Goal: Information Seeking & Learning: Learn about a topic

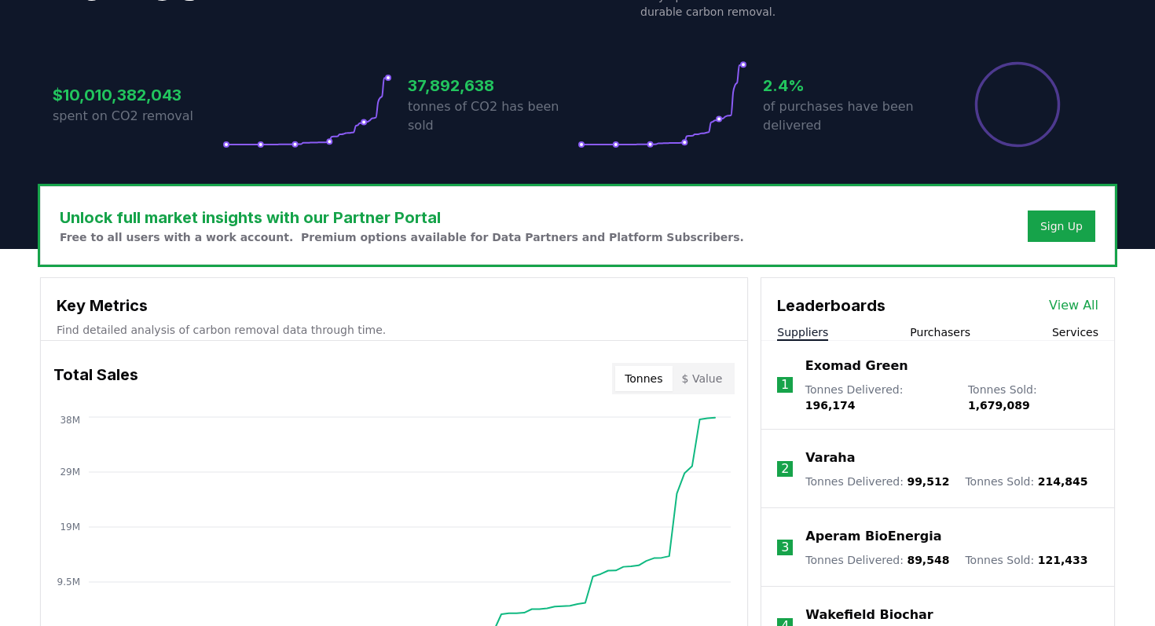
scroll to position [359, 0]
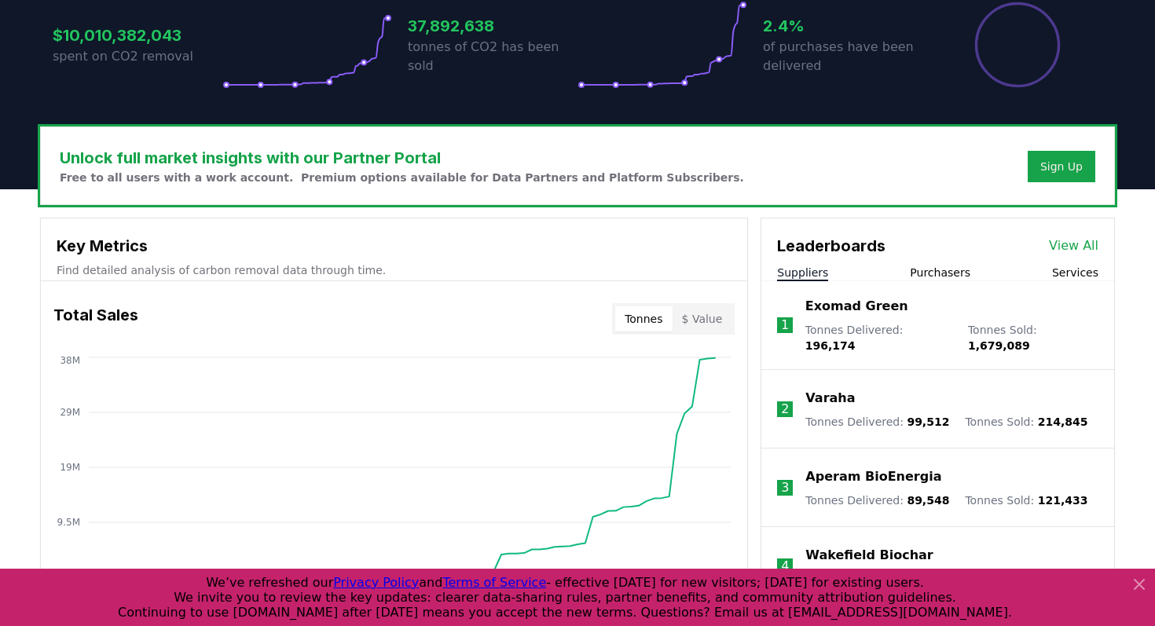
click at [946, 273] on button "Purchasers" at bounding box center [940, 273] width 60 height 16
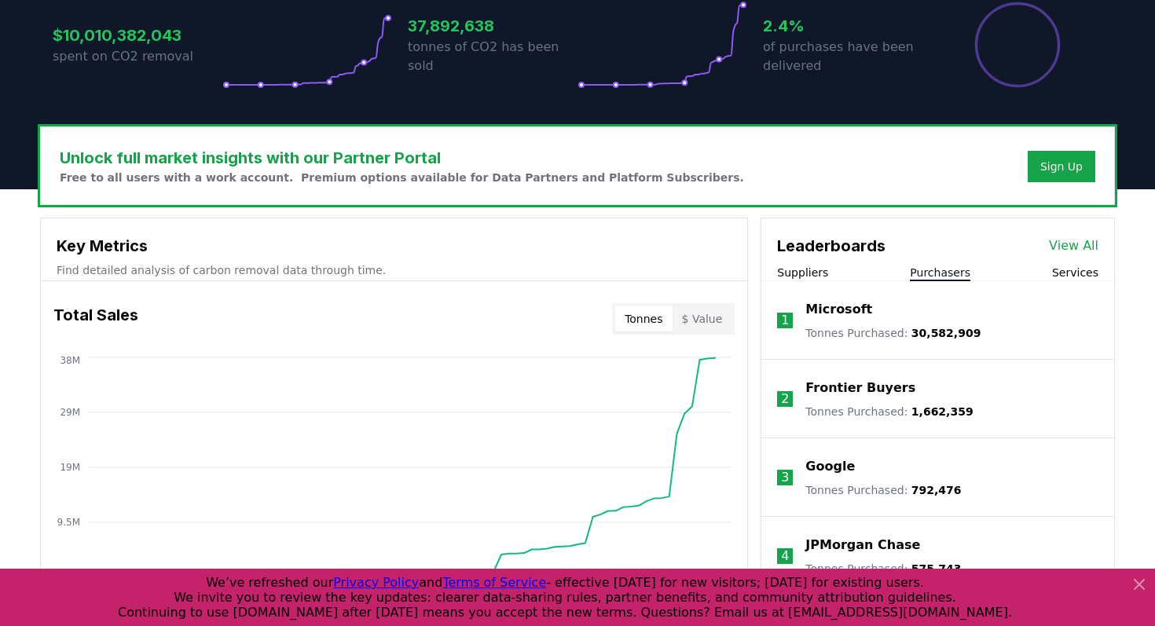
click at [1083, 244] on link "View All" at bounding box center [1073, 245] width 49 height 19
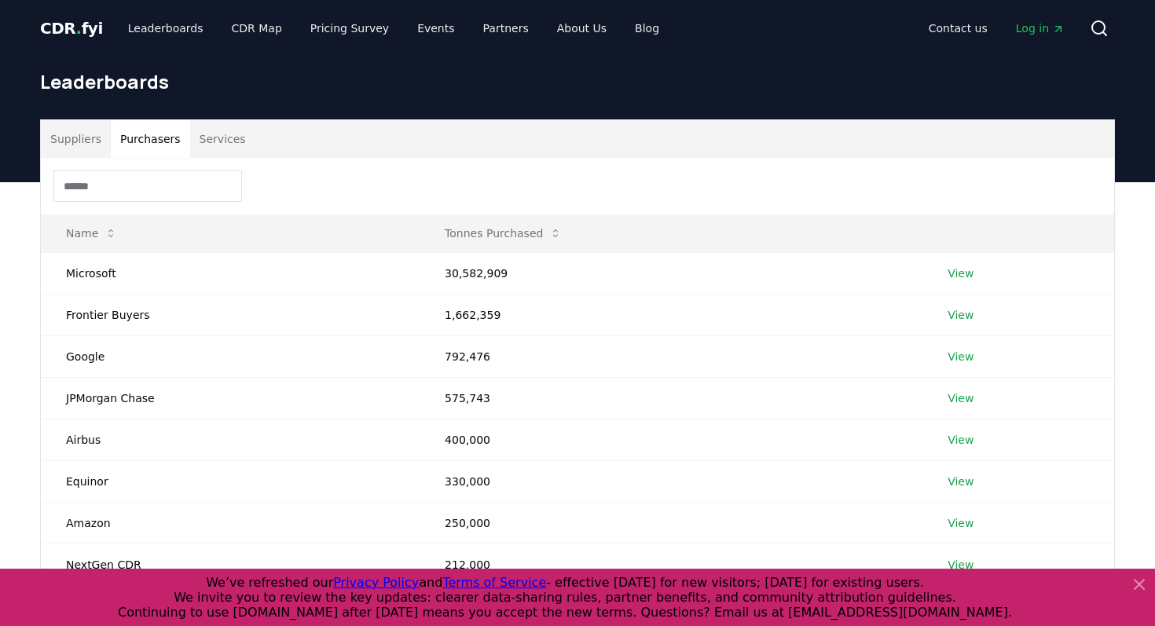
click at [170, 141] on button "Purchasers" at bounding box center [150, 139] width 79 height 38
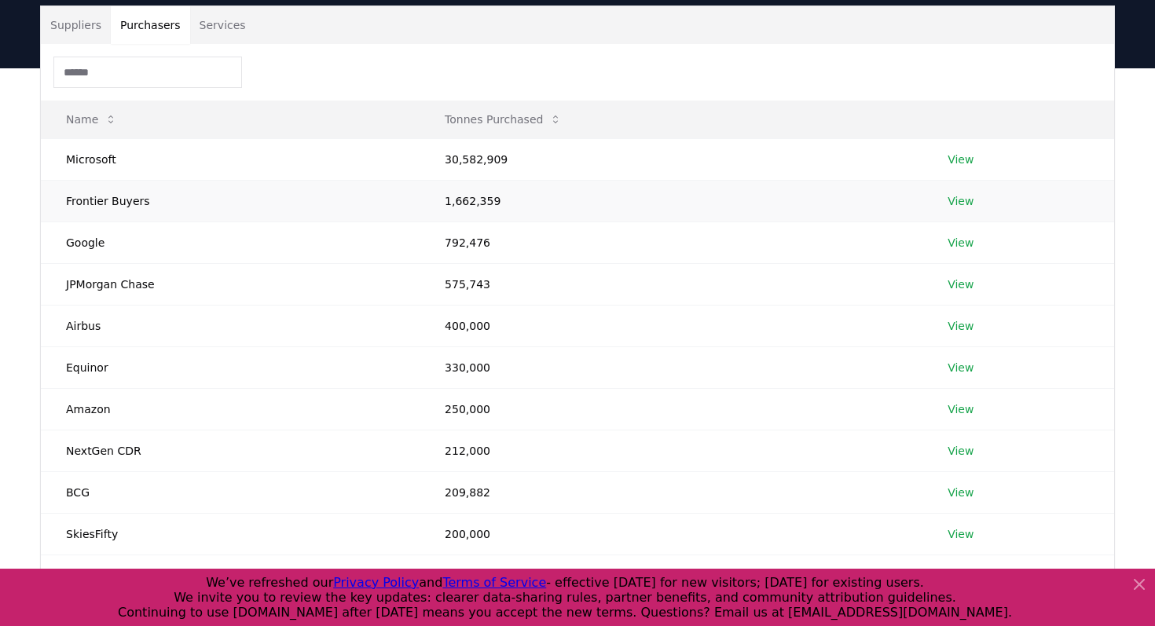
scroll to position [176, 0]
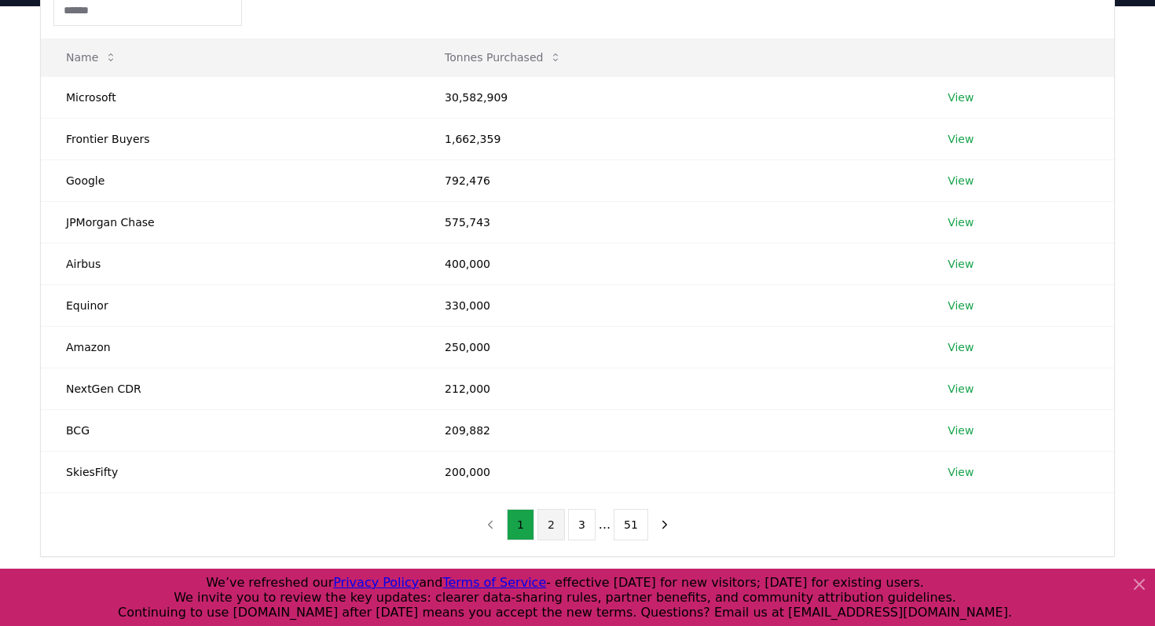
click at [564, 528] on button "2" at bounding box center [550, 524] width 27 height 31
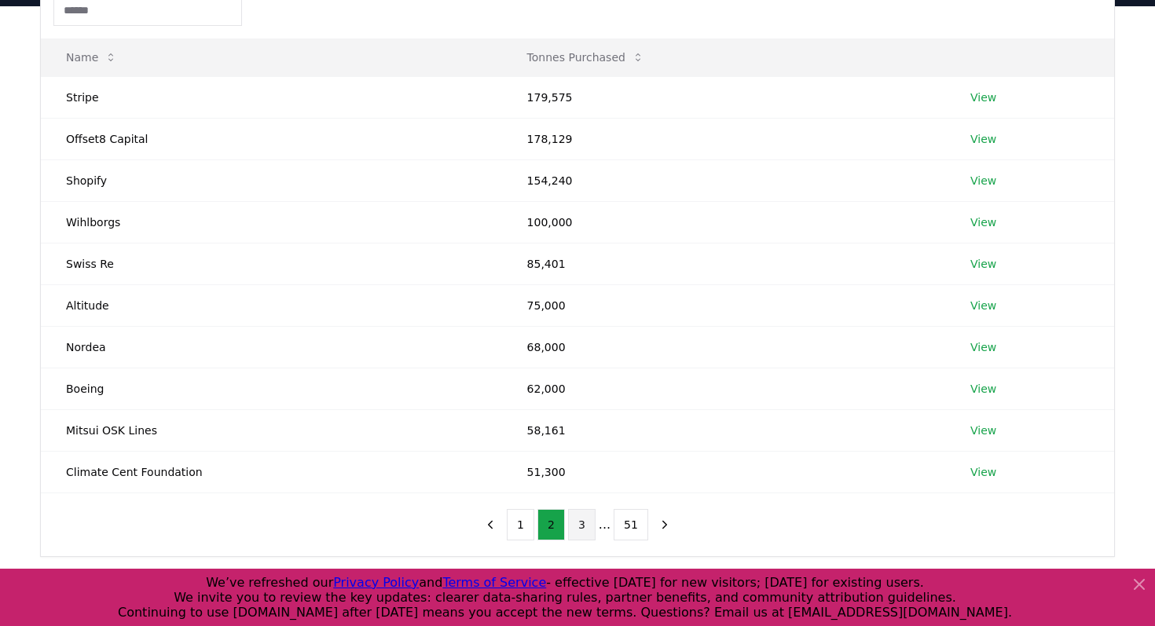
click at [581, 526] on button "3" at bounding box center [581, 524] width 27 height 31
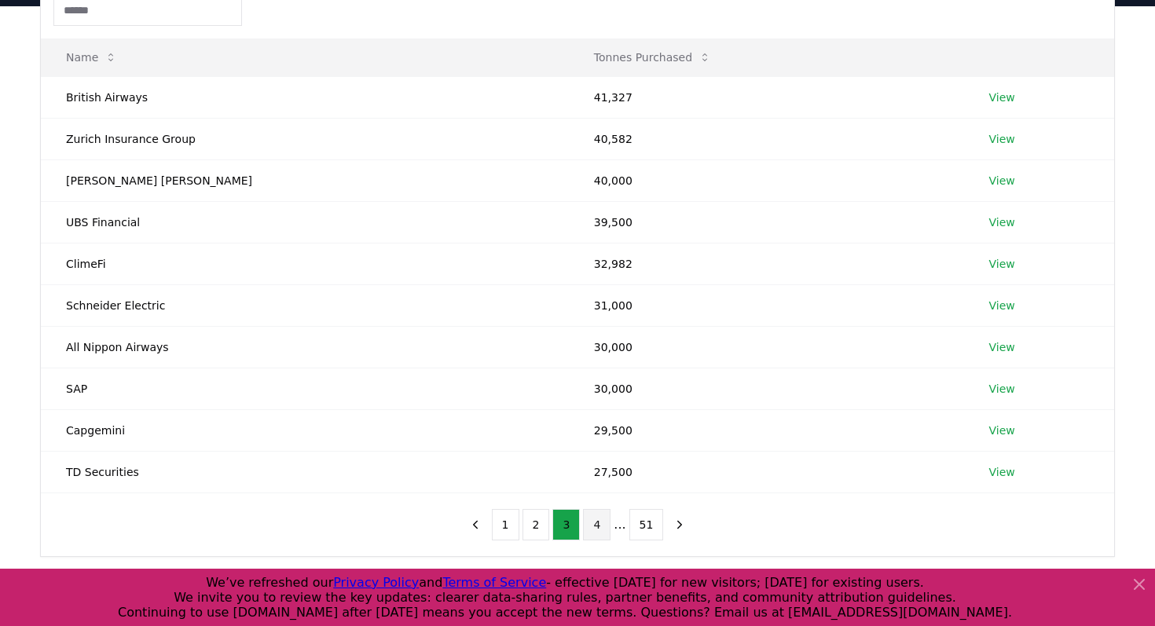
click at [601, 528] on button "4" at bounding box center [596, 524] width 27 height 31
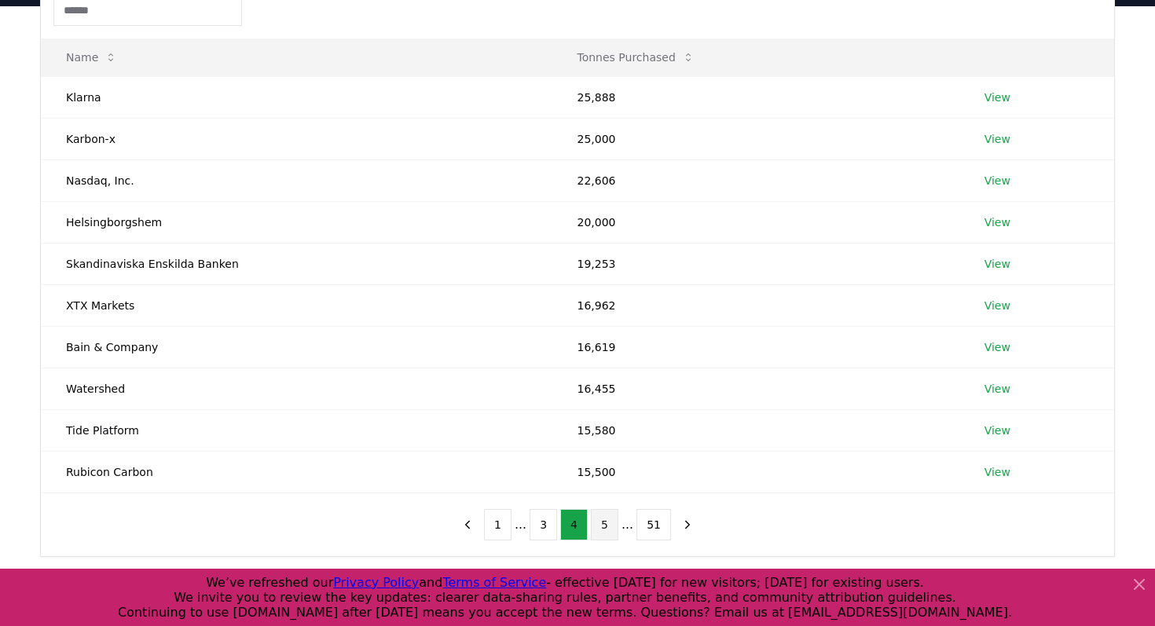
click at [612, 529] on button "5" at bounding box center [604, 524] width 27 height 31
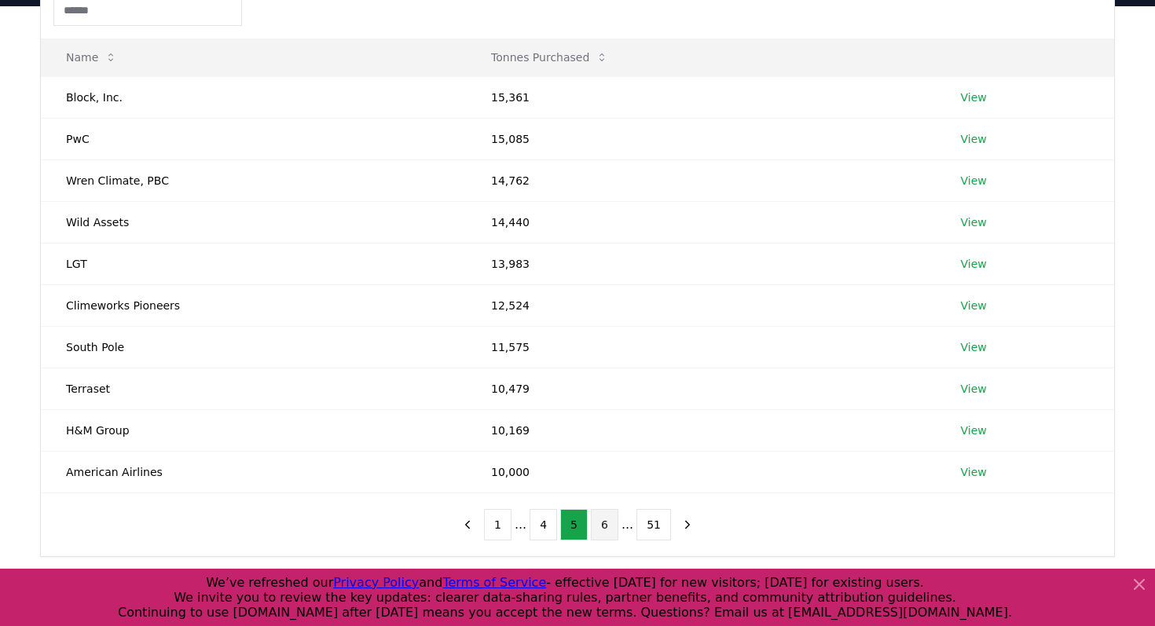
click at [609, 525] on button "6" at bounding box center [604, 524] width 27 height 31
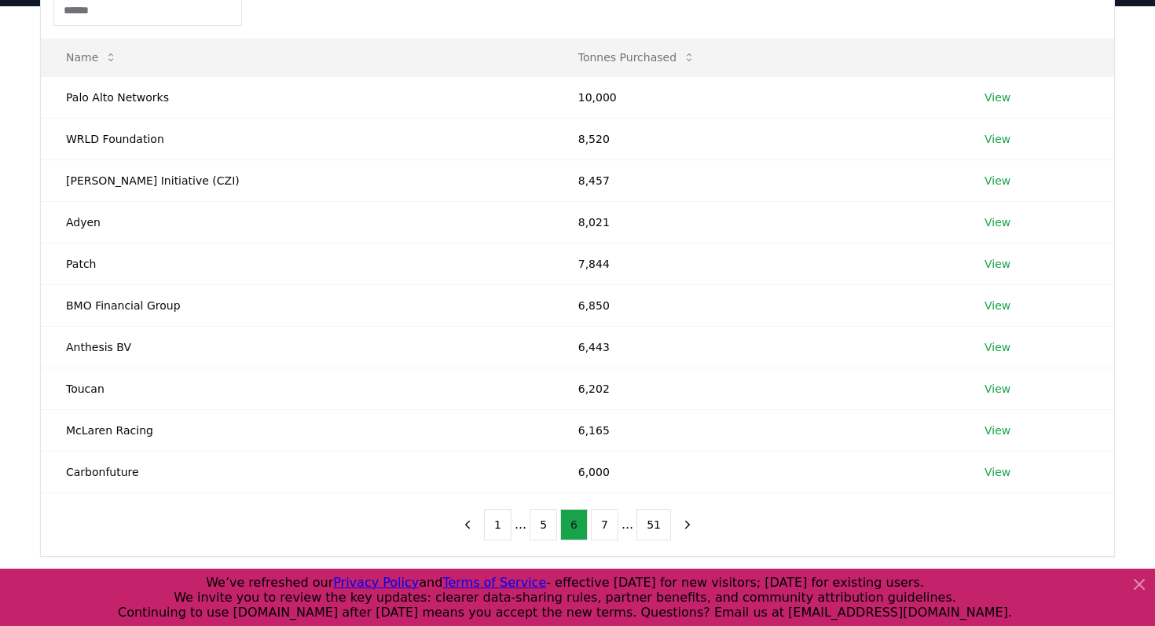
click at [609, 525] on button "7" at bounding box center [604, 524] width 27 height 31
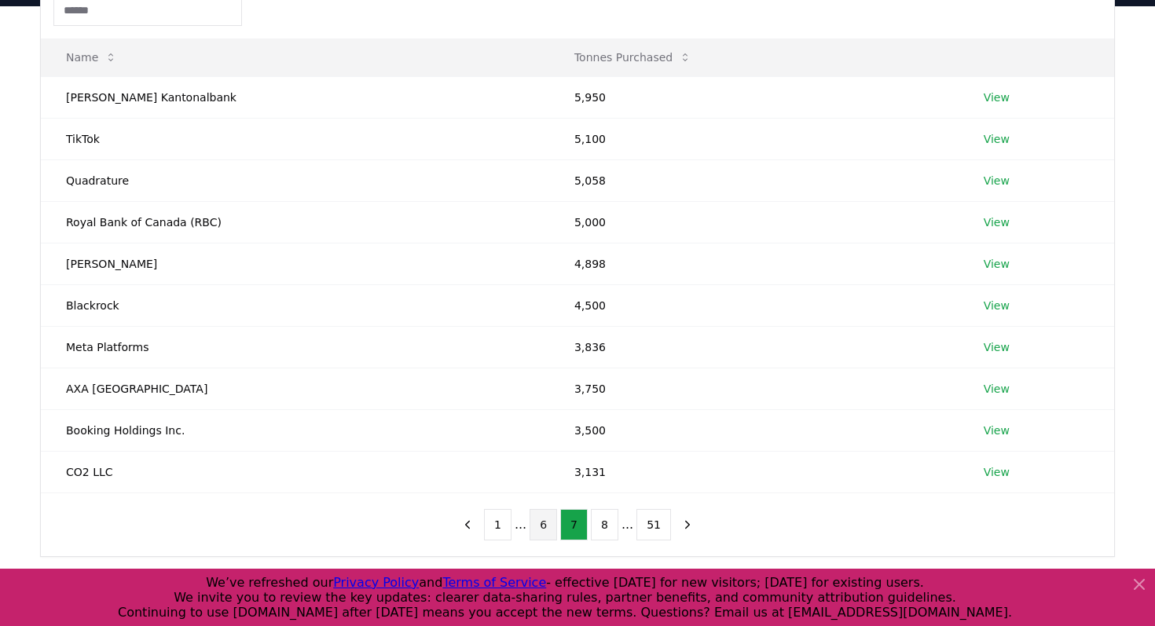
click at [609, 525] on button "8" at bounding box center [604, 524] width 27 height 31
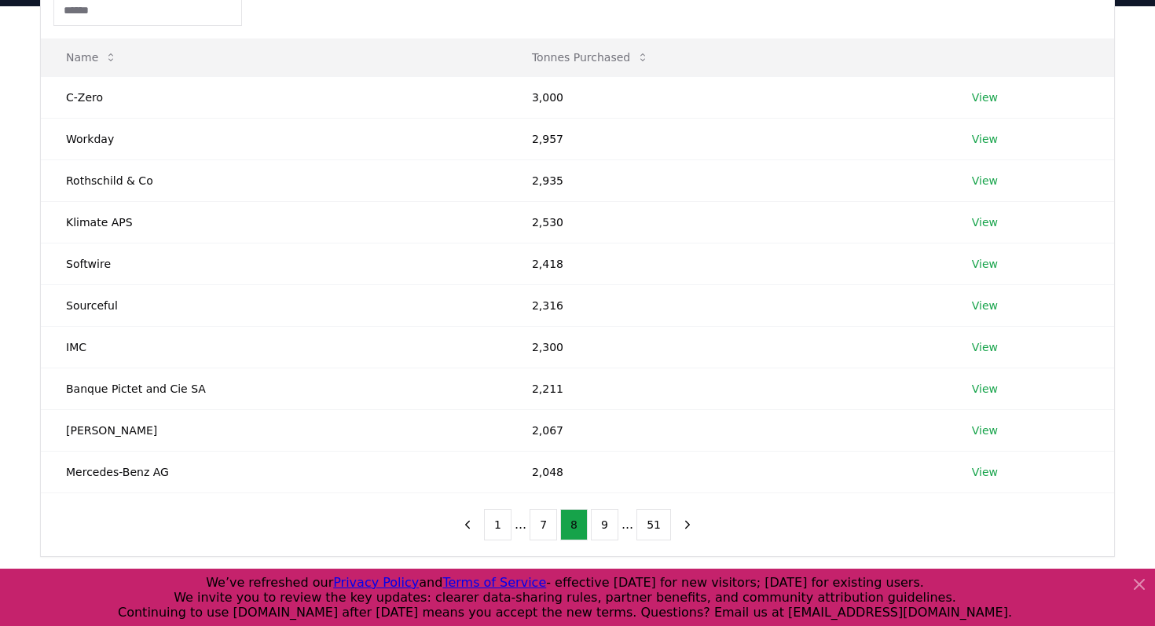
click at [609, 525] on button "9" at bounding box center [604, 524] width 27 height 31
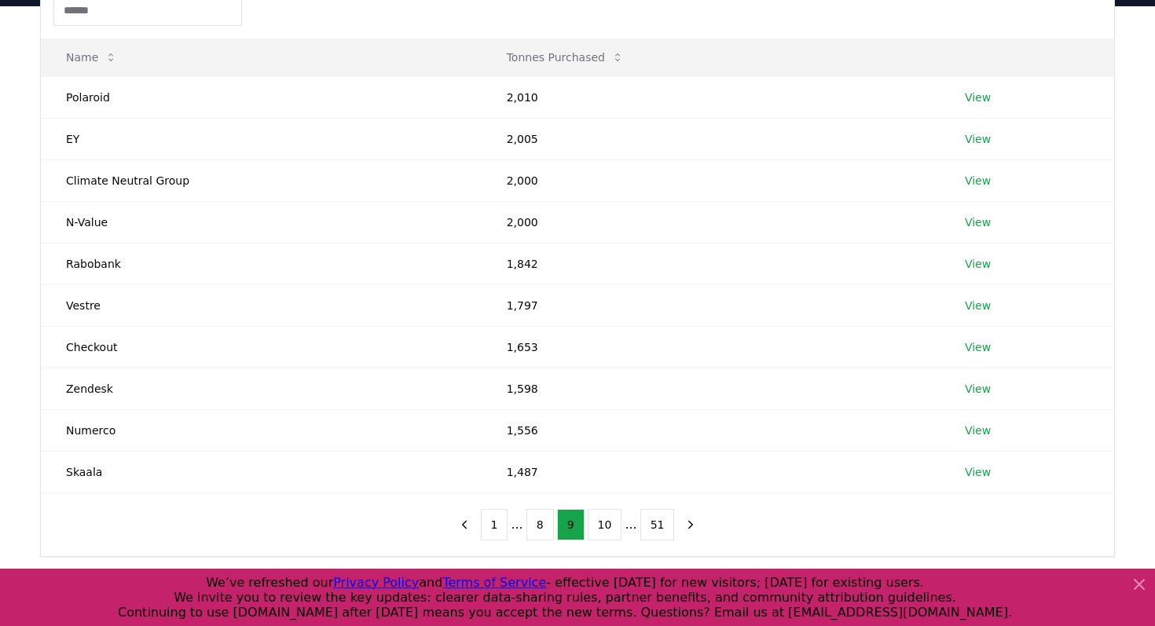
click at [609, 525] on button "10" at bounding box center [605, 524] width 35 height 31
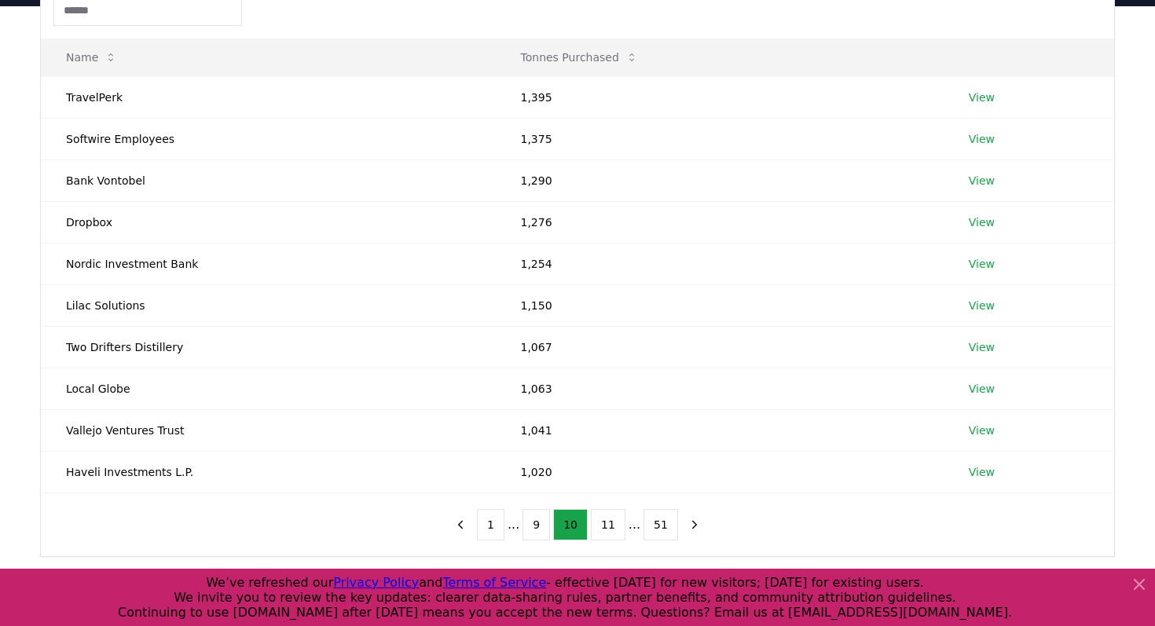
click at [609, 525] on button "11" at bounding box center [608, 524] width 35 height 31
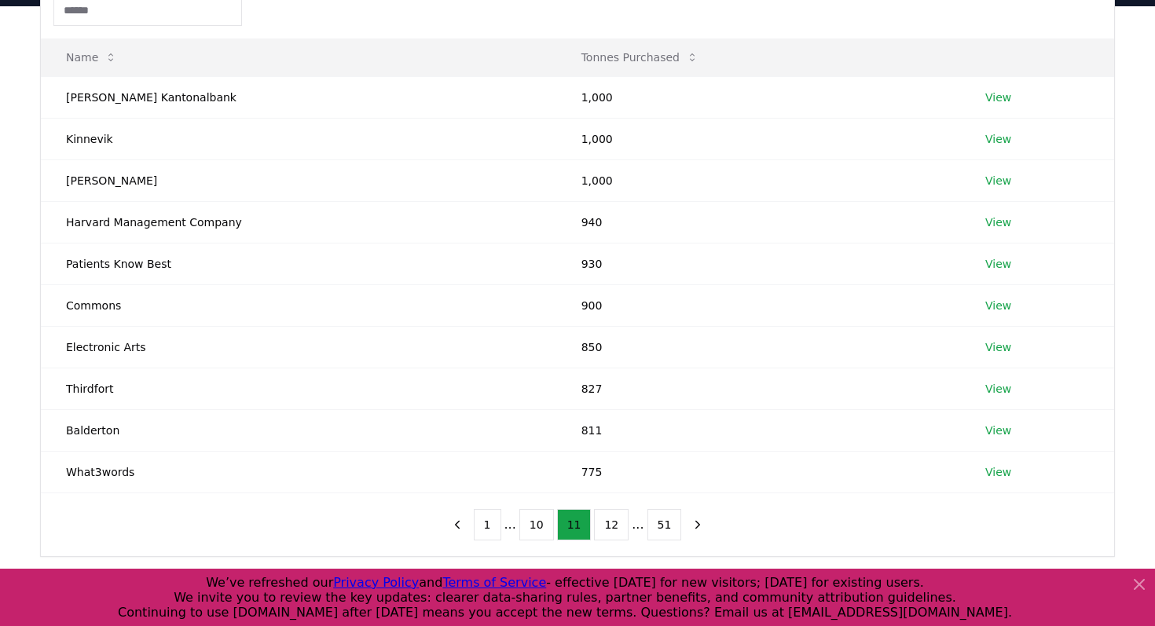
click at [609, 525] on button "12" at bounding box center [611, 524] width 35 height 31
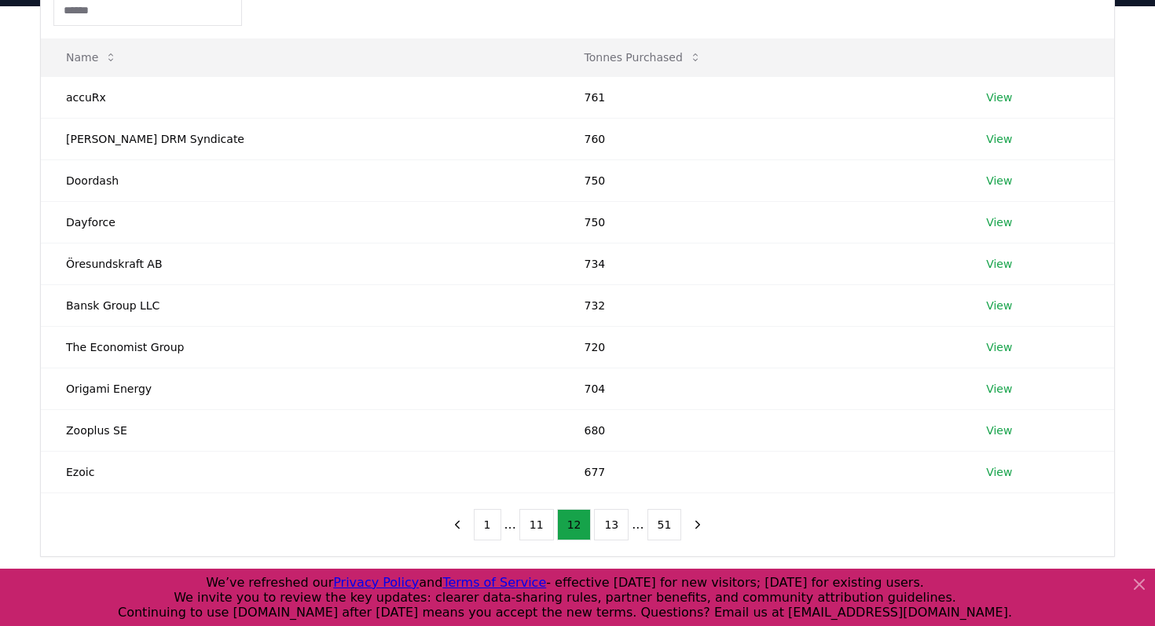
click at [609, 525] on button "13" at bounding box center [611, 524] width 35 height 31
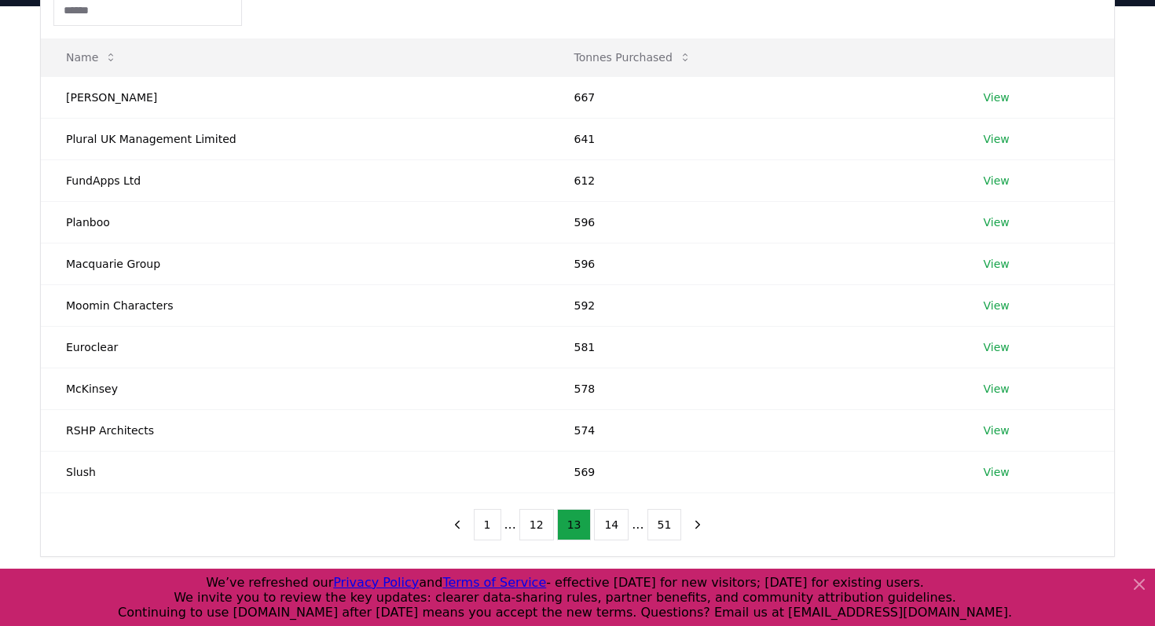
click at [609, 525] on button "14" at bounding box center [611, 524] width 35 height 31
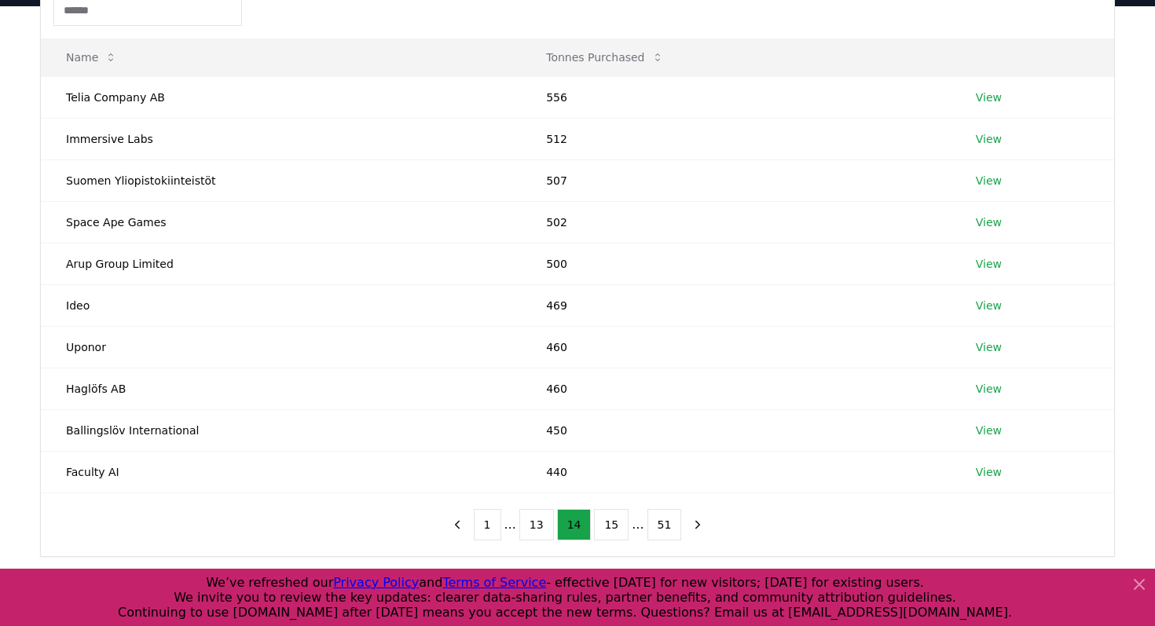
click at [609, 525] on button "15" at bounding box center [611, 524] width 35 height 31
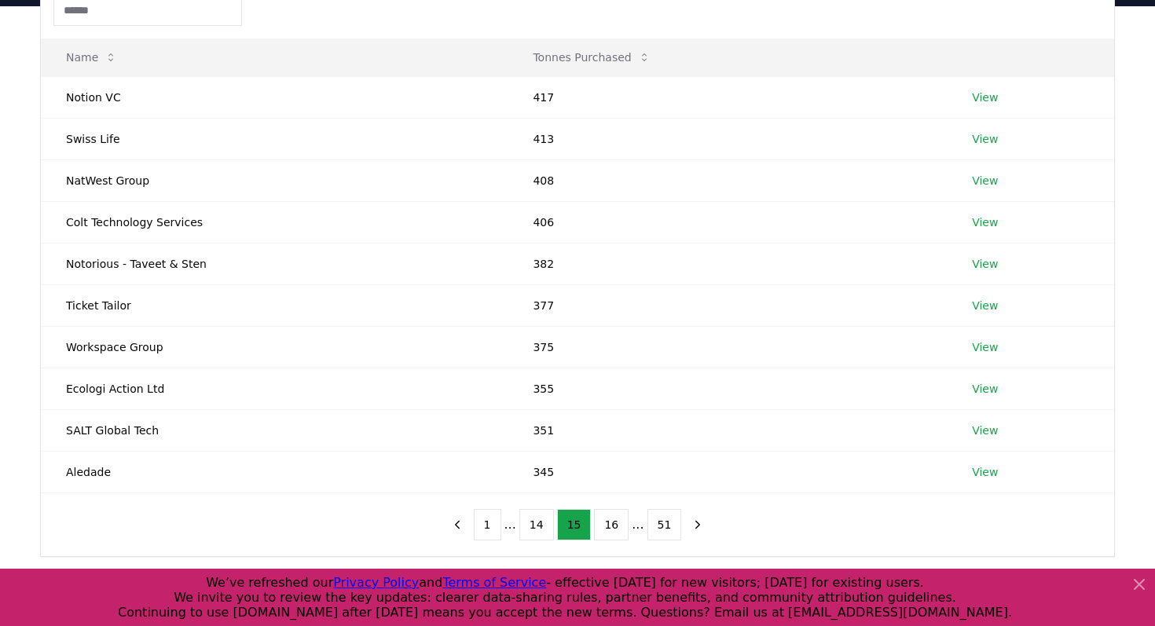
click at [609, 525] on button "16" at bounding box center [611, 524] width 35 height 31
click at [609, 525] on button "17" at bounding box center [611, 524] width 35 height 31
click at [609, 525] on button "18" at bounding box center [611, 524] width 35 height 31
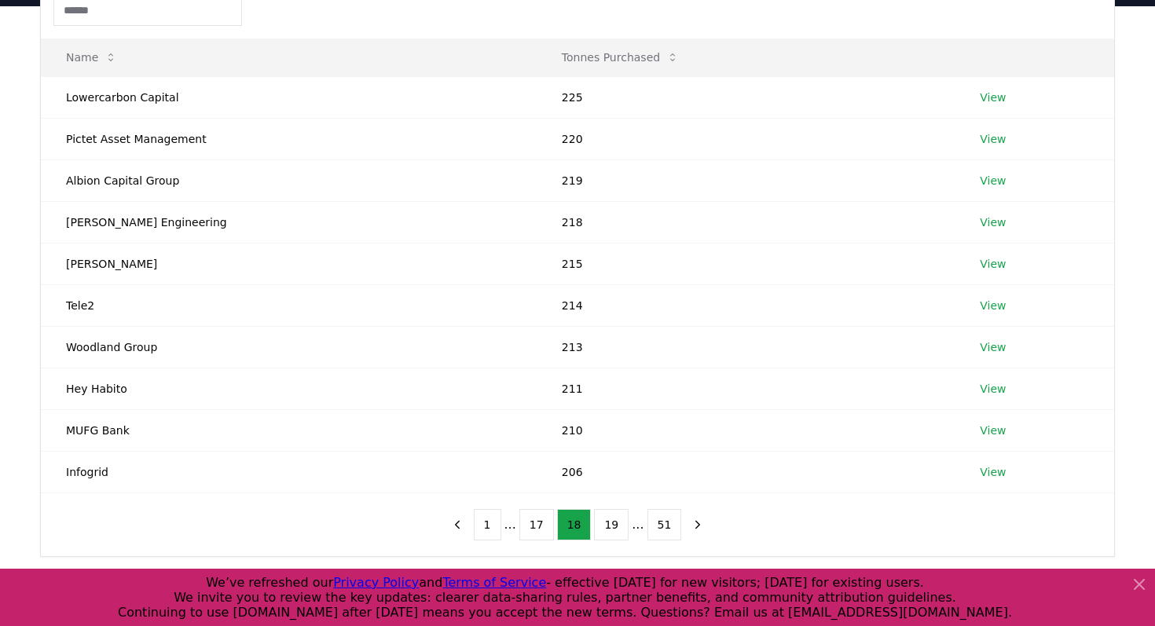
click at [609, 525] on button "19" at bounding box center [611, 524] width 35 height 31
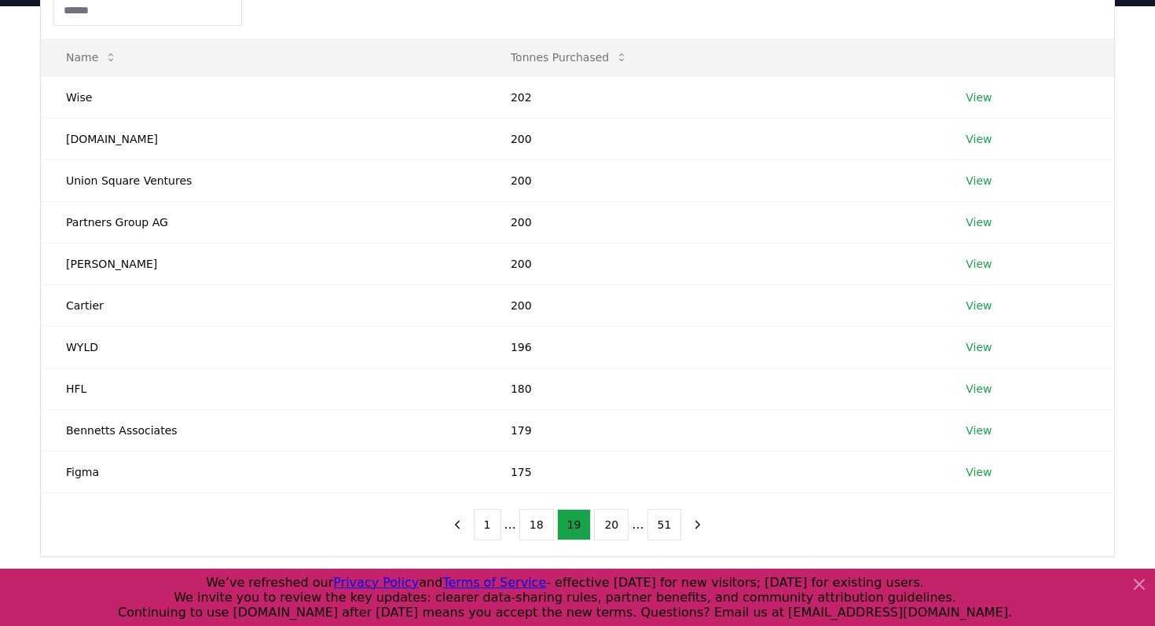
click at [609, 525] on button "20" at bounding box center [611, 524] width 35 height 31
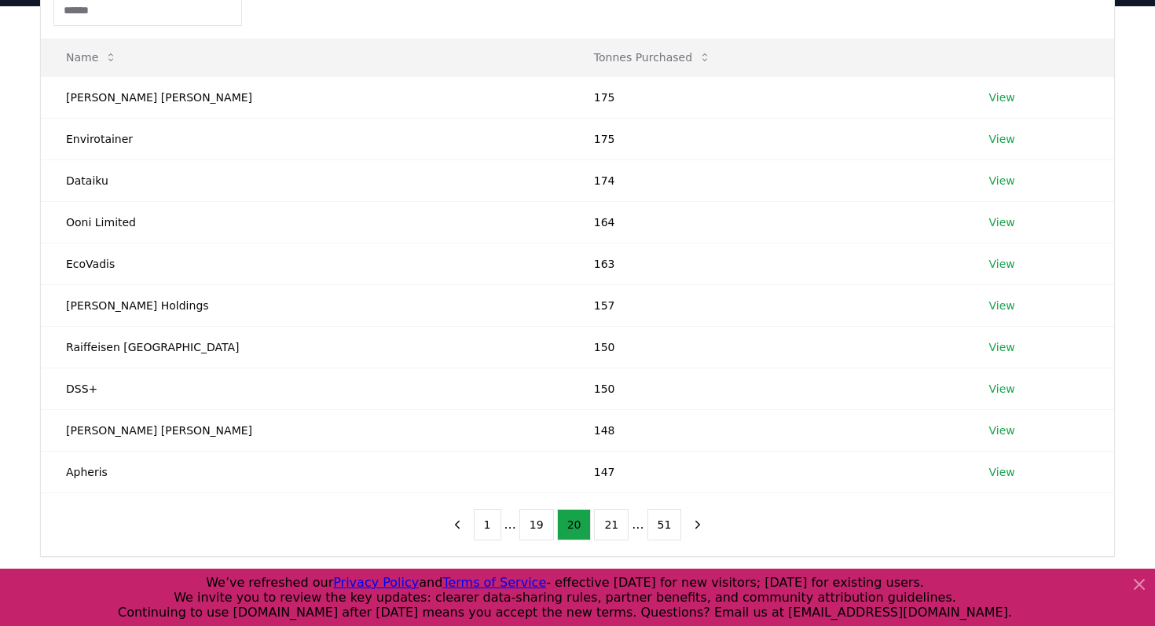
click at [609, 525] on button "21" at bounding box center [611, 524] width 35 height 31
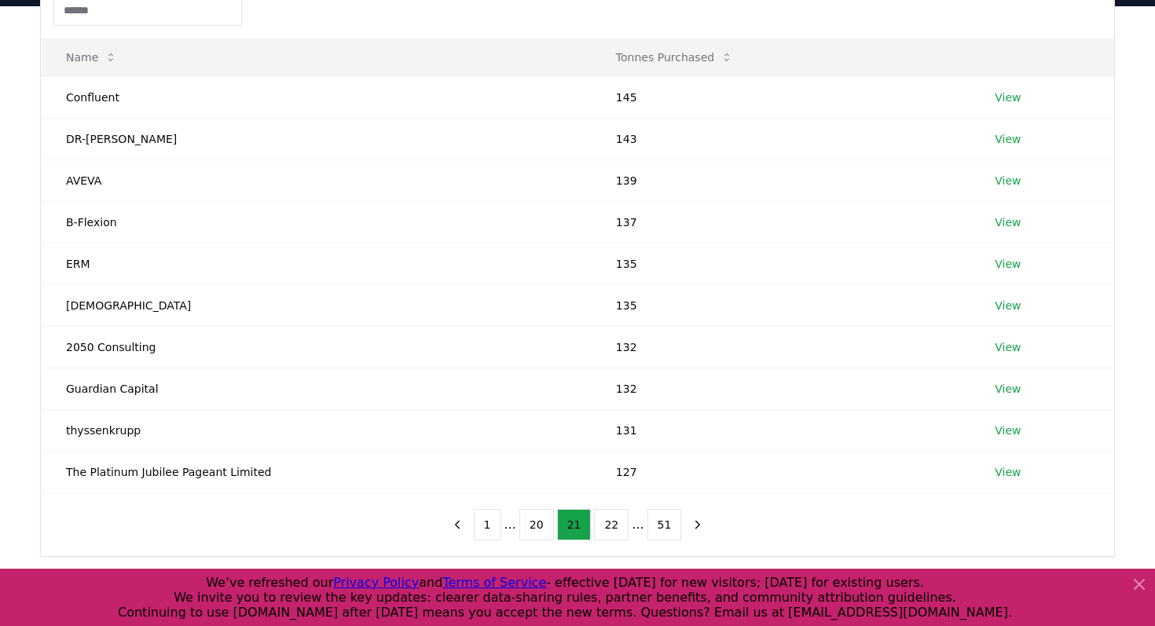
click at [609, 525] on button "22" at bounding box center [611, 524] width 35 height 31
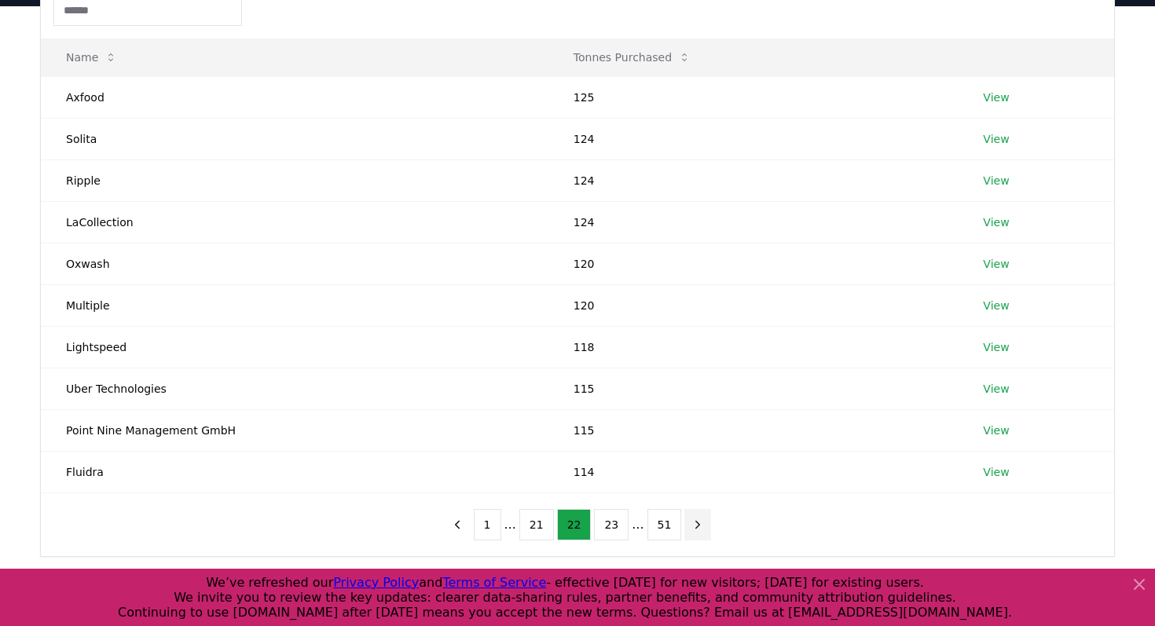
click at [691, 524] on icon "next page" at bounding box center [698, 525] width 14 height 14
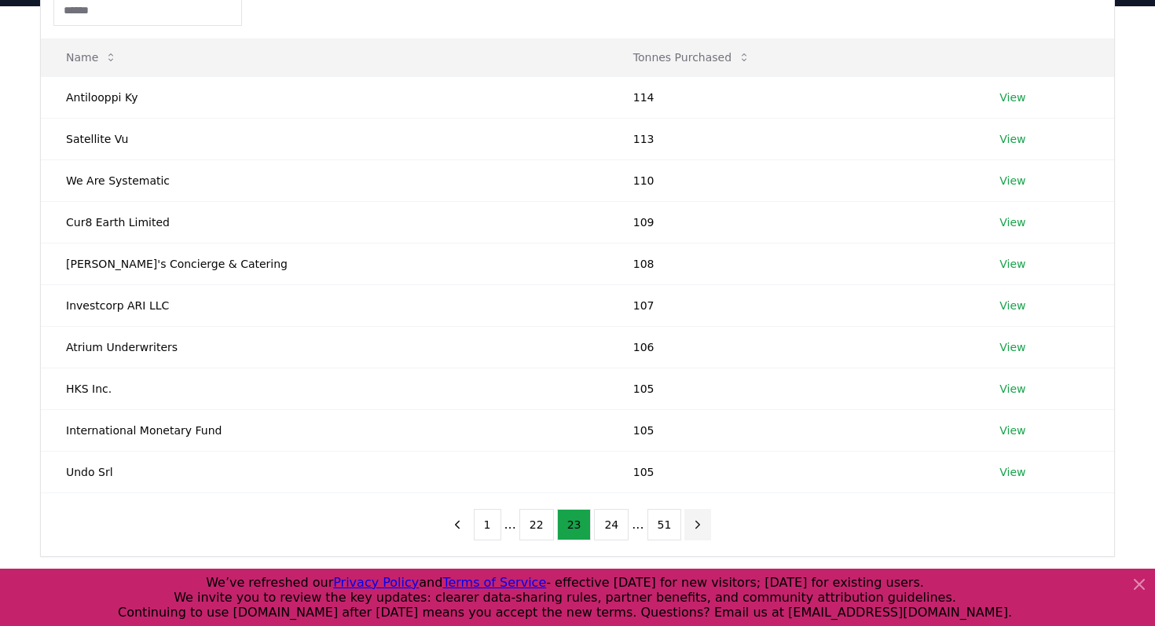
click at [685, 524] on button "next page" at bounding box center [697, 524] width 27 height 31
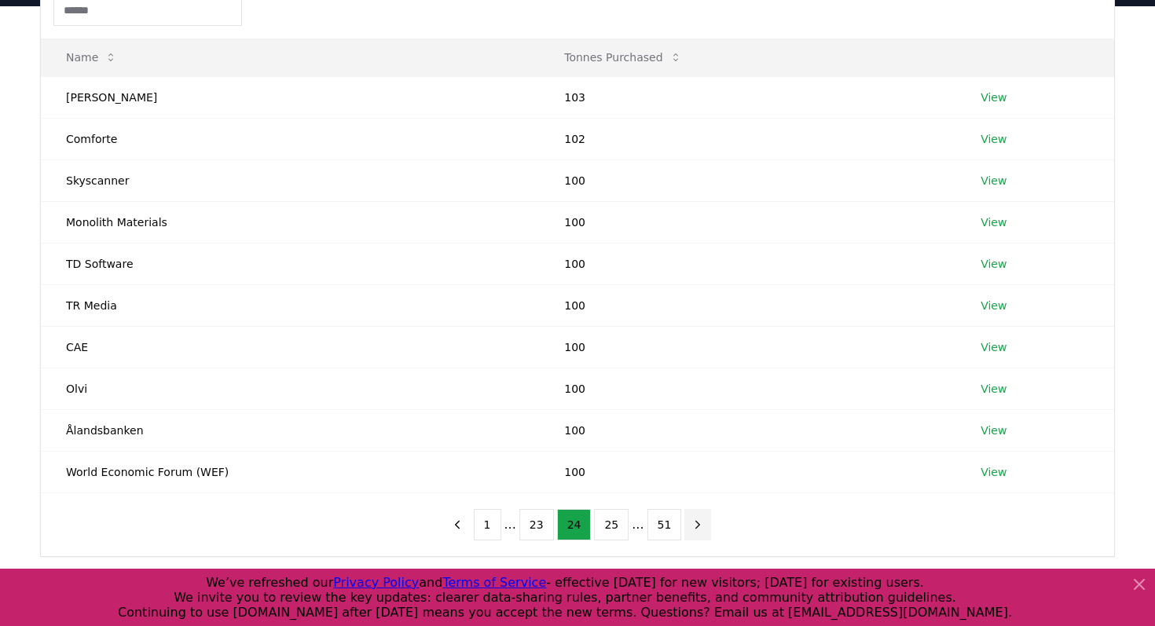
click at [685, 524] on button "next page" at bounding box center [697, 524] width 27 height 31
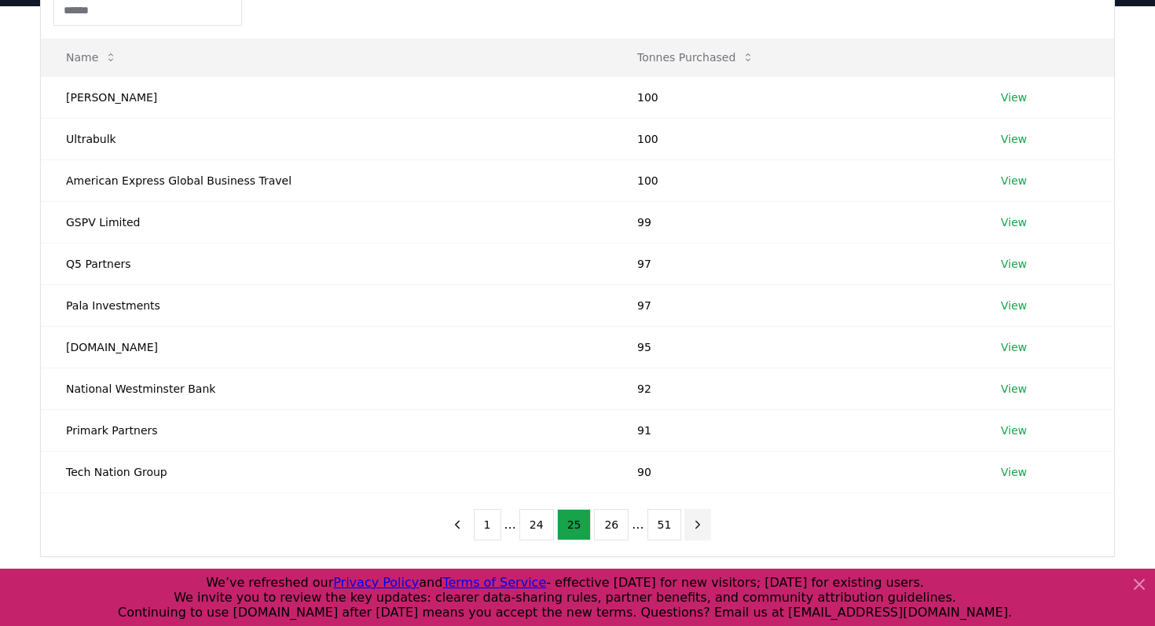
click at [685, 524] on button "next page" at bounding box center [697, 524] width 27 height 31
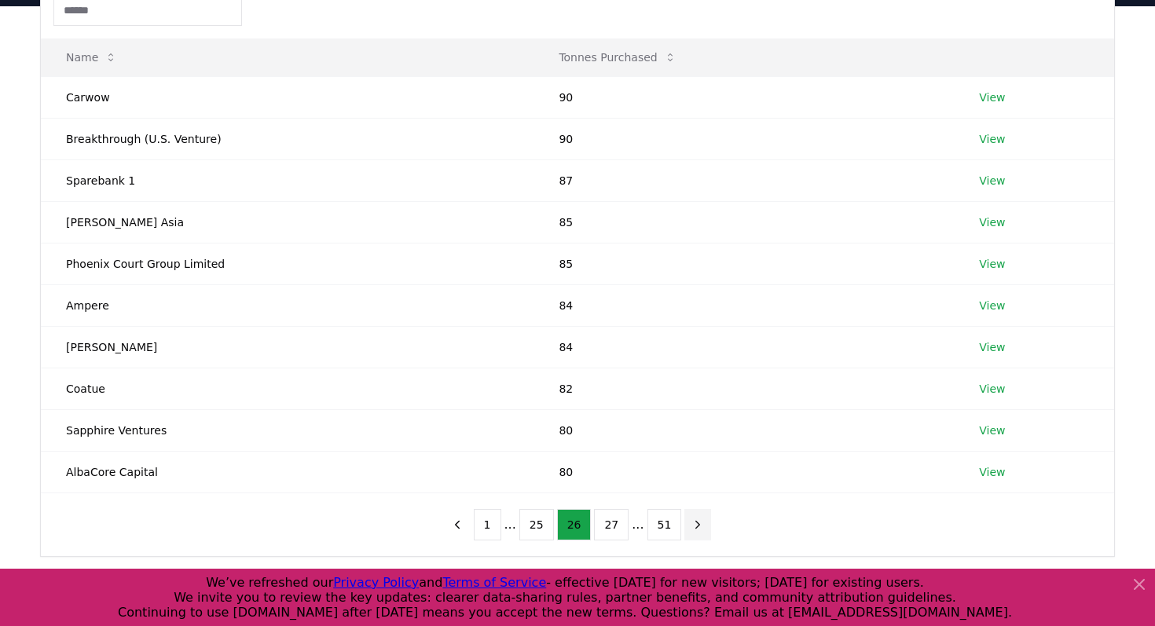
click at [685, 524] on button "next page" at bounding box center [697, 524] width 27 height 31
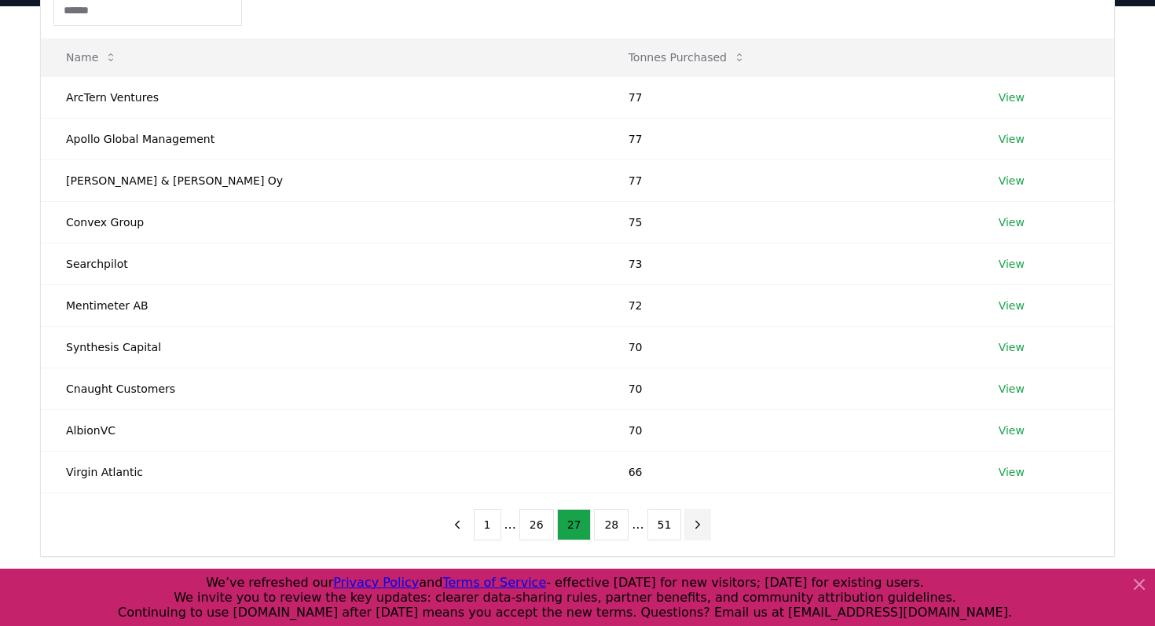
click at [685, 524] on button "next page" at bounding box center [697, 524] width 27 height 31
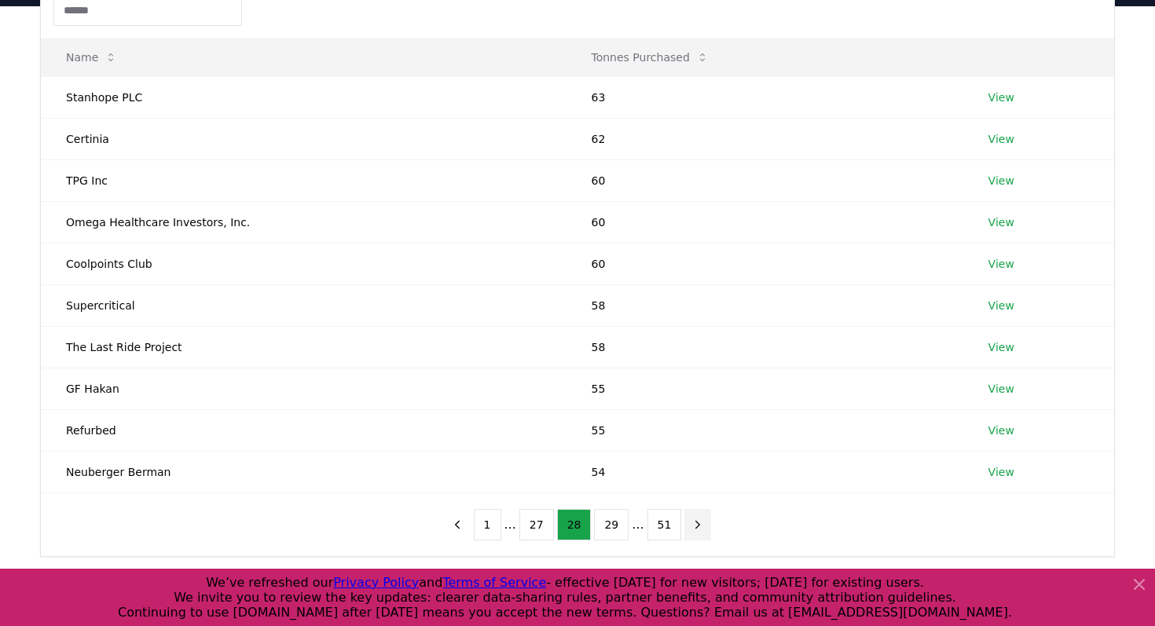
click at [685, 524] on button "next page" at bounding box center [697, 524] width 27 height 31
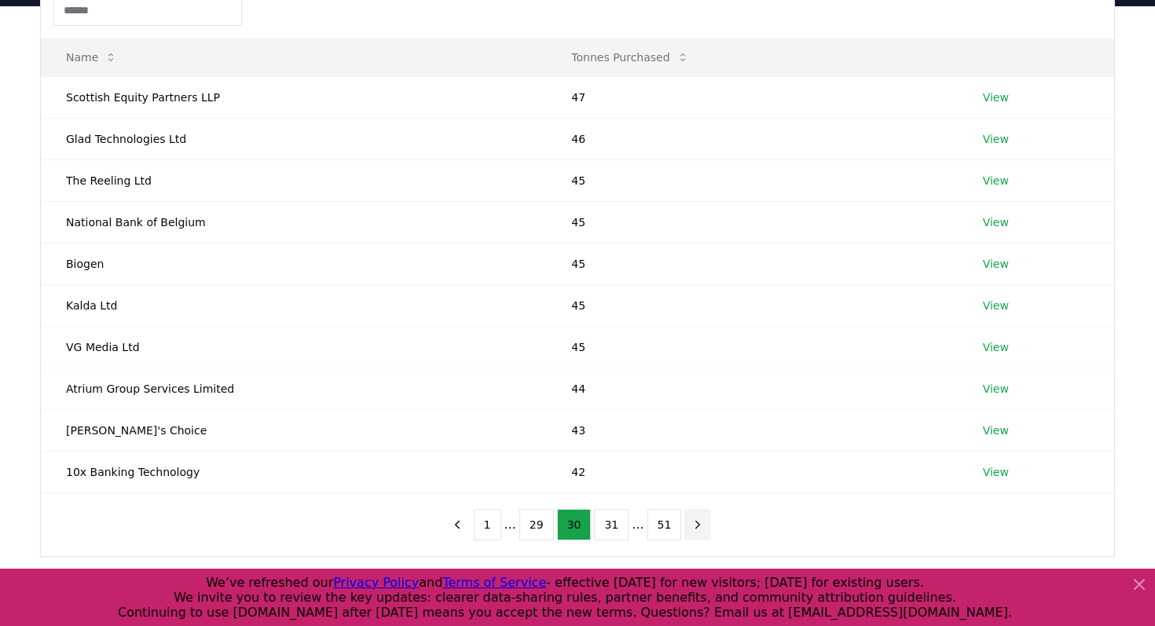
click at [685, 524] on button "next page" at bounding box center [697, 524] width 27 height 31
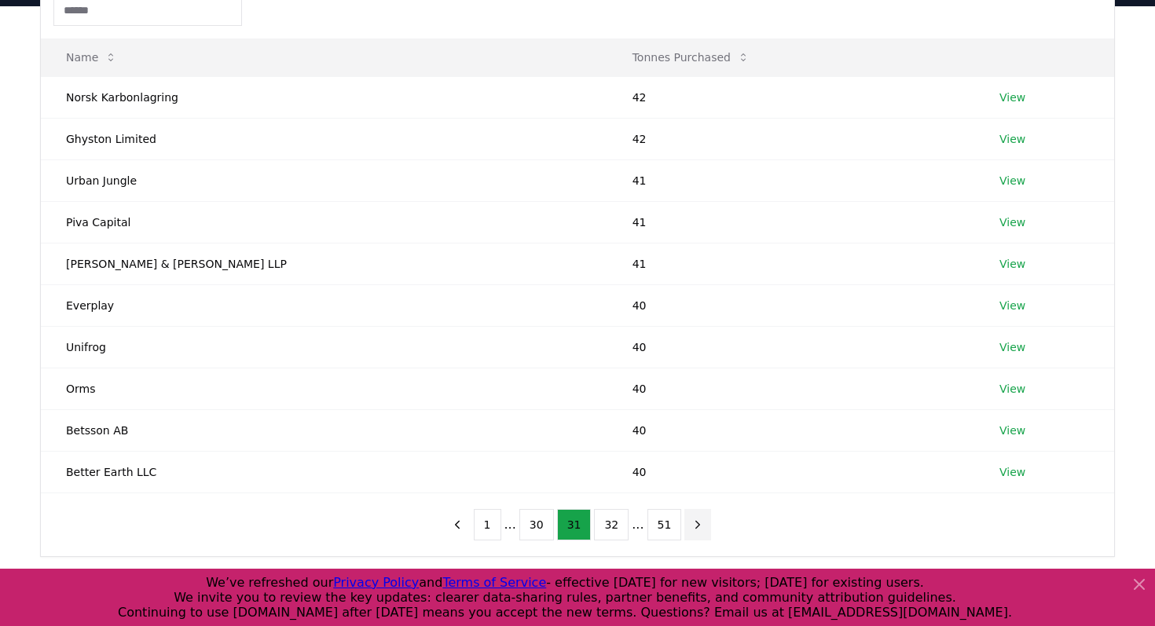
click at [685, 524] on button "next page" at bounding box center [697, 524] width 27 height 31
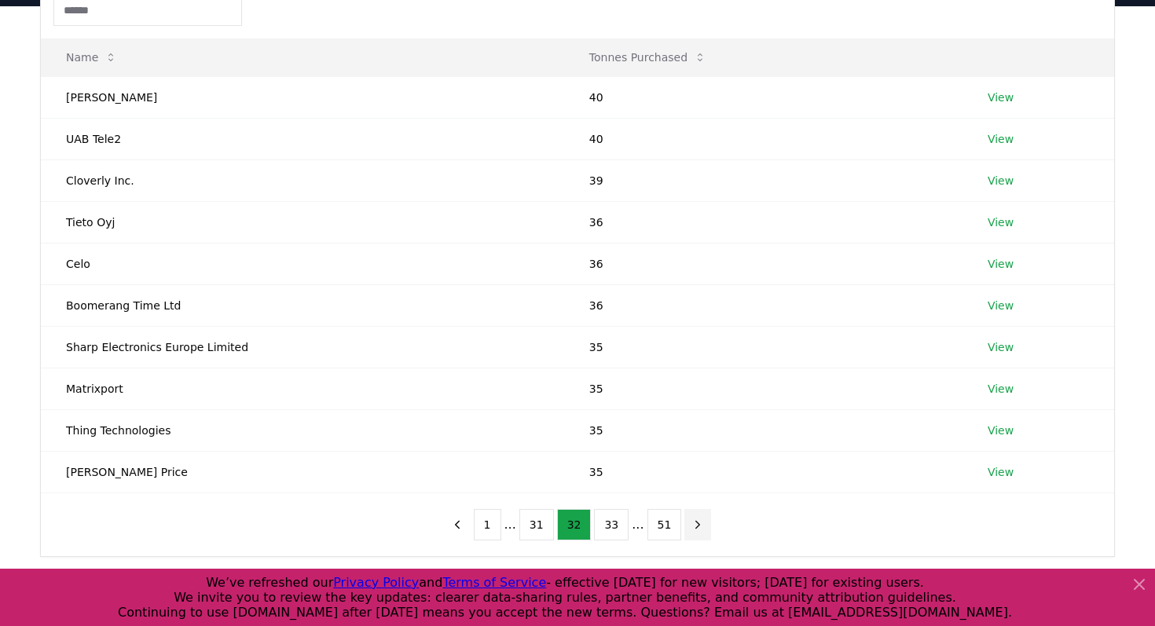
click at [685, 524] on button "next page" at bounding box center [697, 524] width 27 height 31
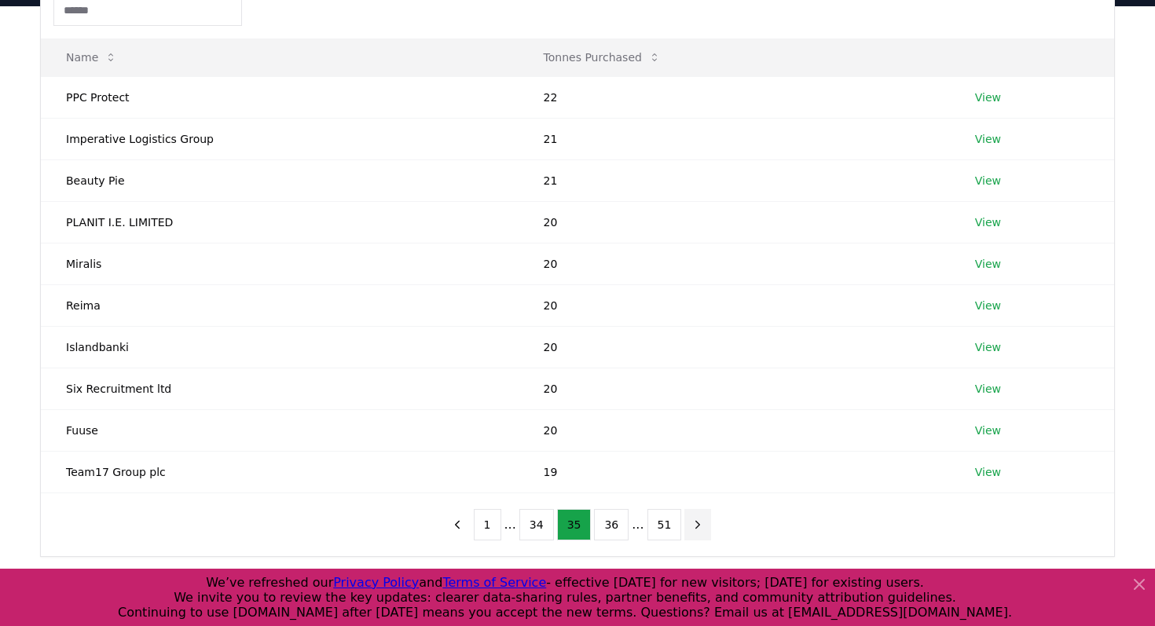
click at [685, 524] on button "next page" at bounding box center [697, 524] width 27 height 31
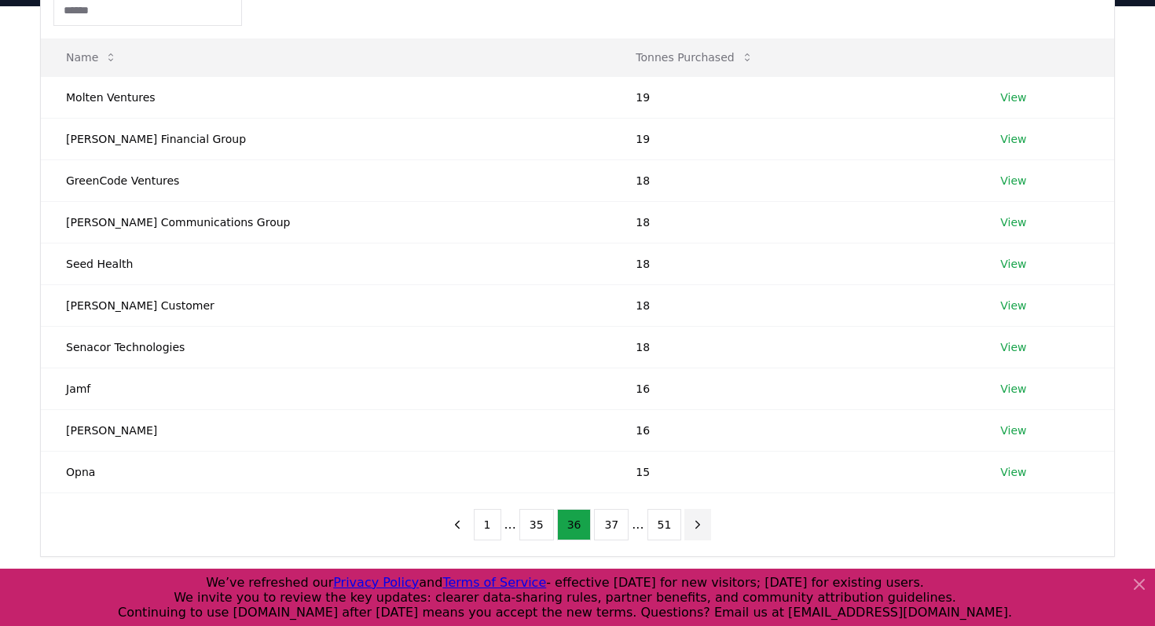
click at [685, 524] on button "next page" at bounding box center [697, 524] width 27 height 31
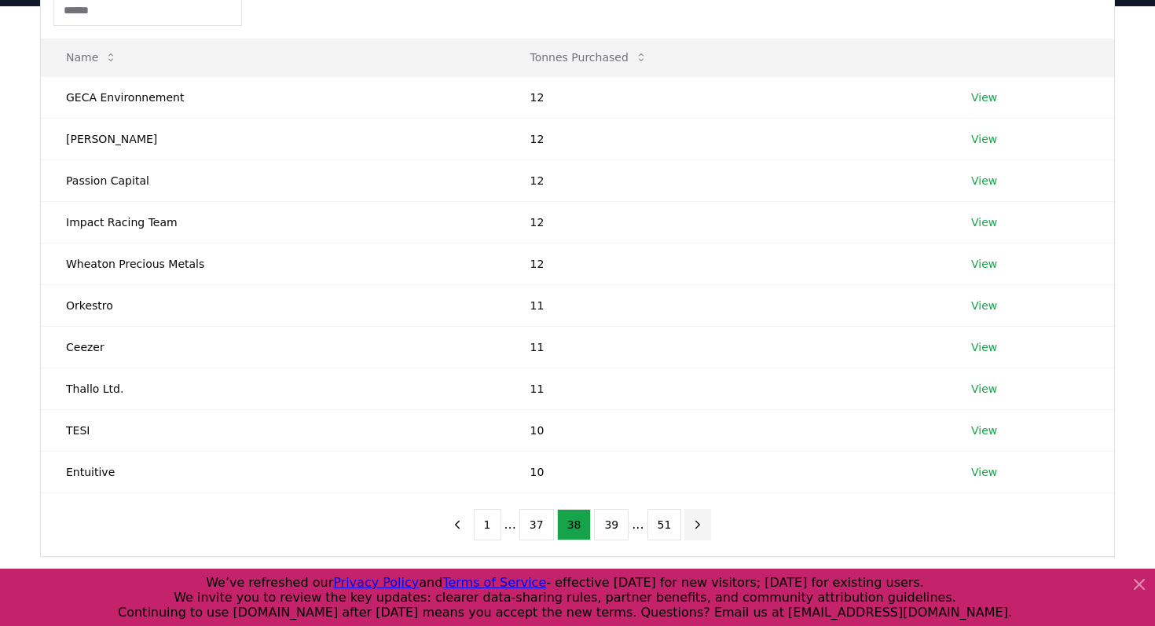
click at [685, 524] on button "next page" at bounding box center [697, 524] width 27 height 31
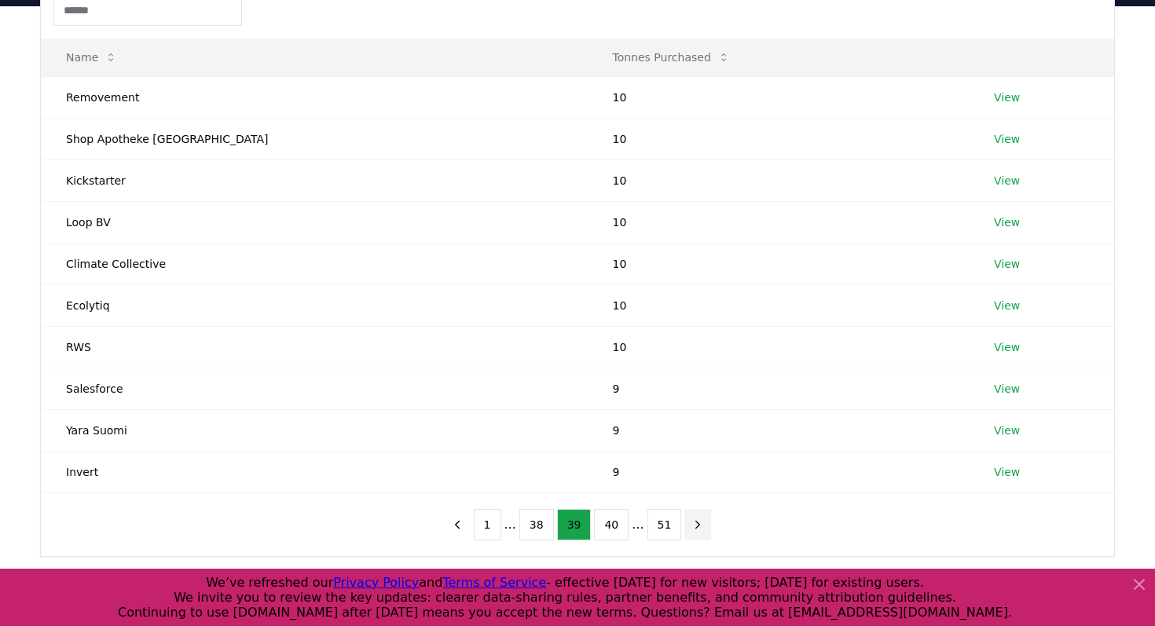
click at [685, 524] on button "next page" at bounding box center [697, 524] width 27 height 31
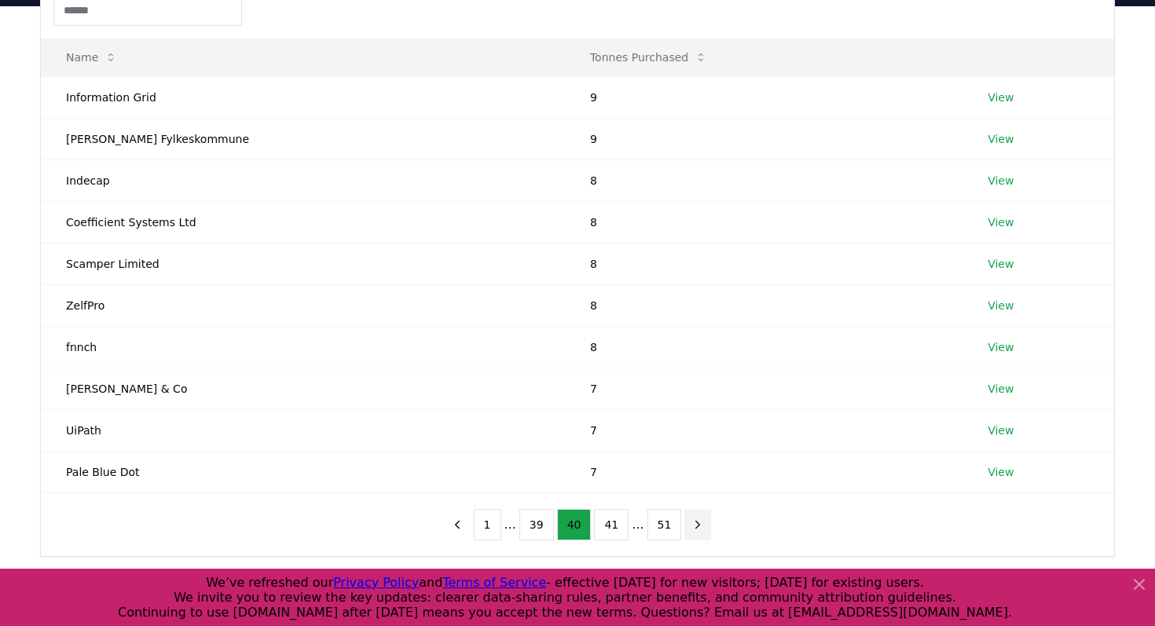
click at [685, 524] on button "next page" at bounding box center [697, 524] width 27 height 31
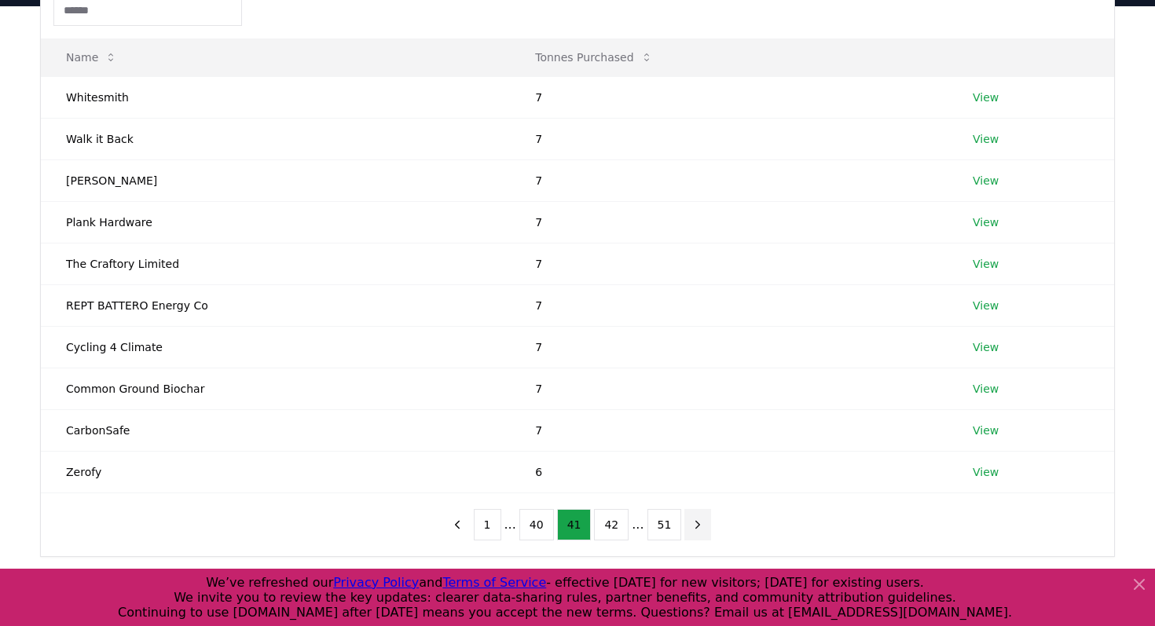
click at [685, 524] on button "next page" at bounding box center [697, 524] width 27 height 31
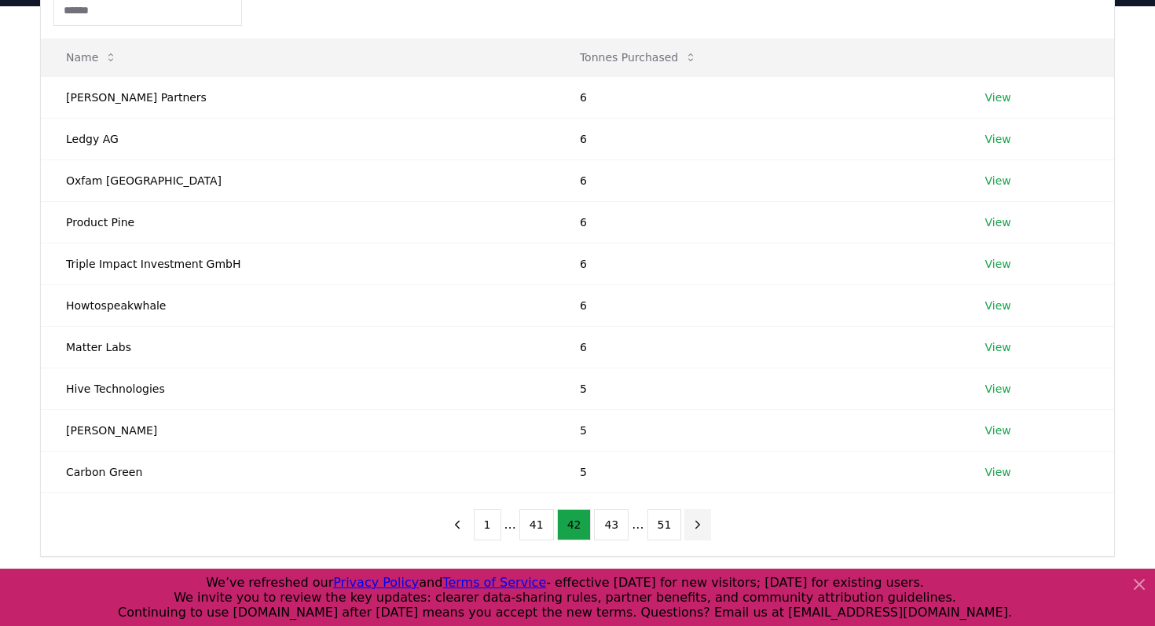
click at [685, 524] on button "next page" at bounding box center [697, 524] width 27 height 31
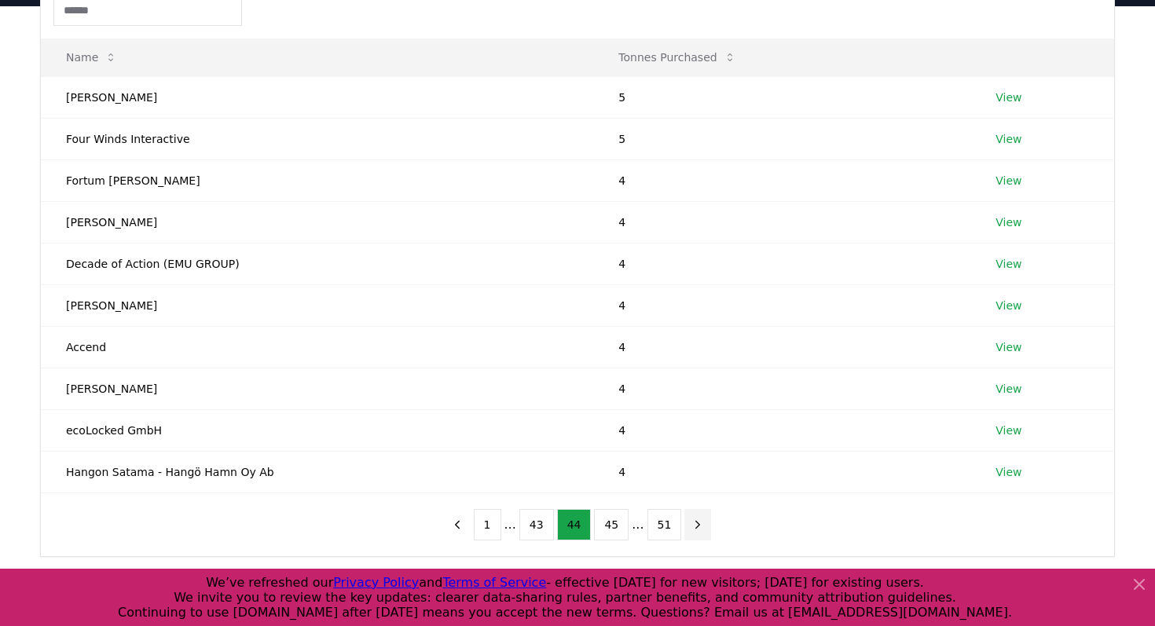
click at [685, 524] on button "next page" at bounding box center [697, 524] width 27 height 31
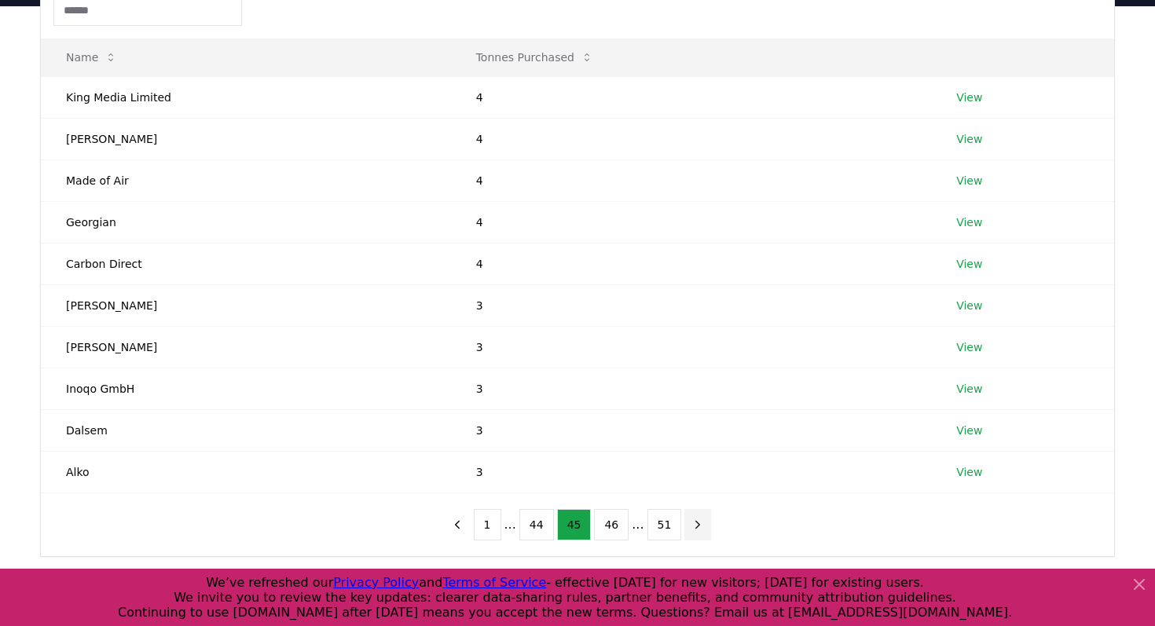
click at [685, 524] on button "next page" at bounding box center [697, 524] width 27 height 31
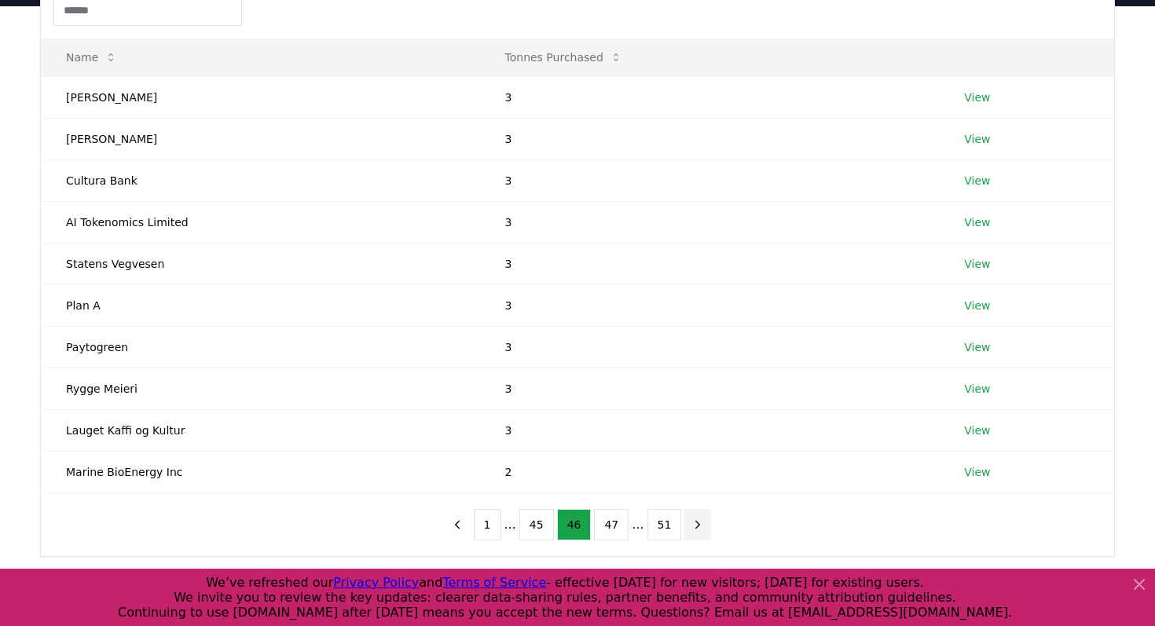
click at [685, 524] on button "next page" at bounding box center [697, 524] width 27 height 31
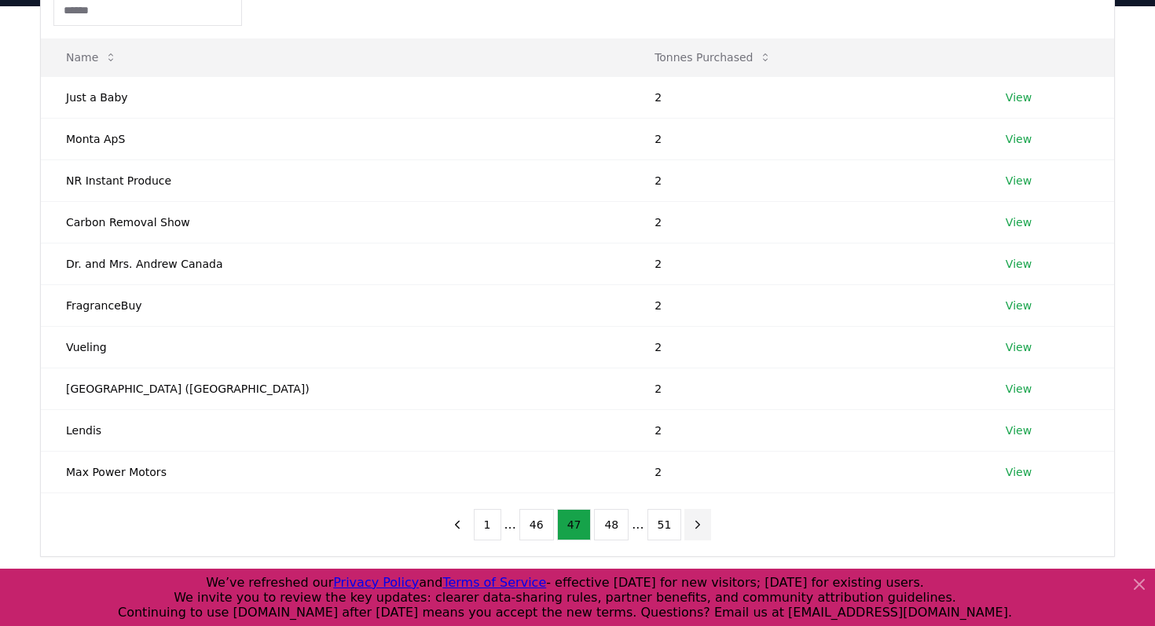
click at [685, 524] on button "next page" at bounding box center [697, 524] width 27 height 31
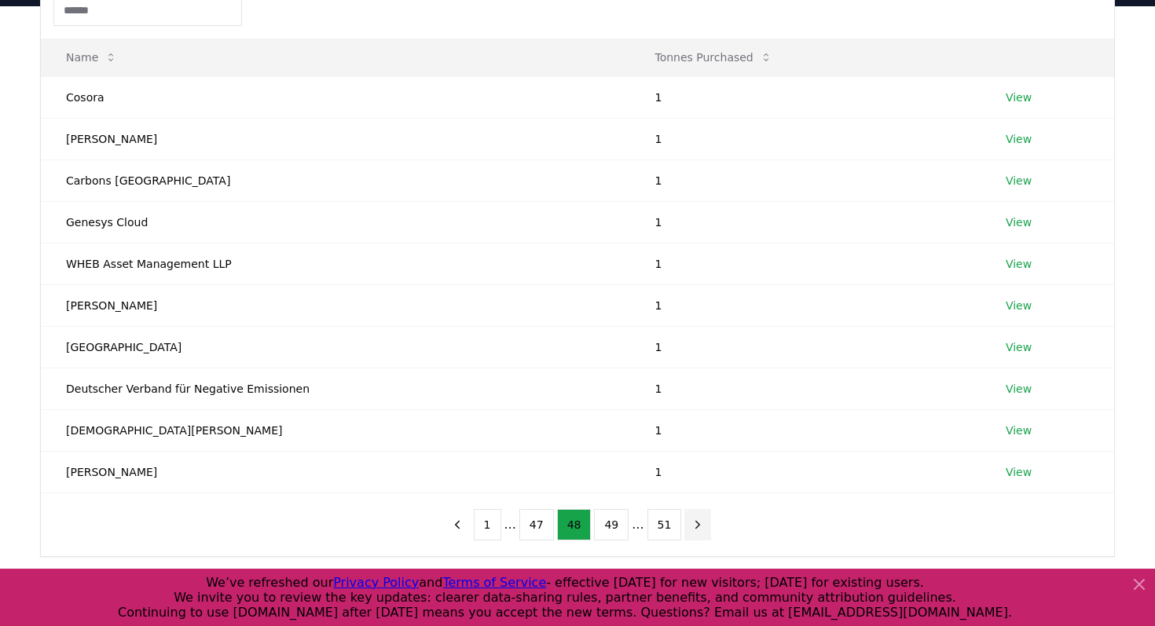
click at [685, 524] on button "next page" at bounding box center [697, 524] width 27 height 31
click at [691, 524] on icon "next page" at bounding box center [698, 525] width 14 height 14
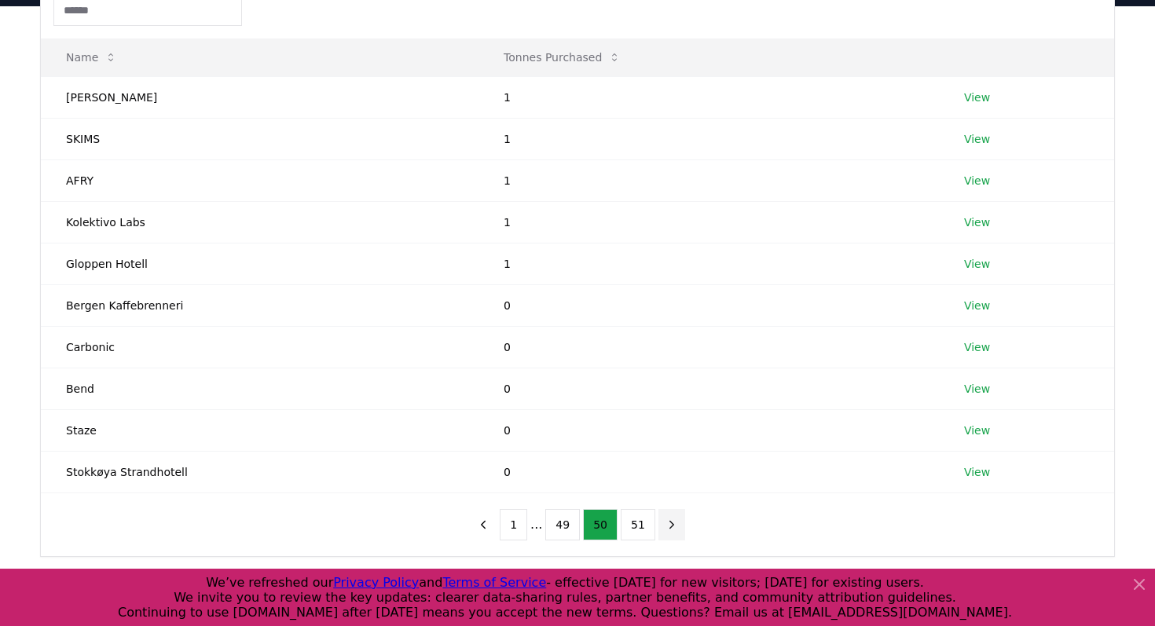
click at [685, 524] on div "1 ... 49 50 51" at bounding box center [577, 524] width 247 height 63
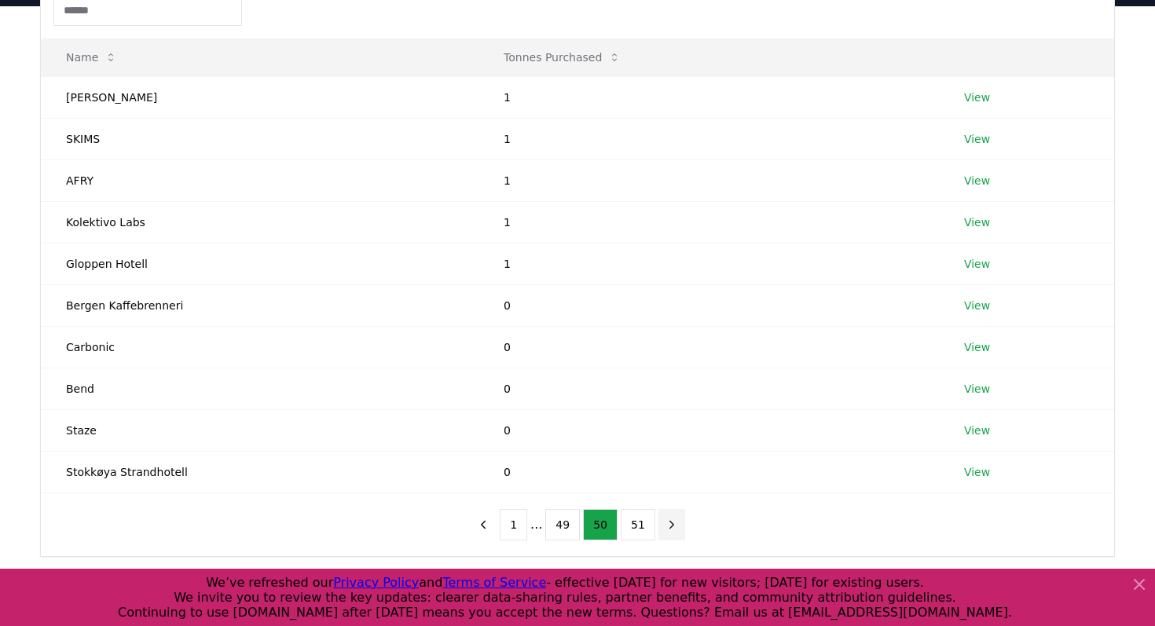
click at [685, 524] on div "1 ... 49 50 51" at bounding box center [577, 524] width 247 height 63
click at [672, 524] on icon "next page" at bounding box center [672, 525] width 14 height 14
click at [672, 524] on main "Suppliers Purchasers Services Name Tonnes Purchased Jodi Wildy 1 View SKIMS 1 V…" at bounding box center [577, 319] width 1155 height 626
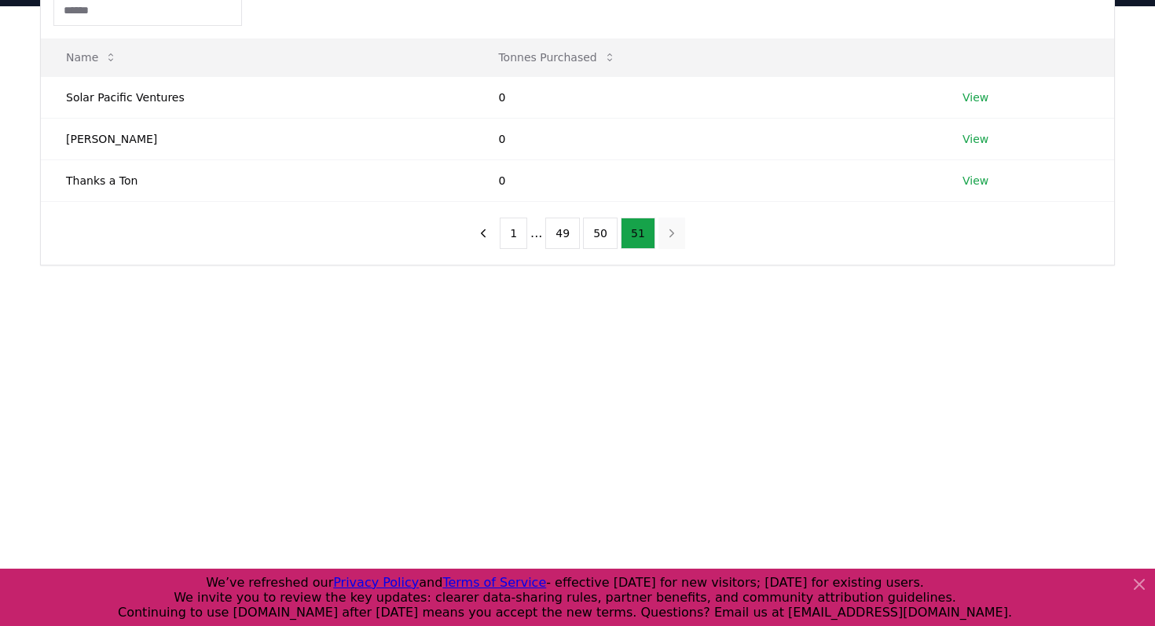
click at [672, 524] on main "Suppliers Purchasers Services Name Tonnes Purchased Solar Pacific Ventures 0 Vi…" at bounding box center [577, 319] width 1155 height 626
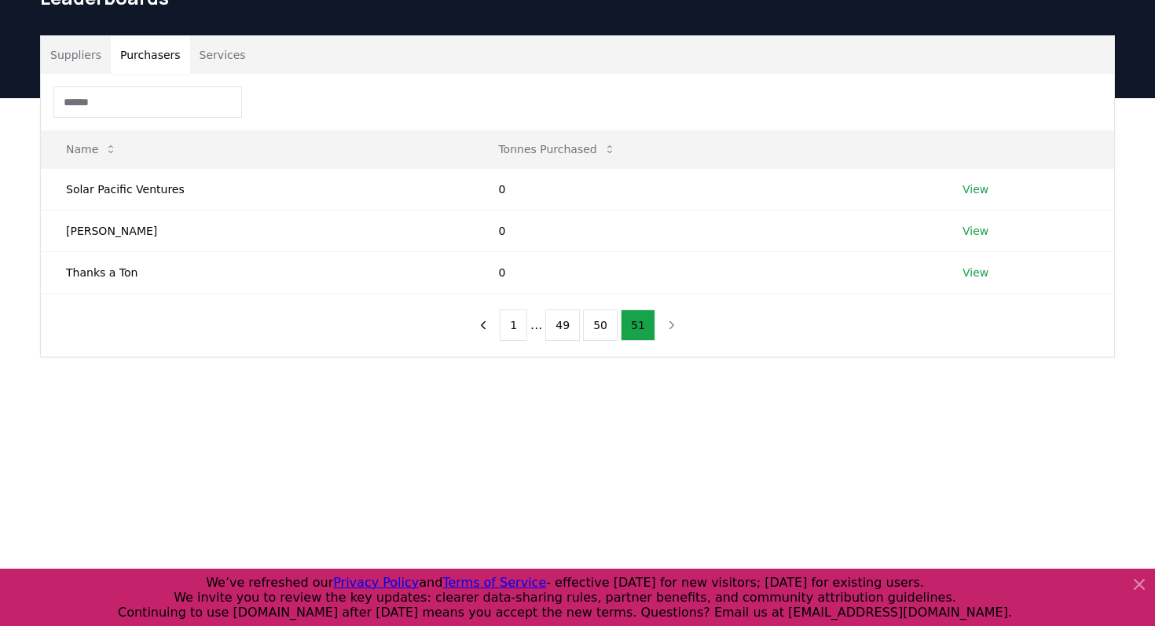
scroll to position [72, 0]
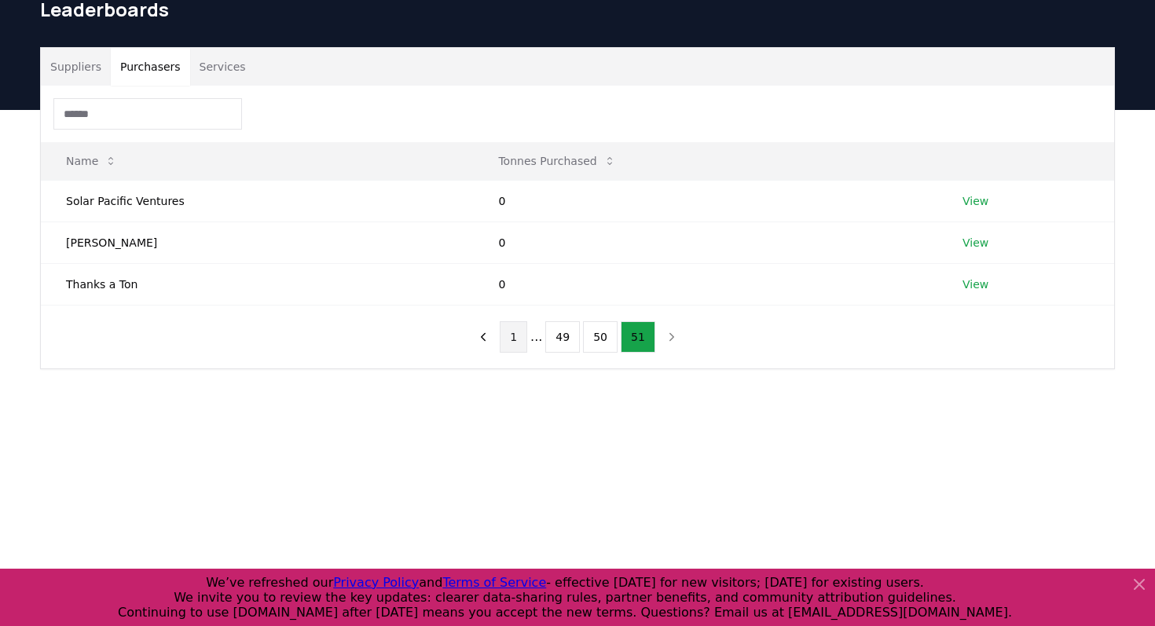
click at [508, 339] on button "1" at bounding box center [513, 336] width 27 height 31
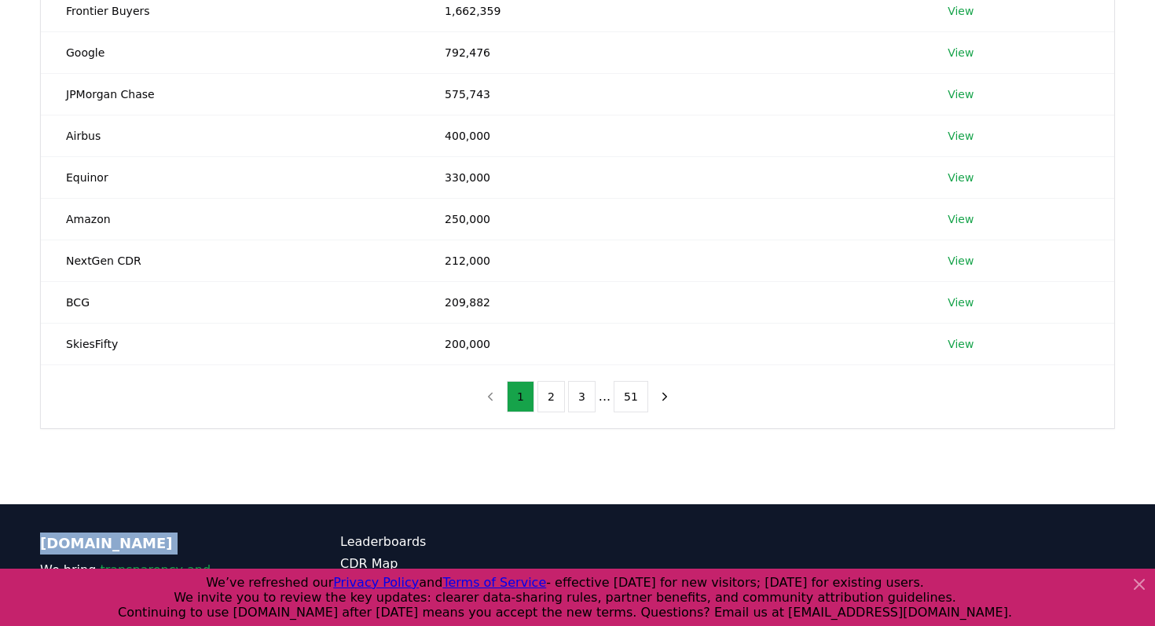
scroll to position [134, 0]
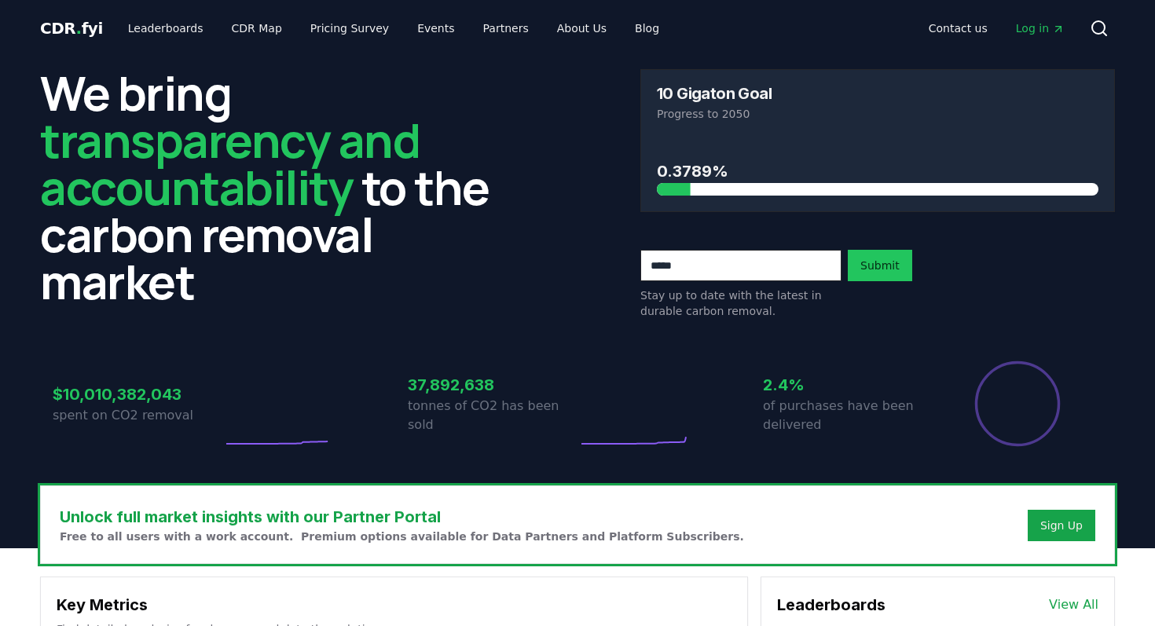
scroll to position [359, 0]
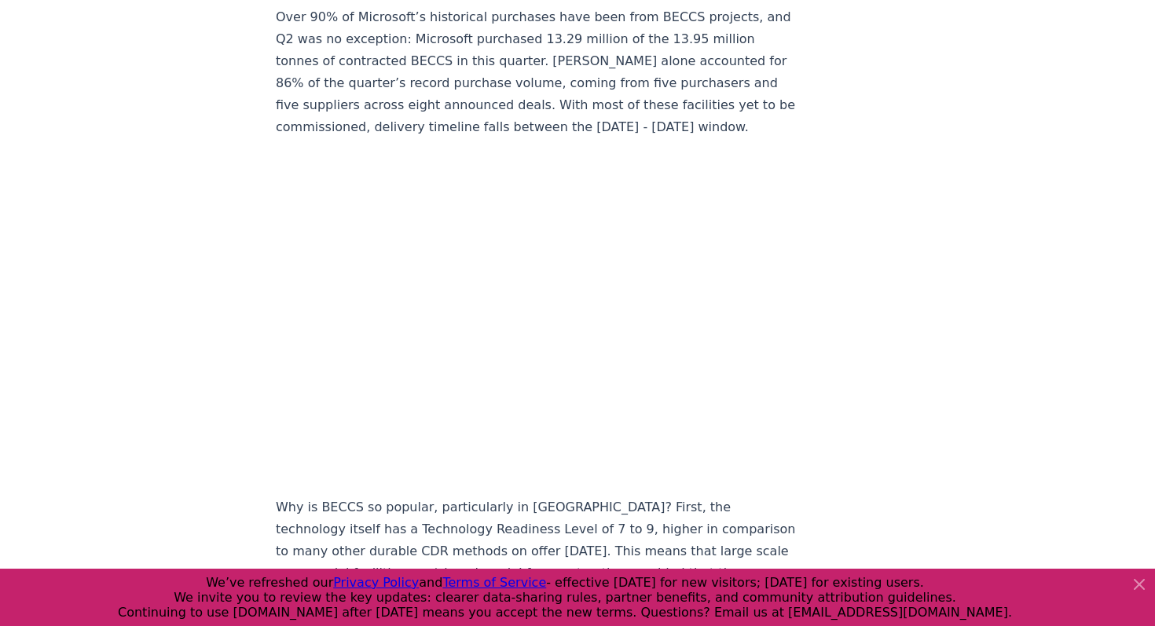
scroll to position [1534, 0]
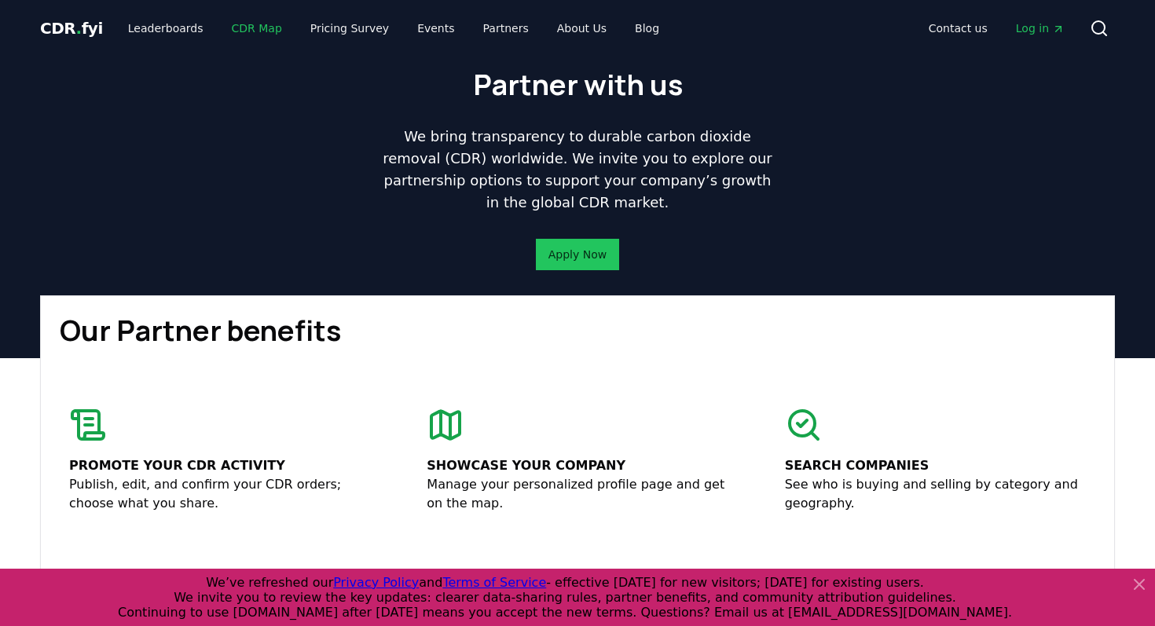
click at [250, 27] on link "CDR Map" at bounding box center [256, 28] width 75 height 28
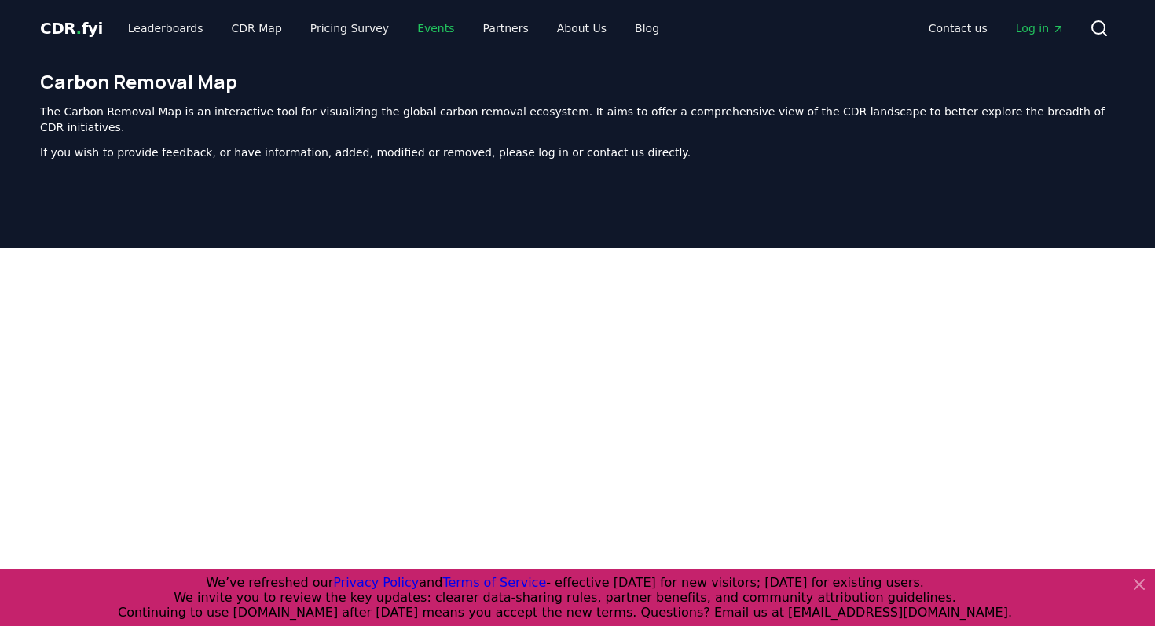
click at [418, 37] on link "Events" at bounding box center [436, 28] width 62 height 28
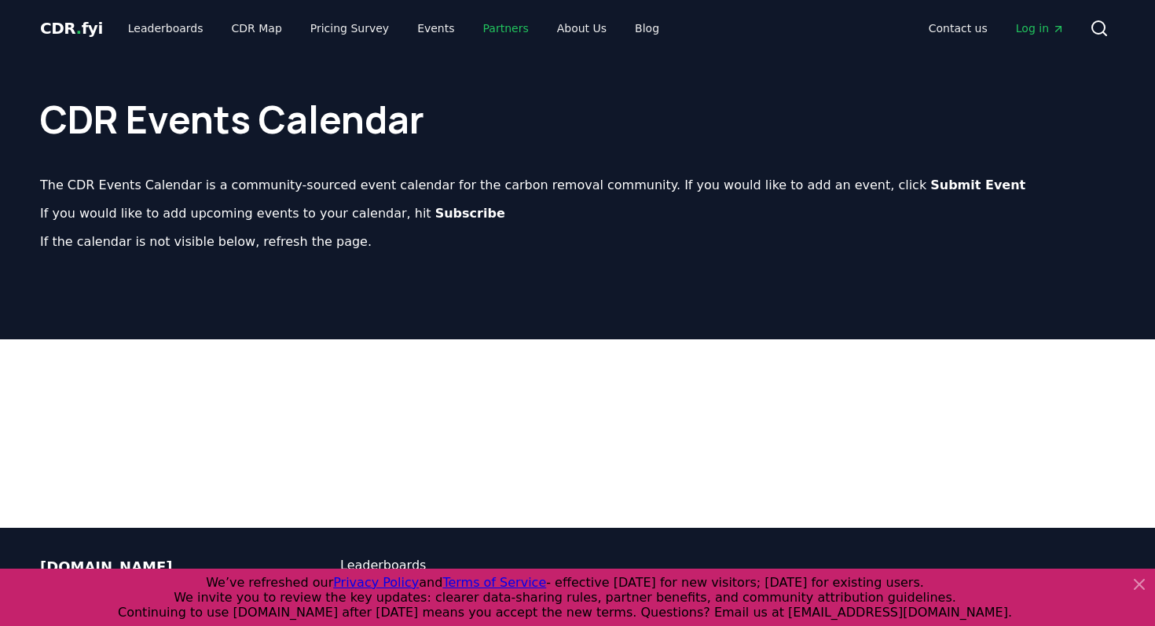
click at [486, 27] on link "Partners" at bounding box center [506, 28] width 71 height 28
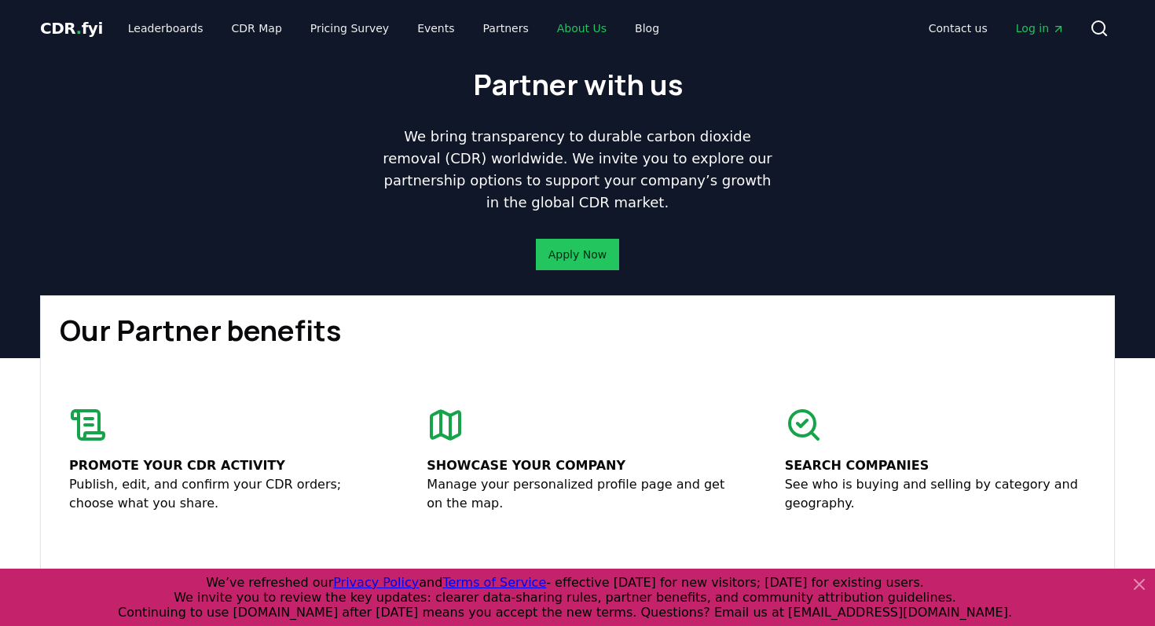
click at [566, 27] on link "About Us" at bounding box center [581, 28] width 75 height 28
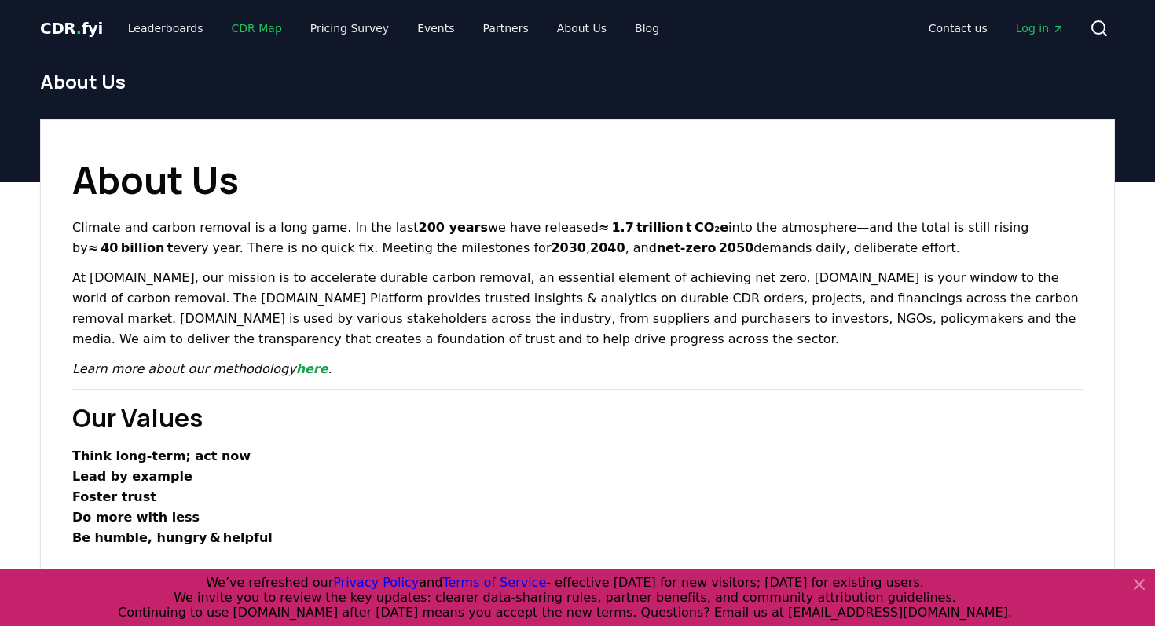
click at [258, 32] on link "CDR Map" at bounding box center [256, 28] width 75 height 28
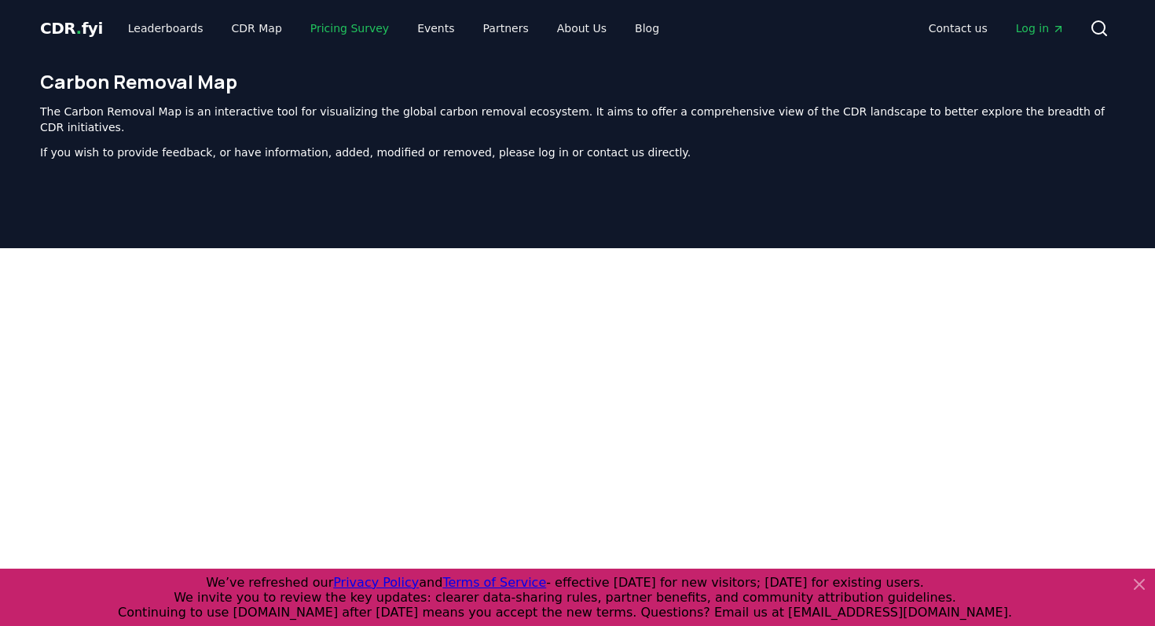
click at [343, 33] on link "Pricing Survey" at bounding box center [350, 28] width 104 height 28
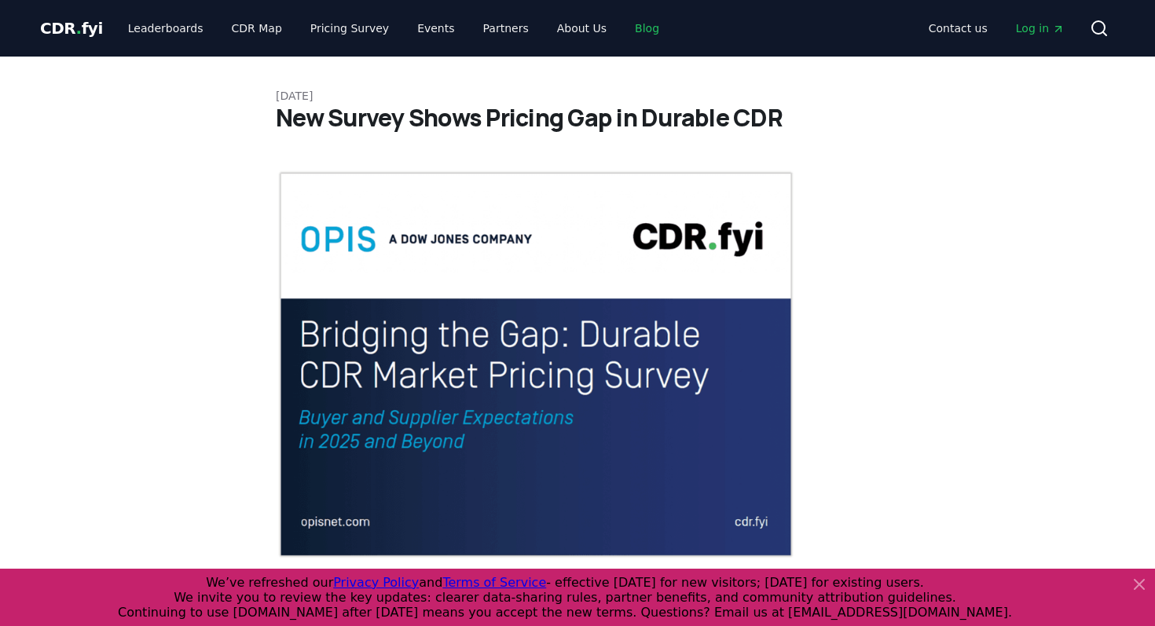
click at [629, 26] on link "Blog" at bounding box center [646, 28] width 49 height 28
click at [622, 25] on link "Blog" at bounding box center [646, 28] width 49 height 28
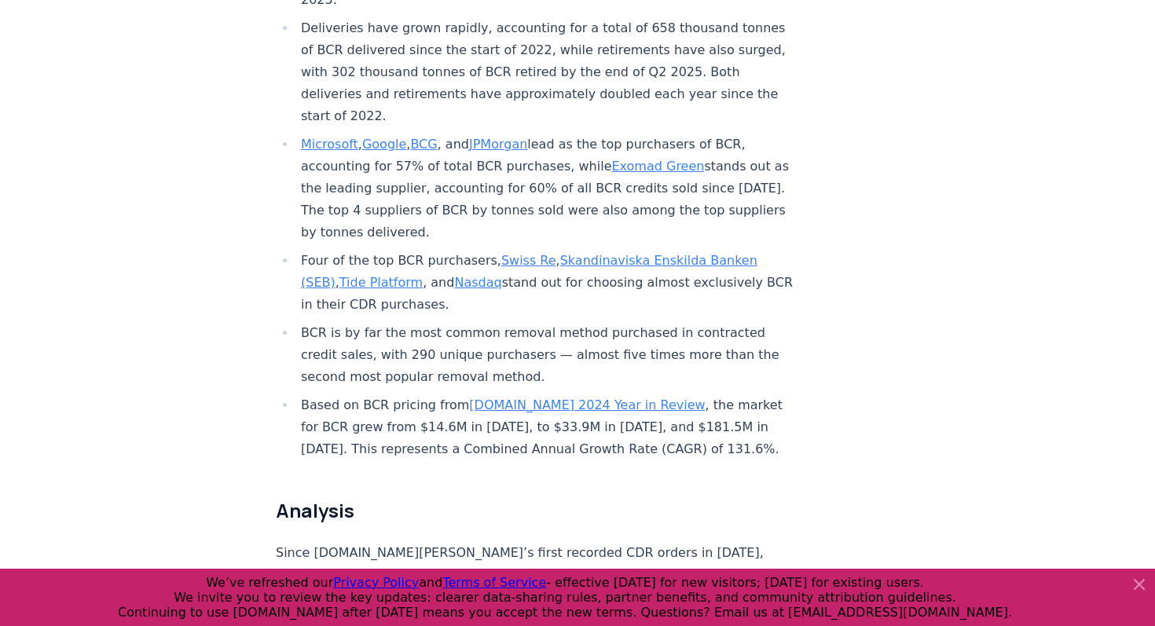
scroll to position [741, 0]
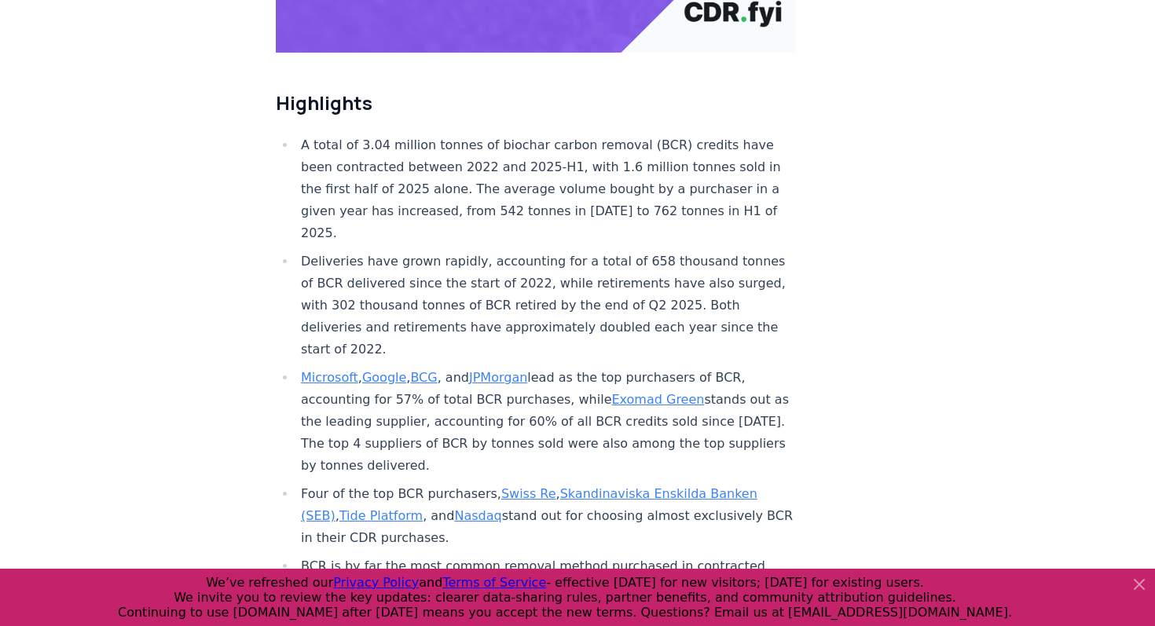
scroll to position [508, 0]
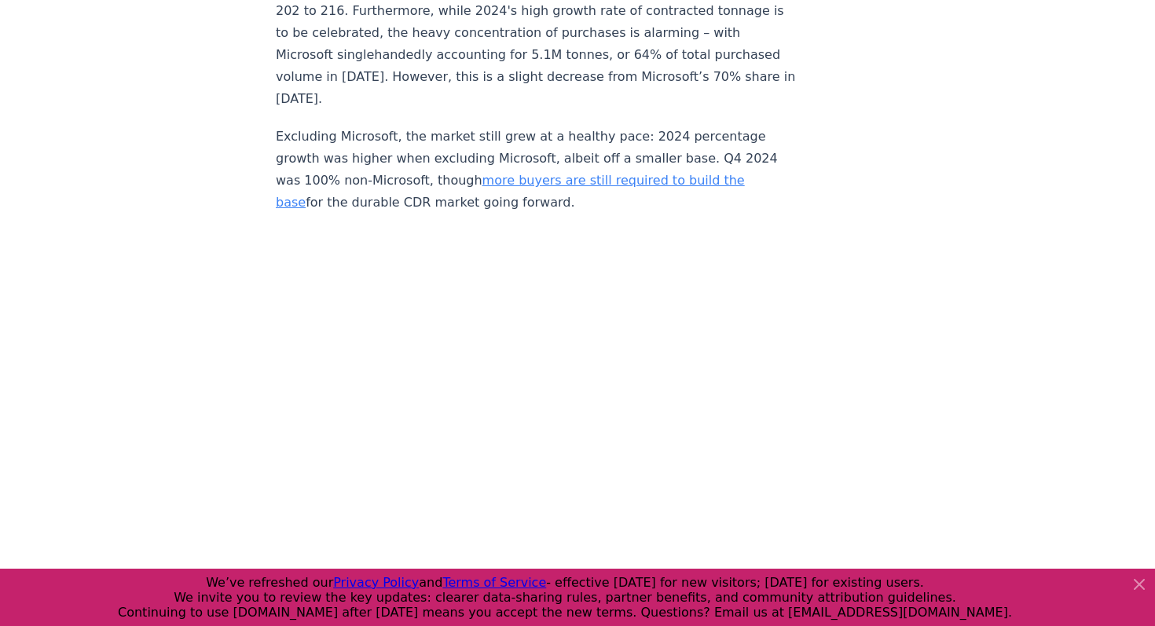
scroll to position [3153, 0]
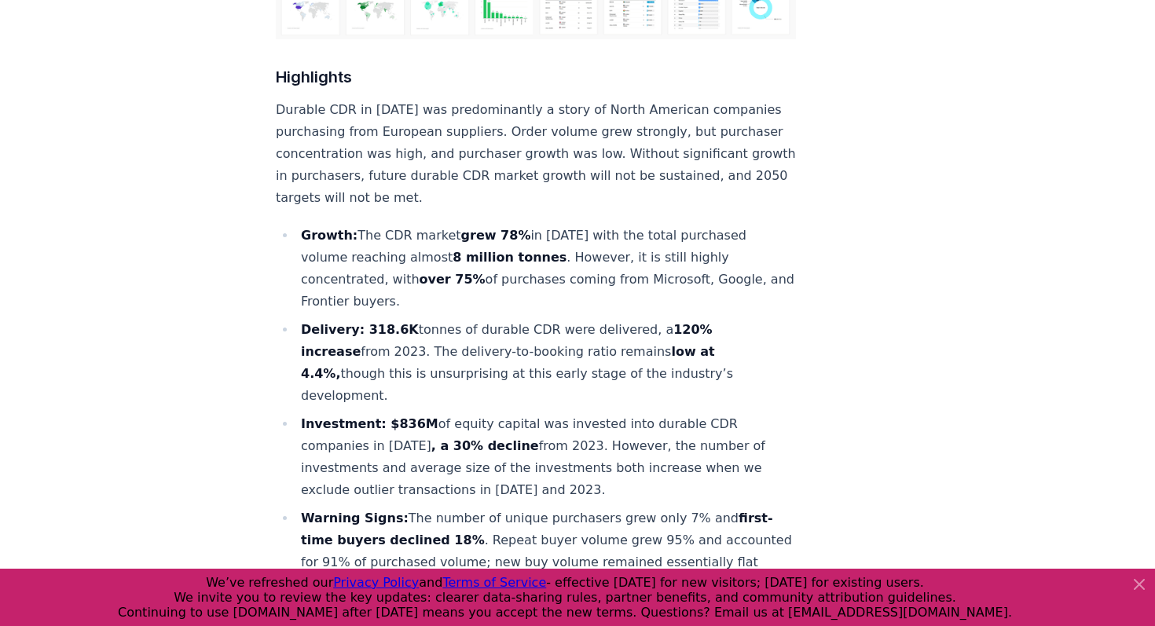
scroll to position [0, 0]
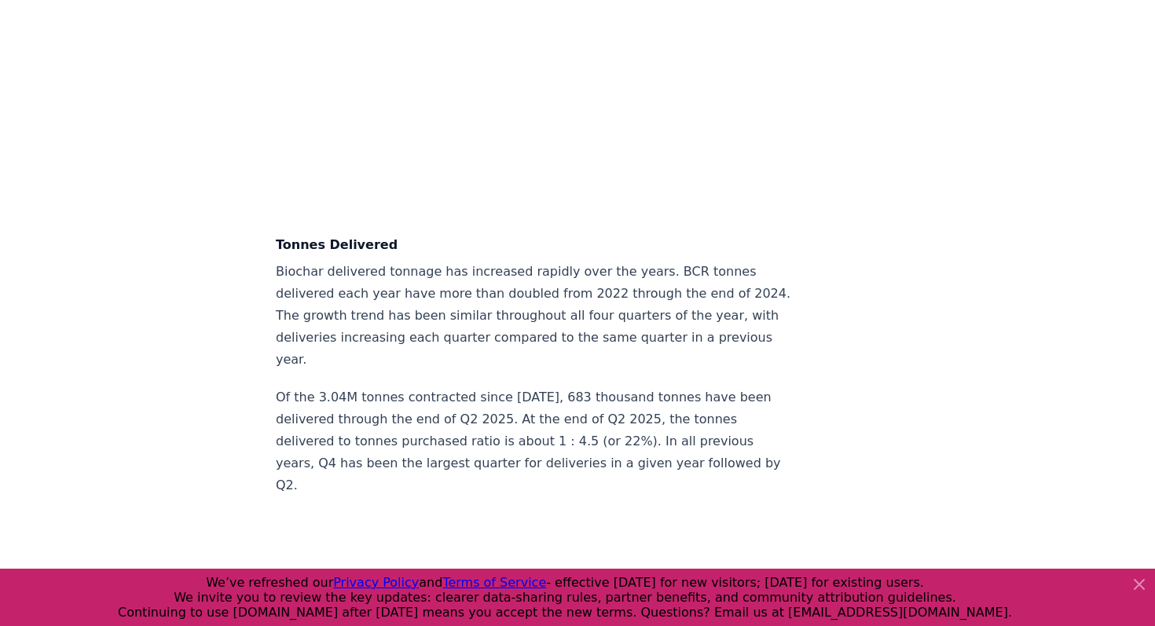
scroll to position [4911, 0]
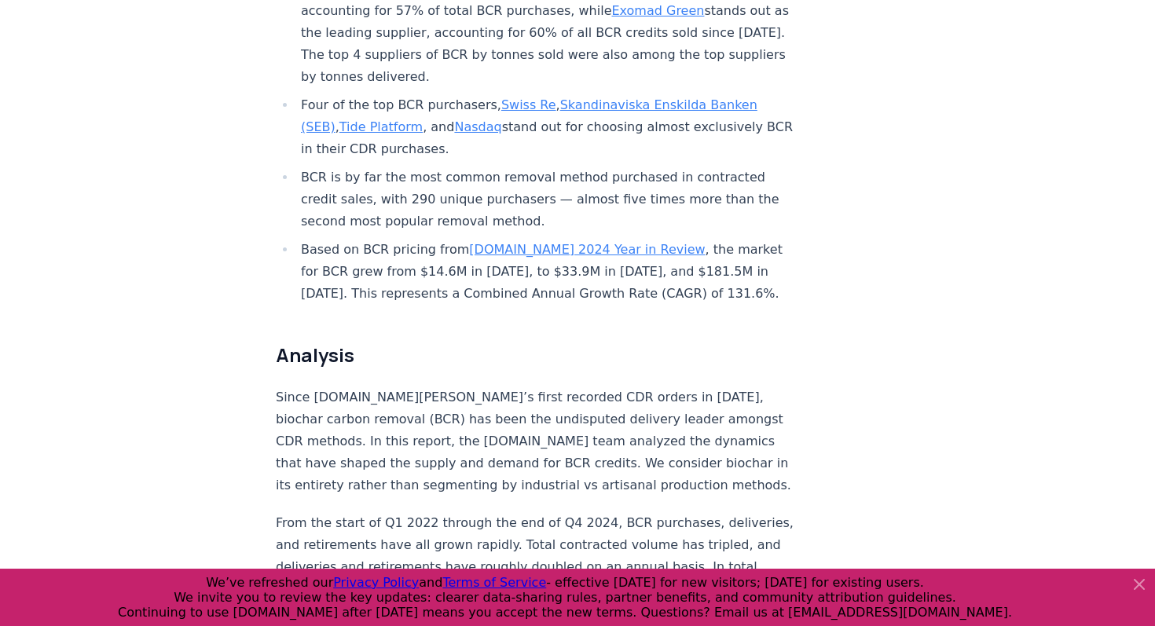
scroll to position [918, 0]
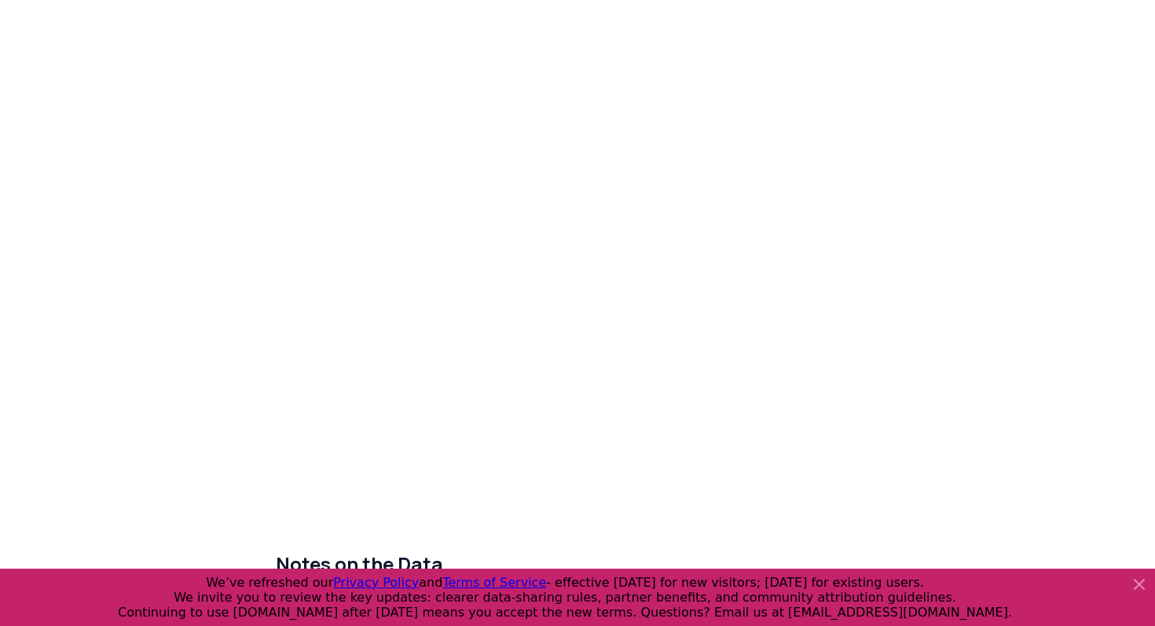
scroll to position [9956, 0]
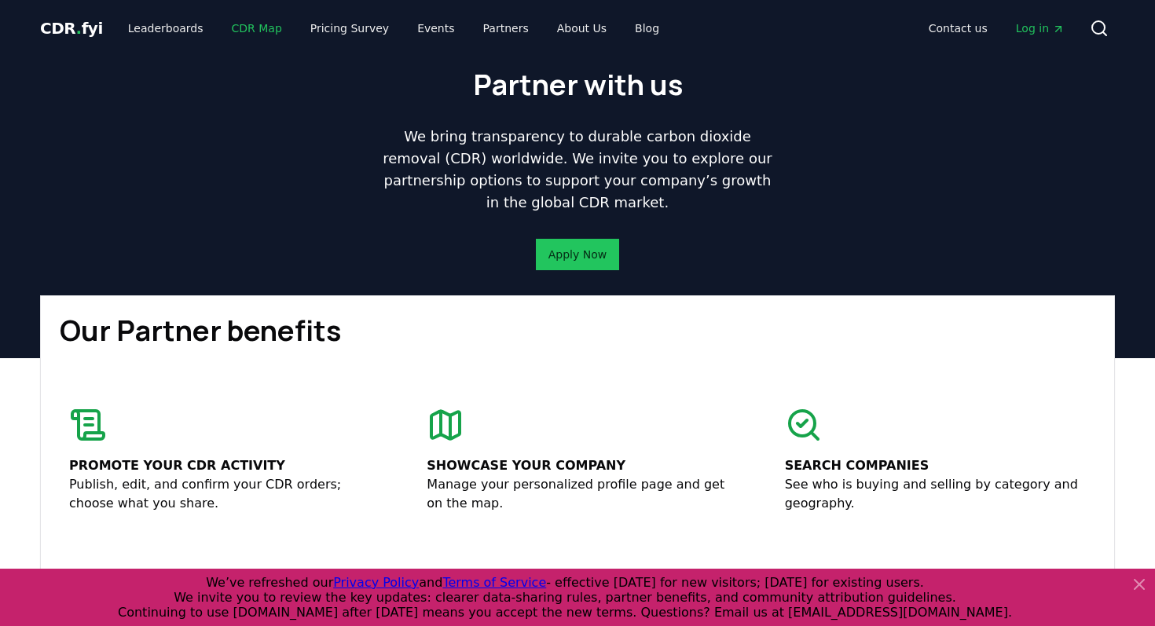
click at [247, 32] on link "CDR Map" at bounding box center [256, 28] width 75 height 28
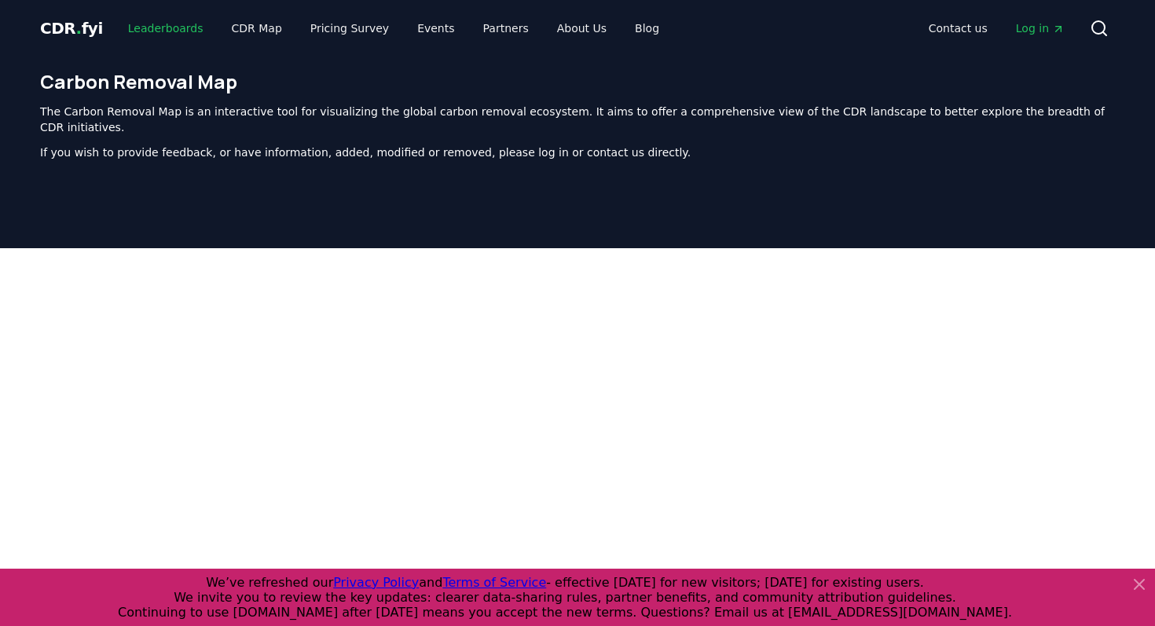
click at [180, 35] on link "Leaderboards" at bounding box center [165, 28] width 101 height 28
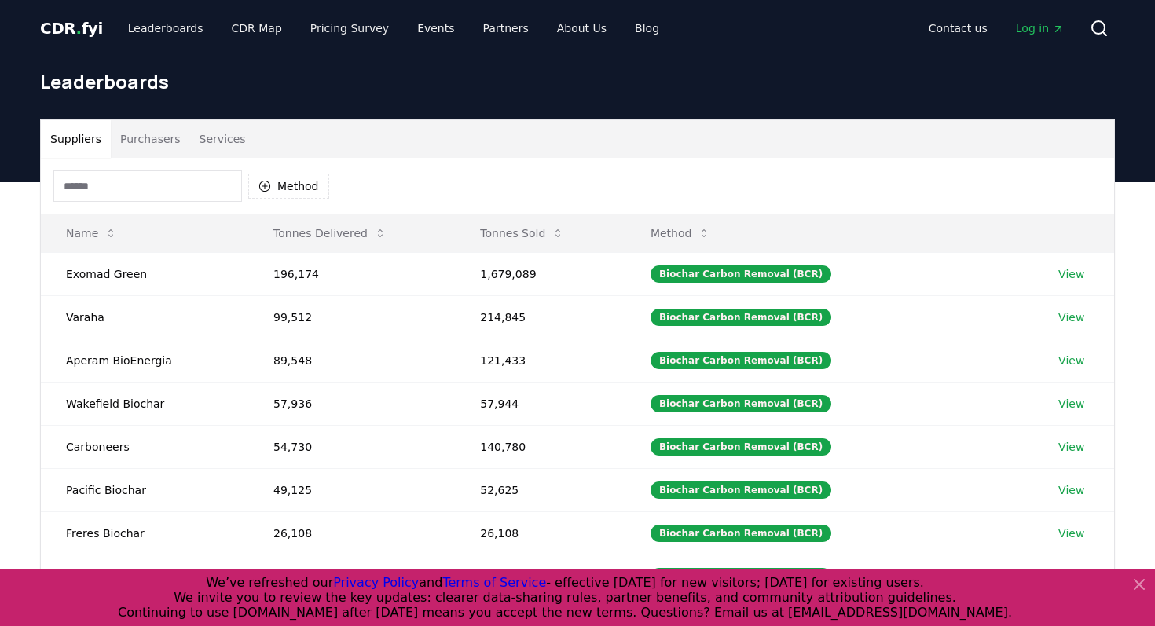
click at [152, 142] on button "Purchasers" at bounding box center [150, 139] width 79 height 38
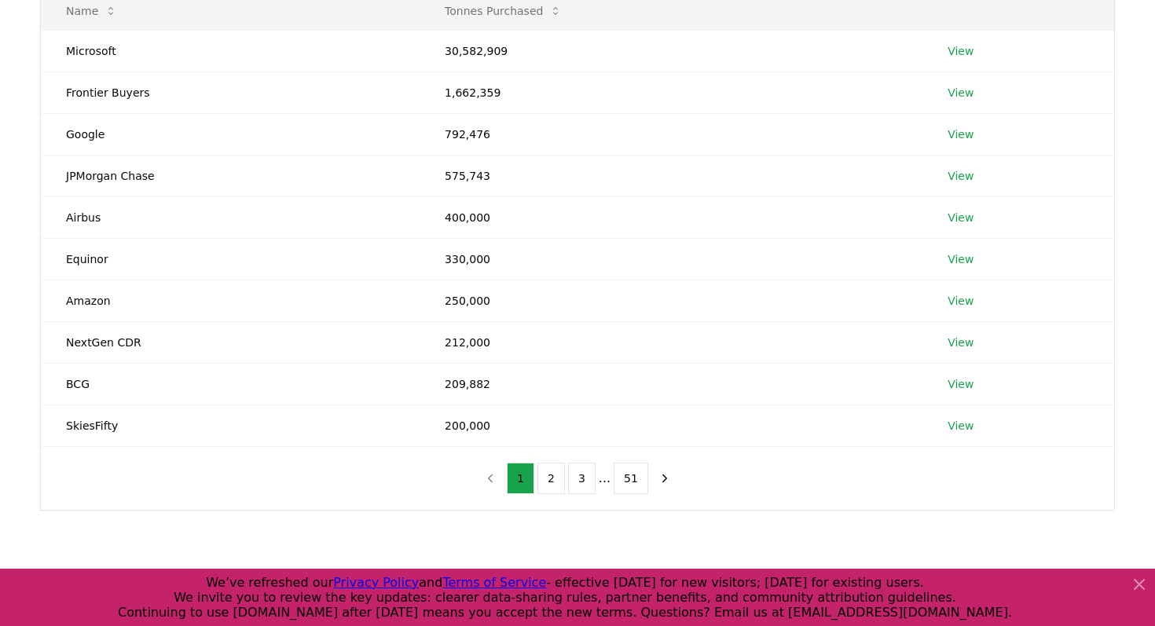
scroll to position [225, 0]
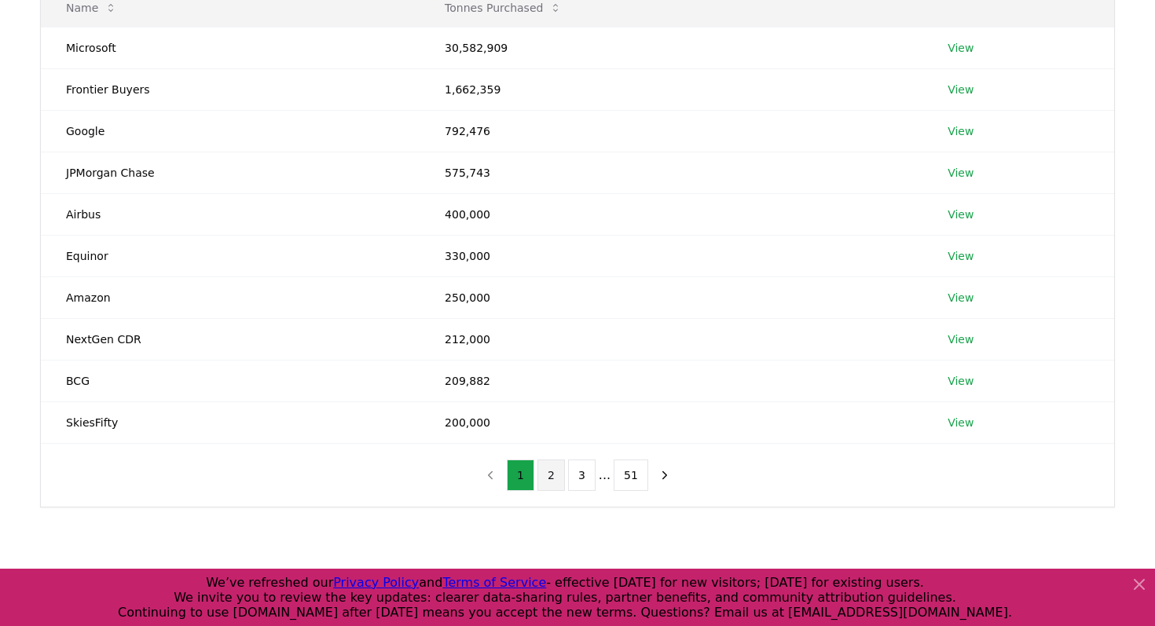
click at [550, 478] on button "2" at bounding box center [550, 475] width 27 height 31
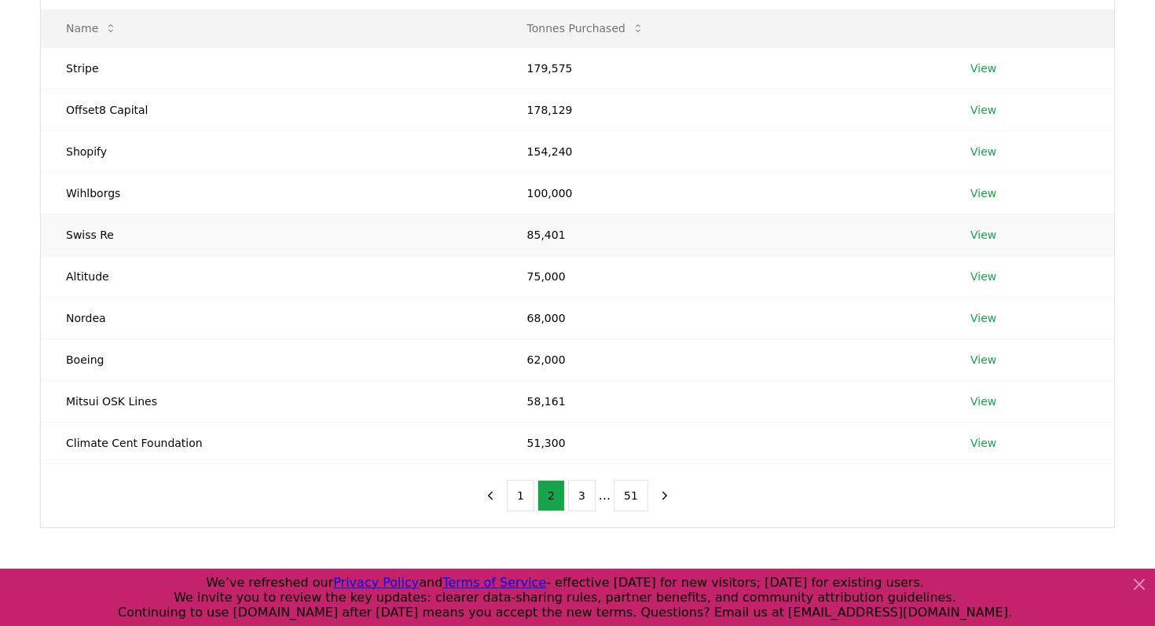
scroll to position [207, 0]
click at [518, 492] on button "1" at bounding box center [520, 493] width 27 height 31
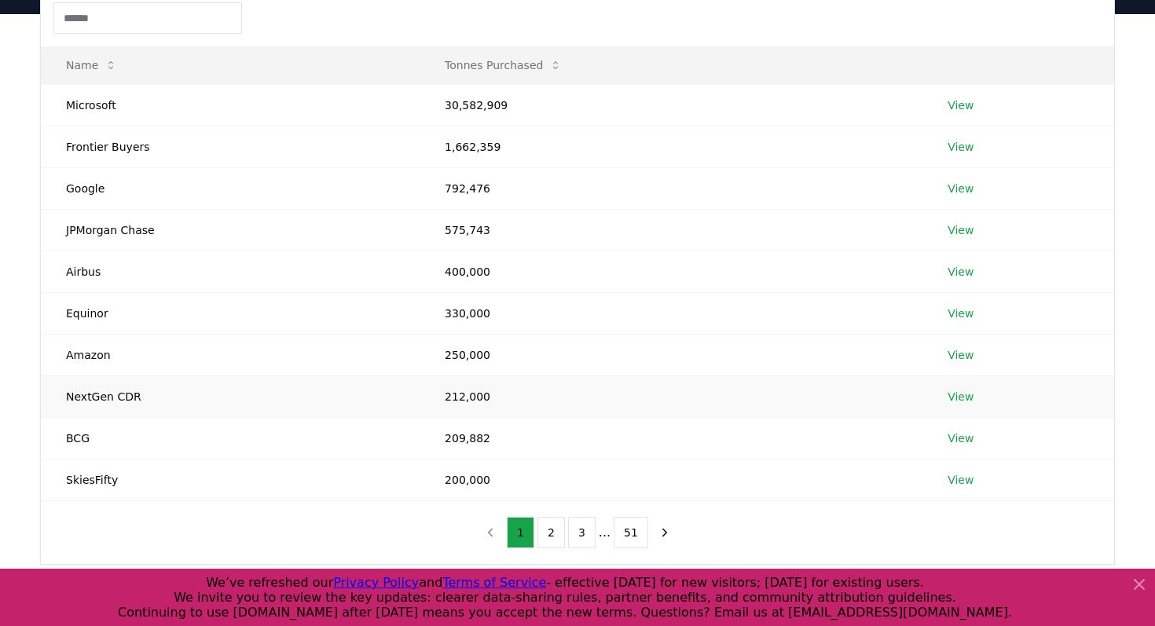
scroll to position [167, 0]
click at [551, 516] on div "1 2 3 ... 51" at bounding box center [577, 533] width 233 height 63
click at [551, 525] on button "2" at bounding box center [550, 533] width 27 height 31
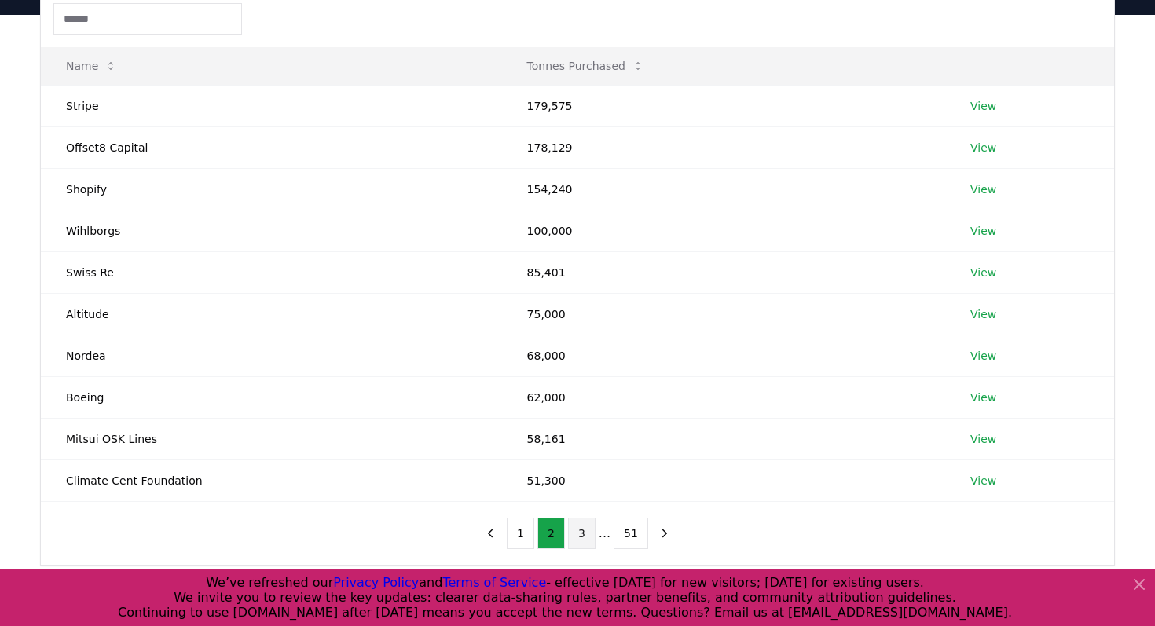
click at [581, 535] on button "3" at bounding box center [581, 533] width 27 height 31
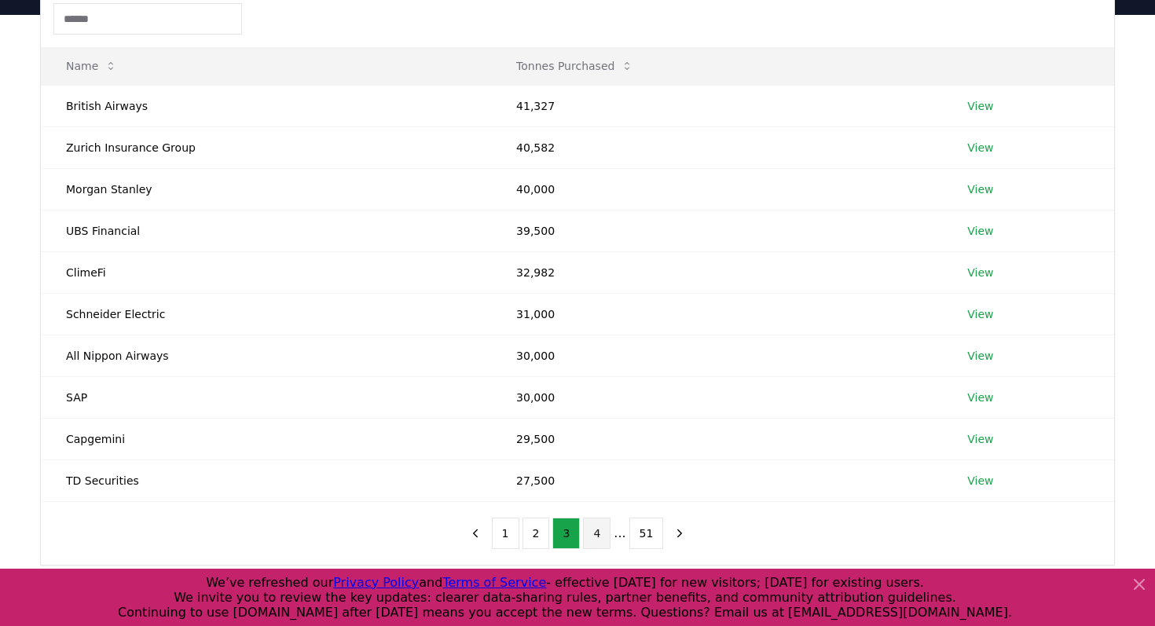
click at [600, 537] on button "4" at bounding box center [596, 533] width 27 height 31
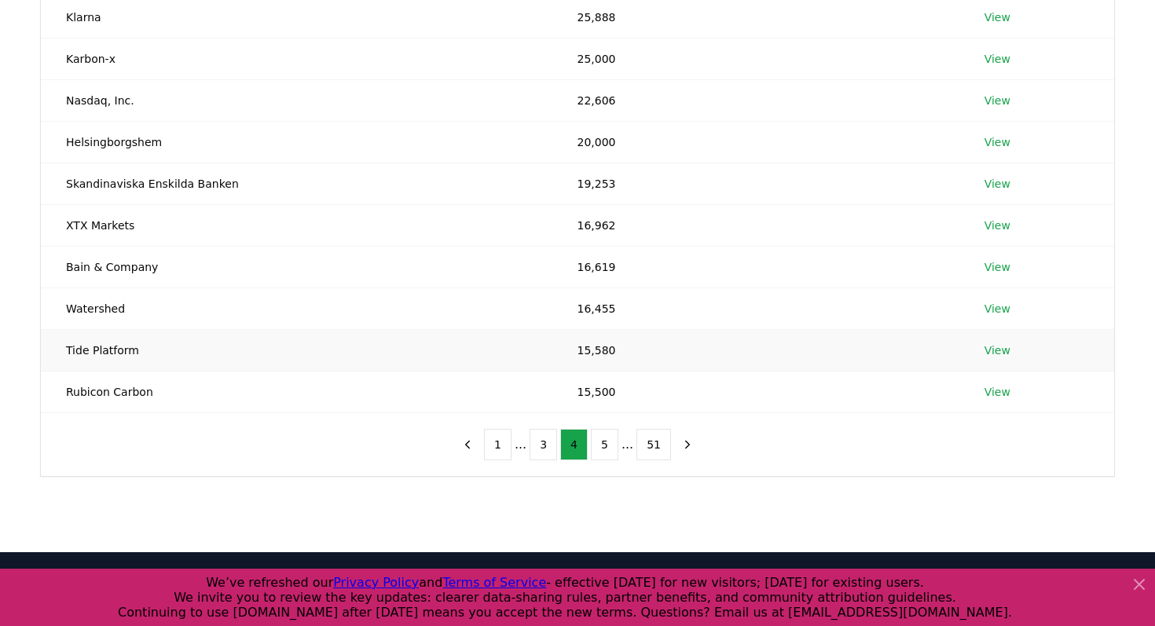
scroll to position [263, 0]
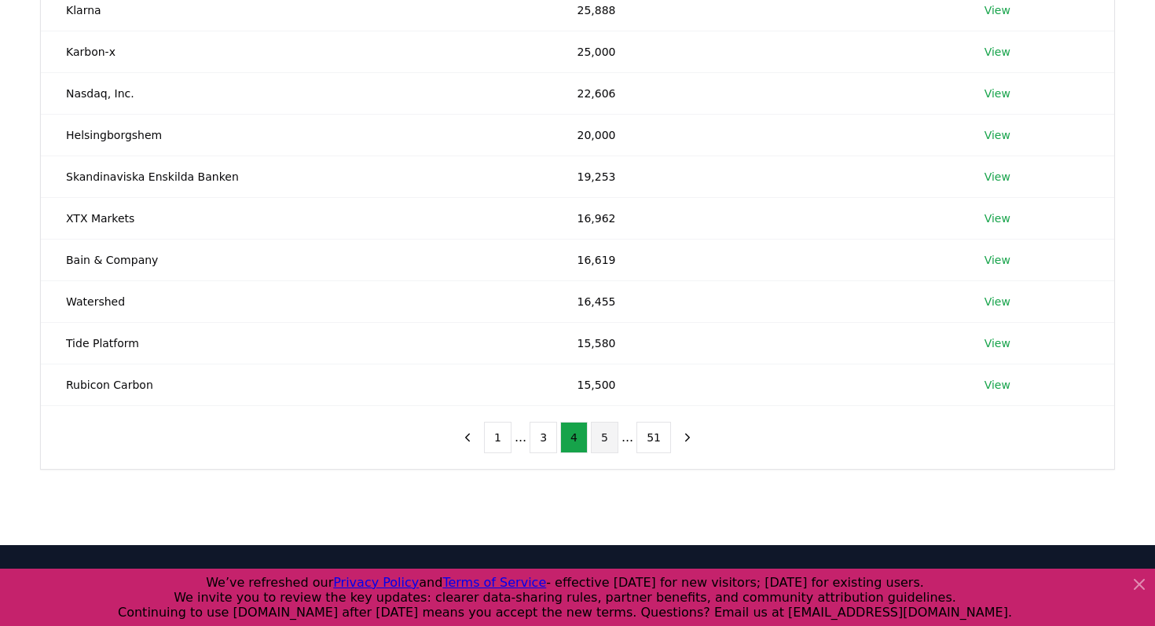
click at [609, 439] on button "5" at bounding box center [604, 437] width 27 height 31
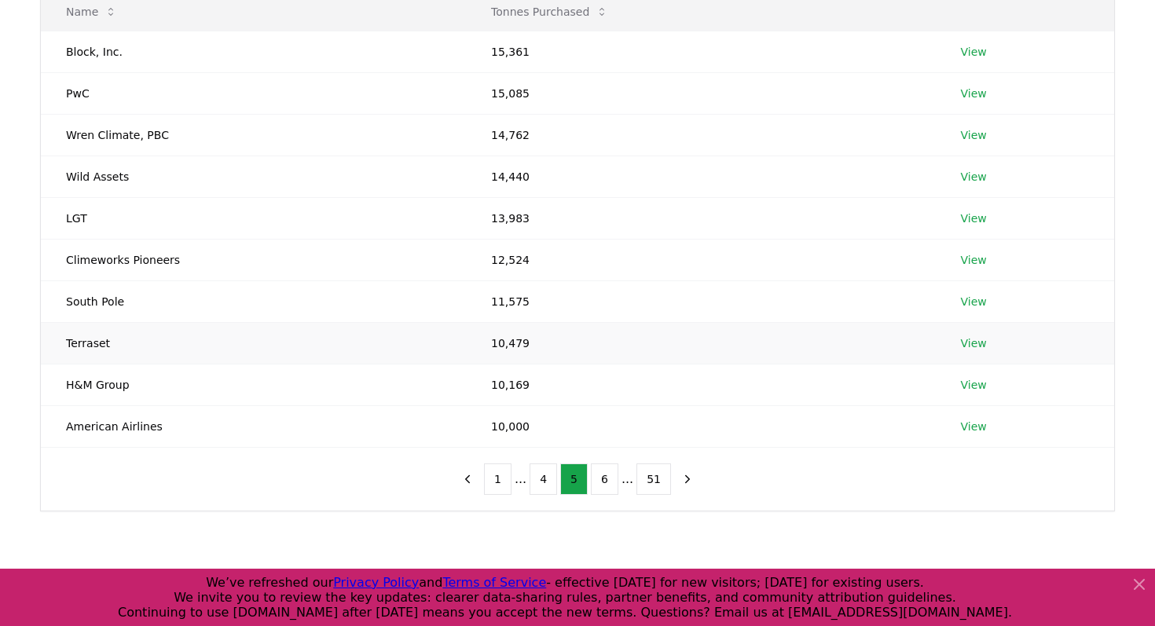
scroll to position [214, 0]
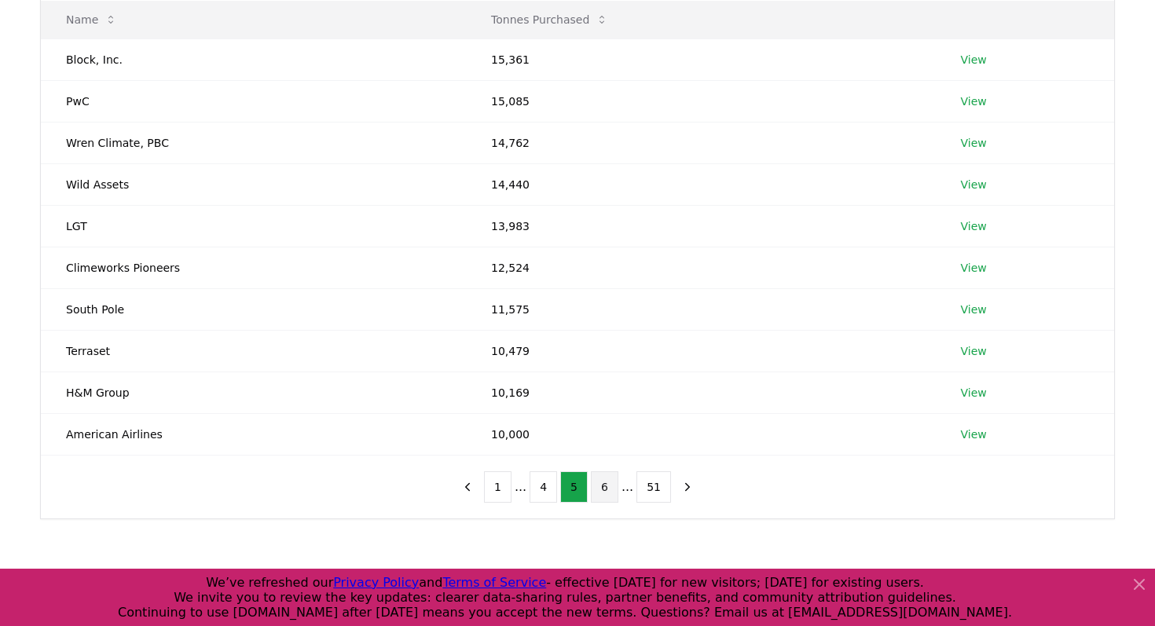
click at [613, 489] on button "6" at bounding box center [604, 486] width 27 height 31
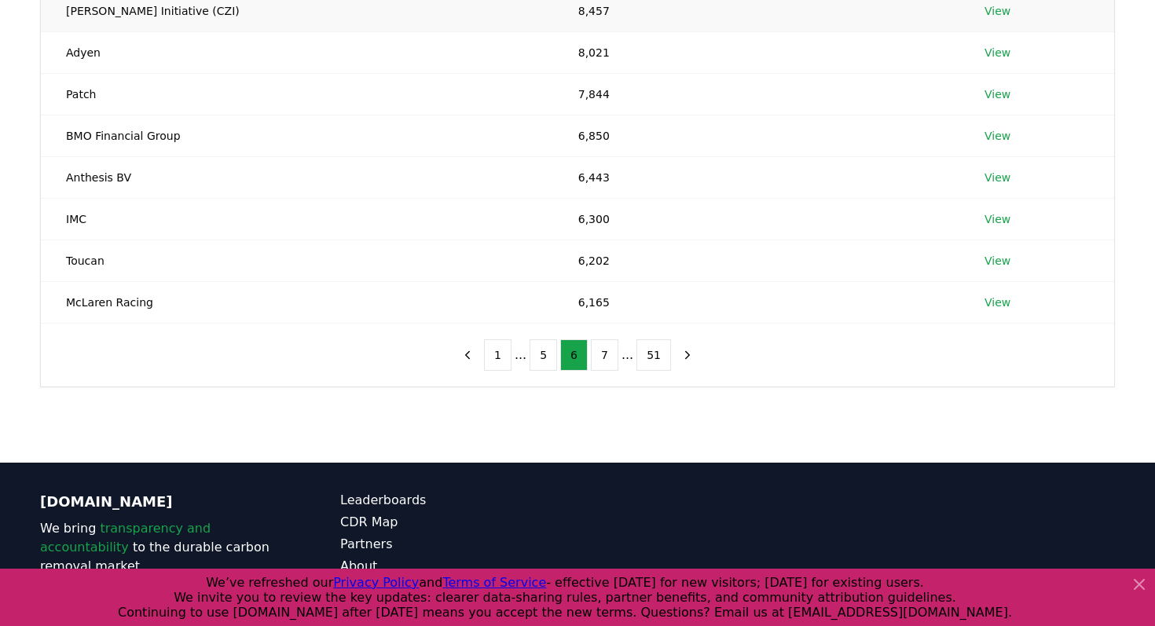
scroll to position [385, 0]
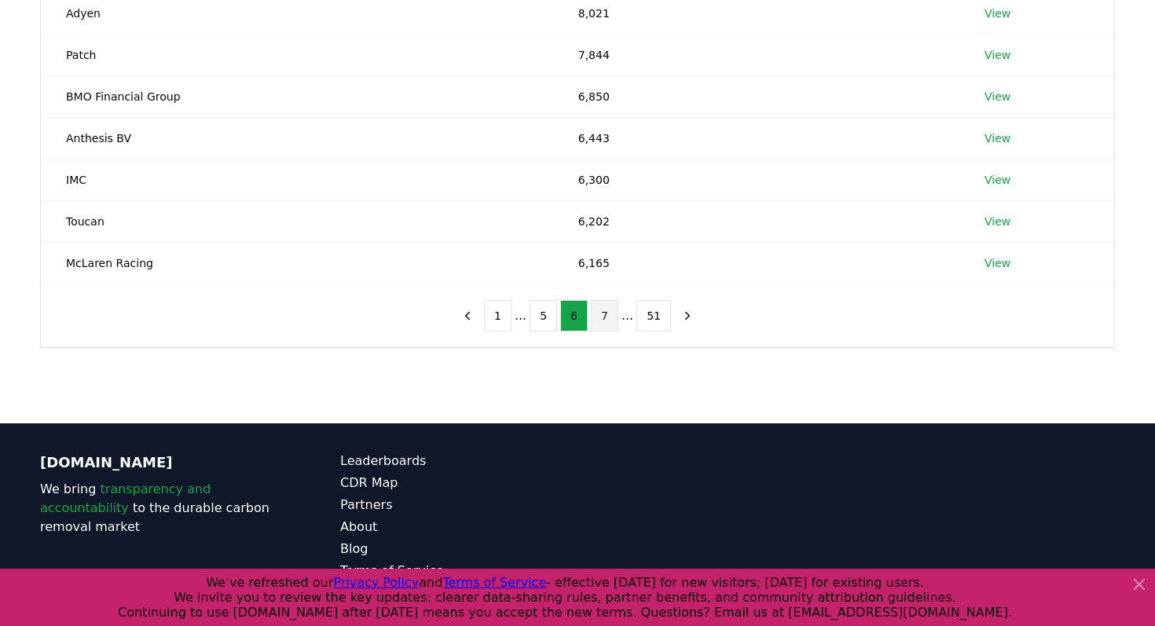
click at [609, 317] on button "7" at bounding box center [604, 315] width 27 height 31
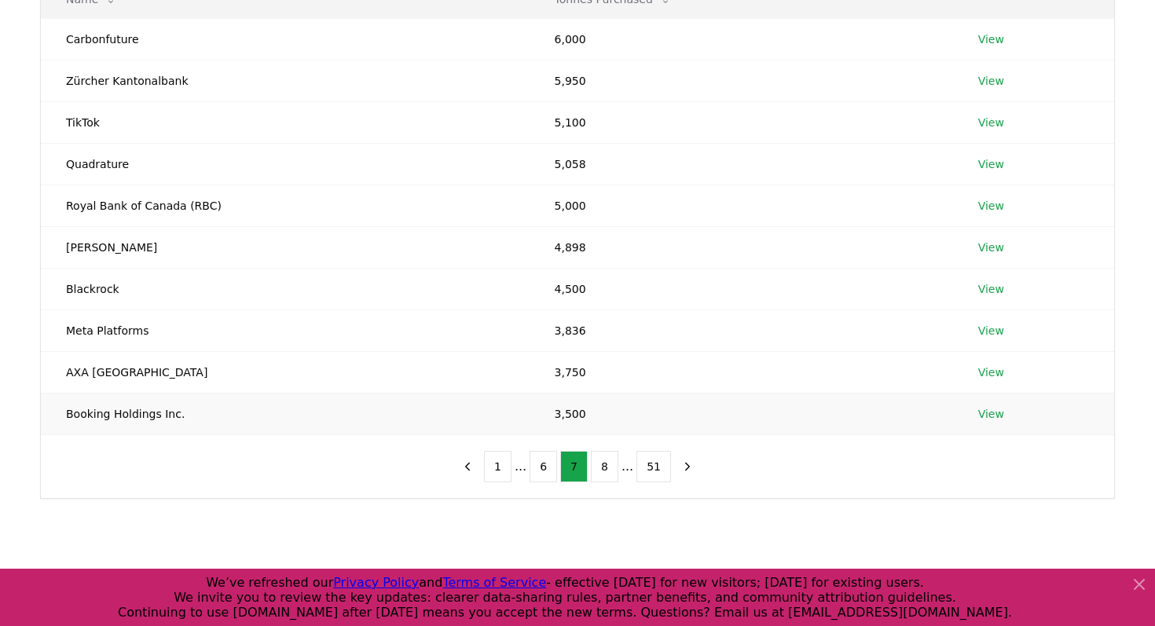
scroll to position [236, 0]
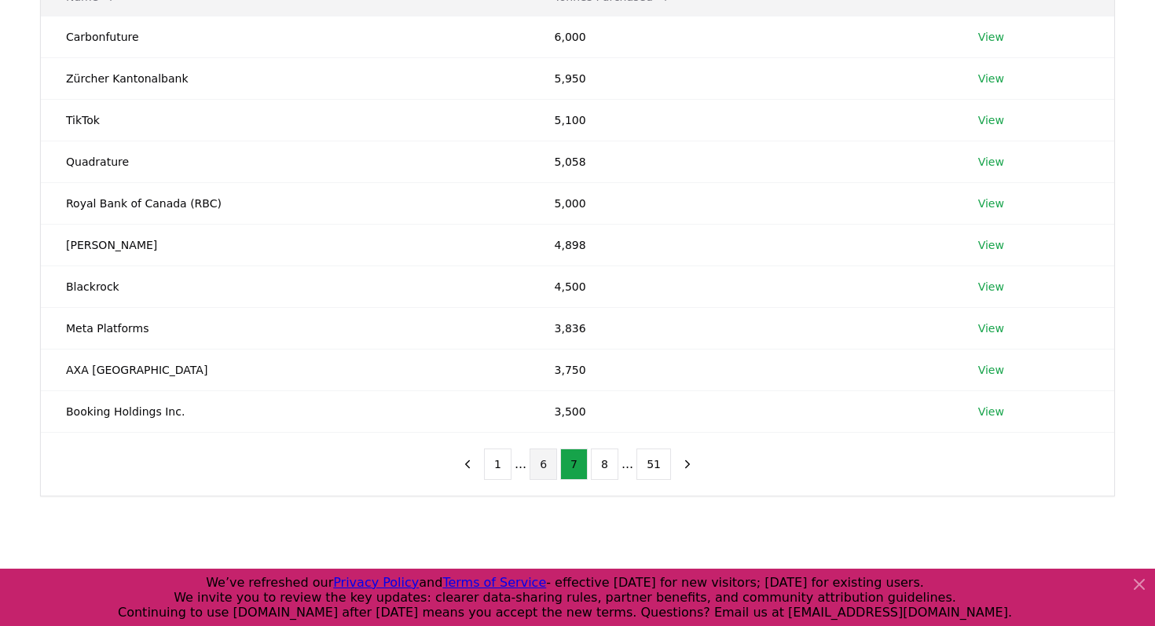
click at [546, 469] on button "6" at bounding box center [542, 464] width 27 height 31
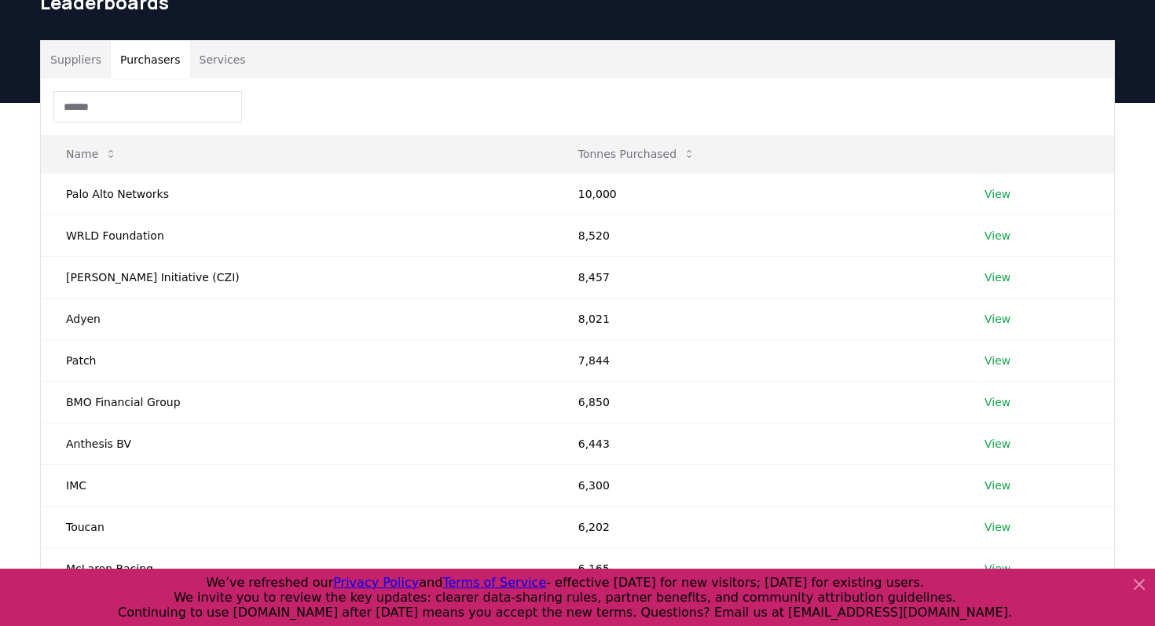
scroll to position [0, 0]
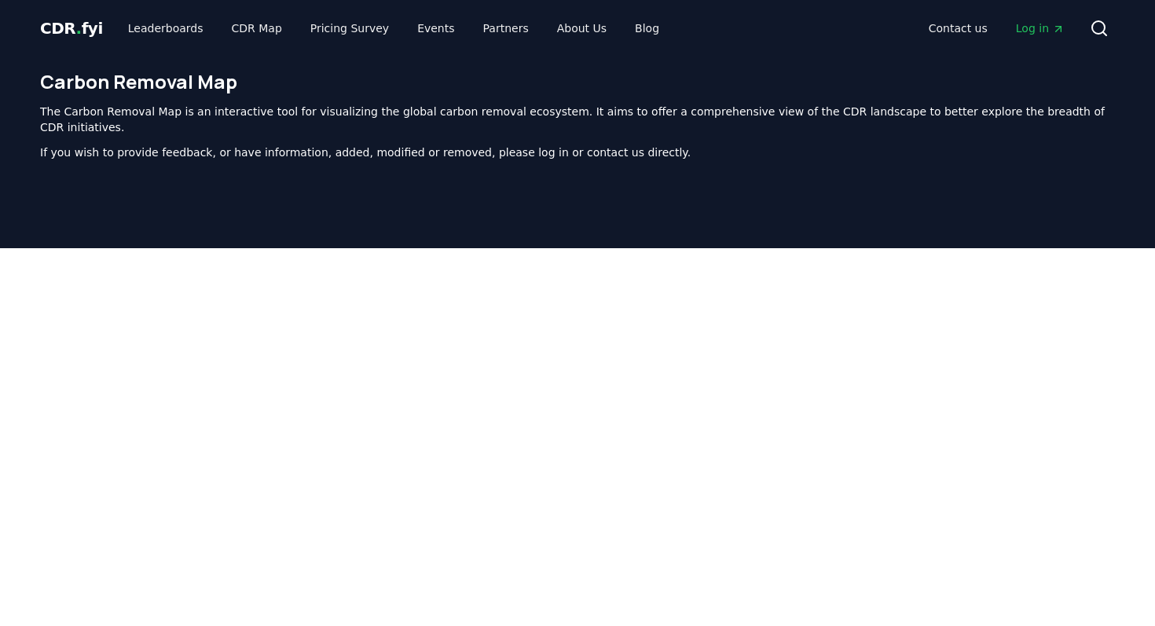
scroll to position [484, 0]
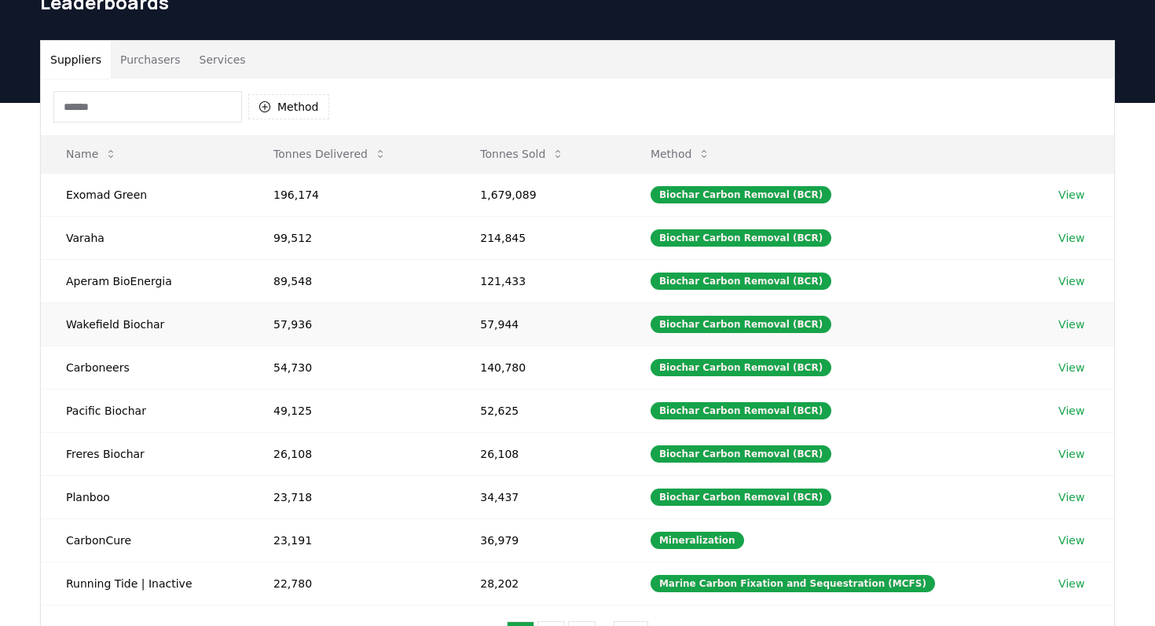
scroll to position [76, 0]
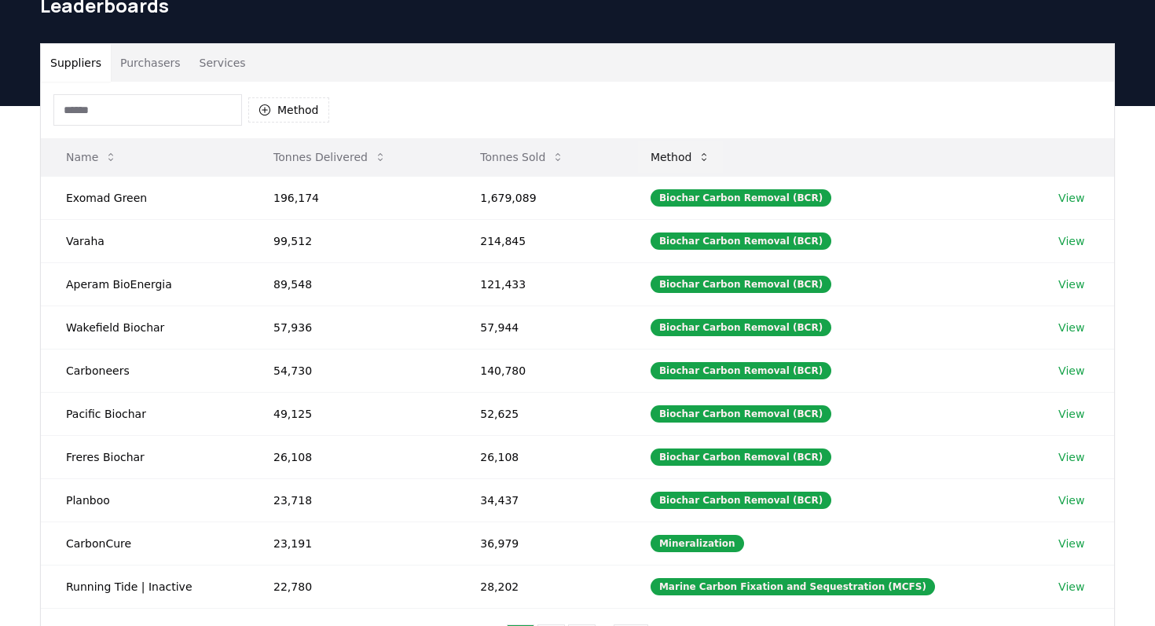
click at [697, 156] on button "Method" at bounding box center [681, 156] width 86 height 31
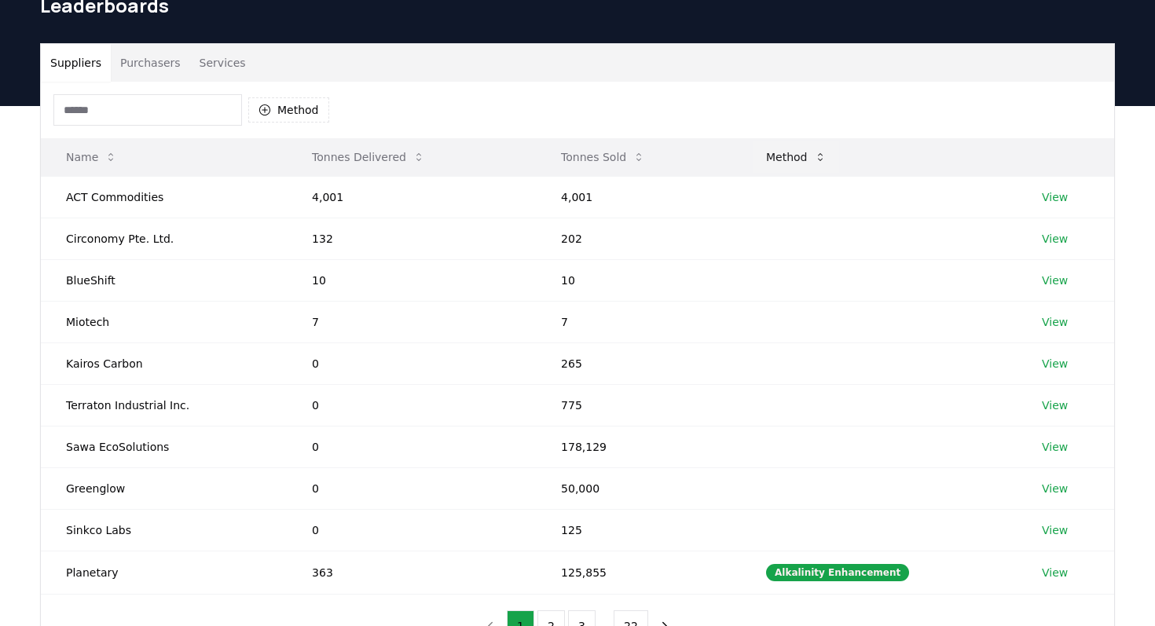
click at [803, 155] on button "Method" at bounding box center [796, 156] width 86 height 31
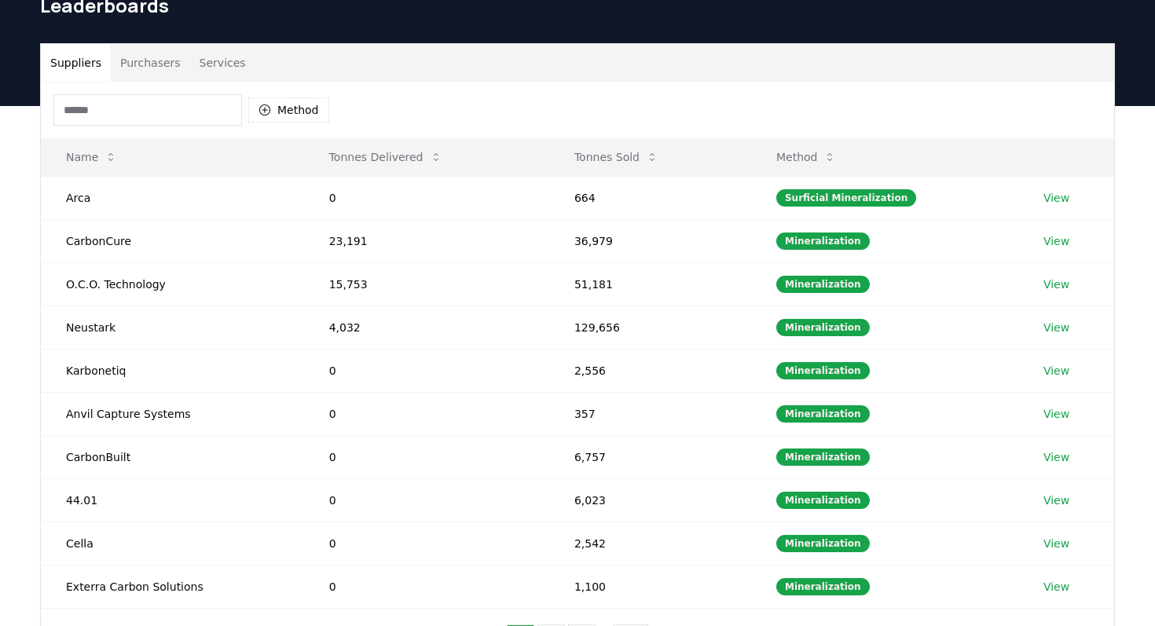
click at [285, 123] on div "Method" at bounding box center [191, 109] width 276 height 31
click at [285, 115] on button "Method" at bounding box center [288, 109] width 81 height 25
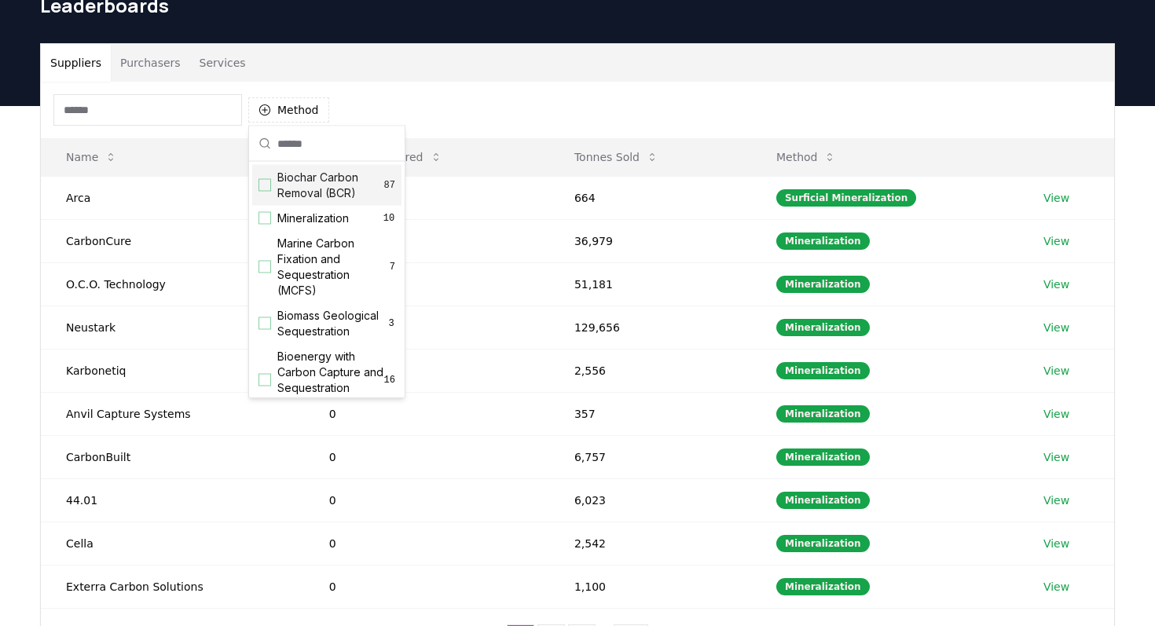
click at [311, 186] on span "Biochar Carbon Removal (BCR)" at bounding box center [330, 185] width 107 height 31
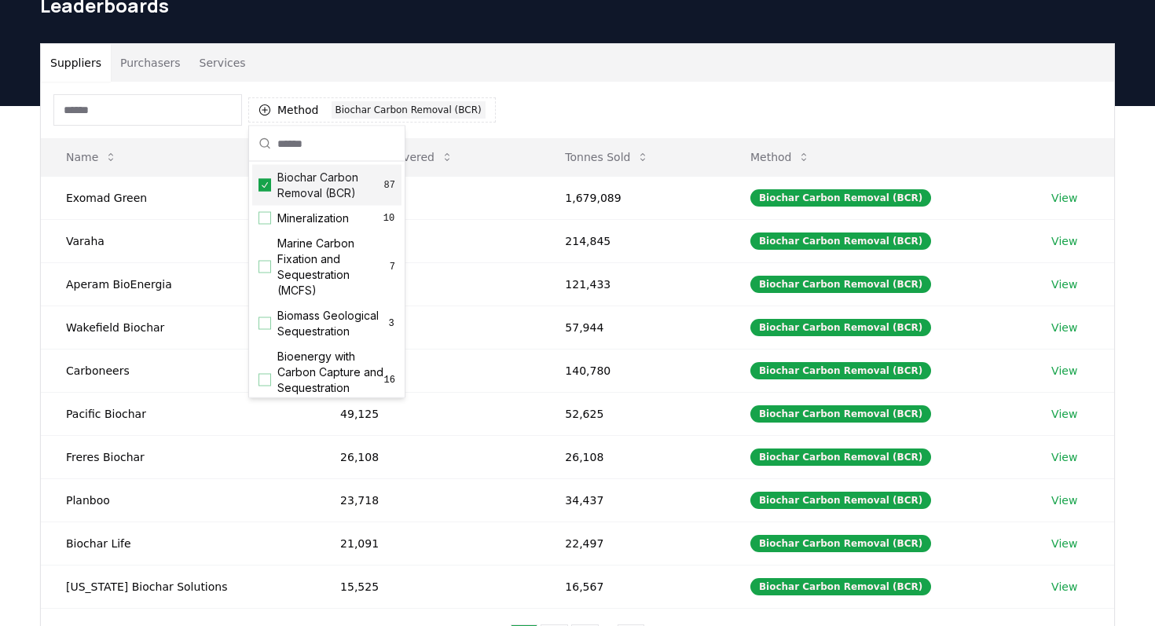
click at [579, 111] on div "Method 1 Biochar Carbon Removal (BCR)" at bounding box center [577, 110] width 1073 height 57
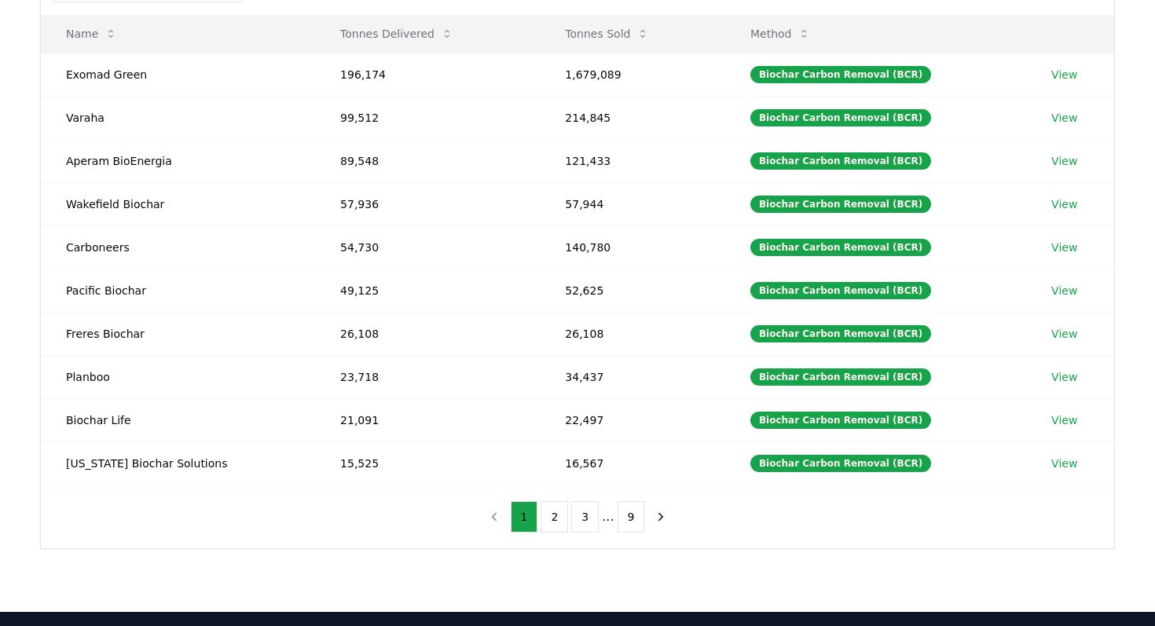
scroll to position [0, 0]
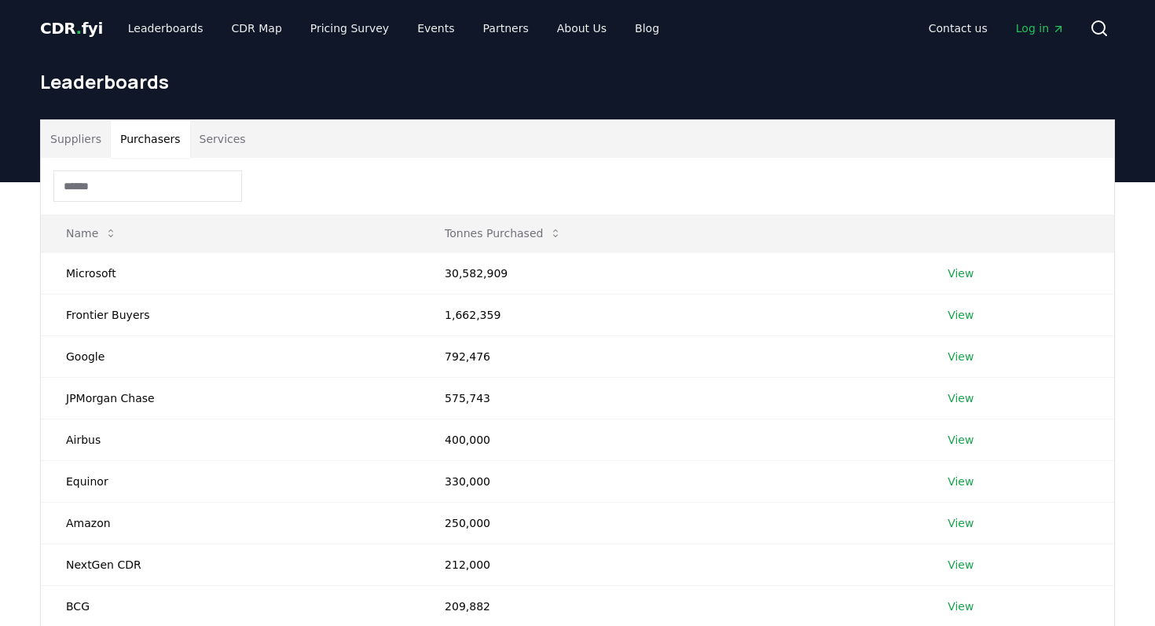
click at [138, 146] on button "Purchasers" at bounding box center [150, 139] width 79 height 38
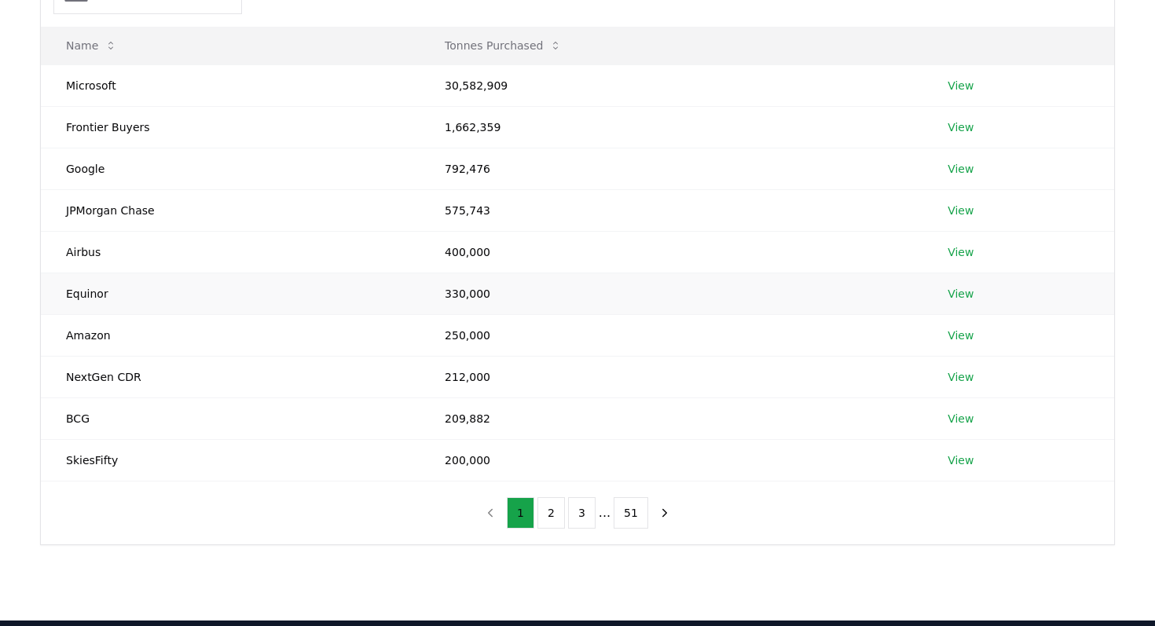
scroll to position [191, 0]
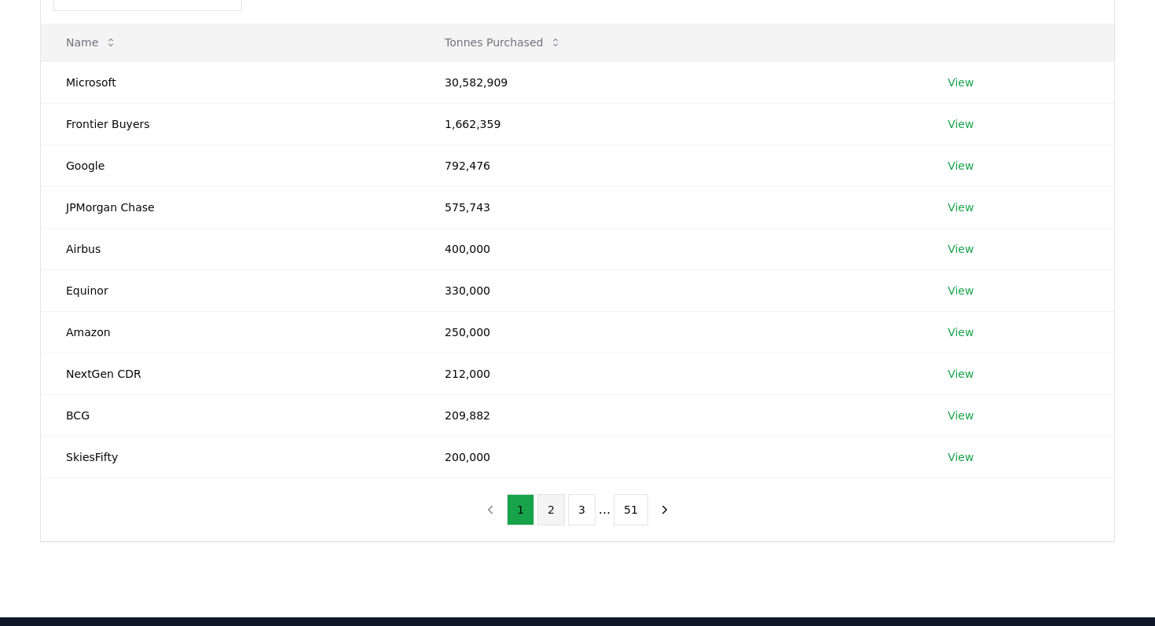
click at [543, 507] on button "2" at bounding box center [550, 509] width 27 height 31
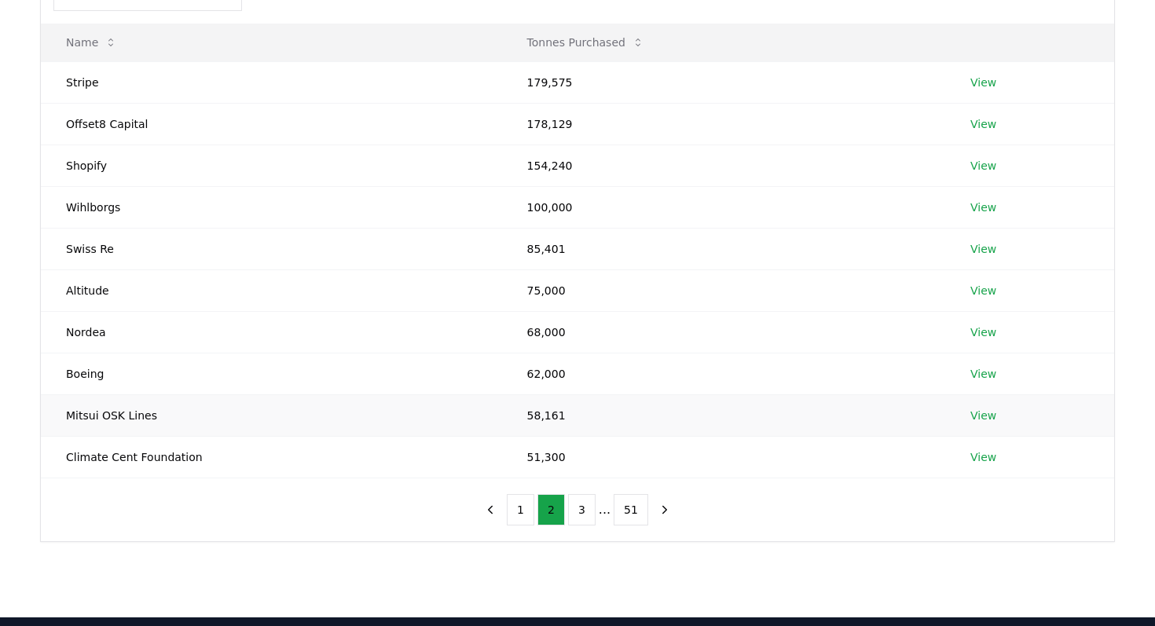
click at [980, 417] on link "View" at bounding box center [983, 416] width 26 height 16
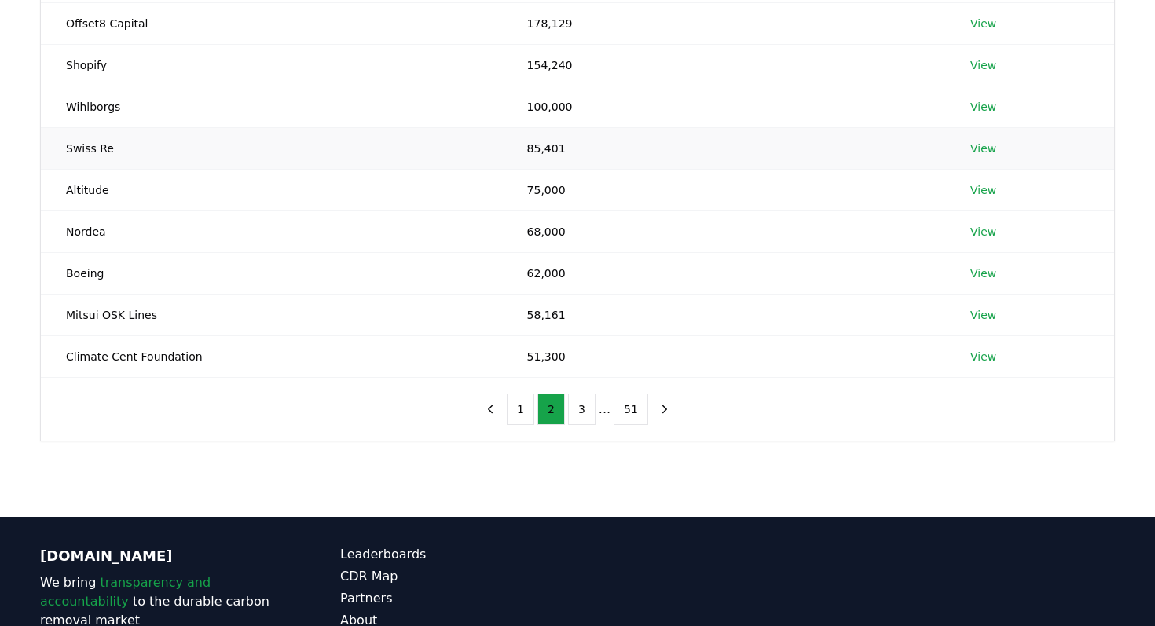
scroll to position [315, 0]
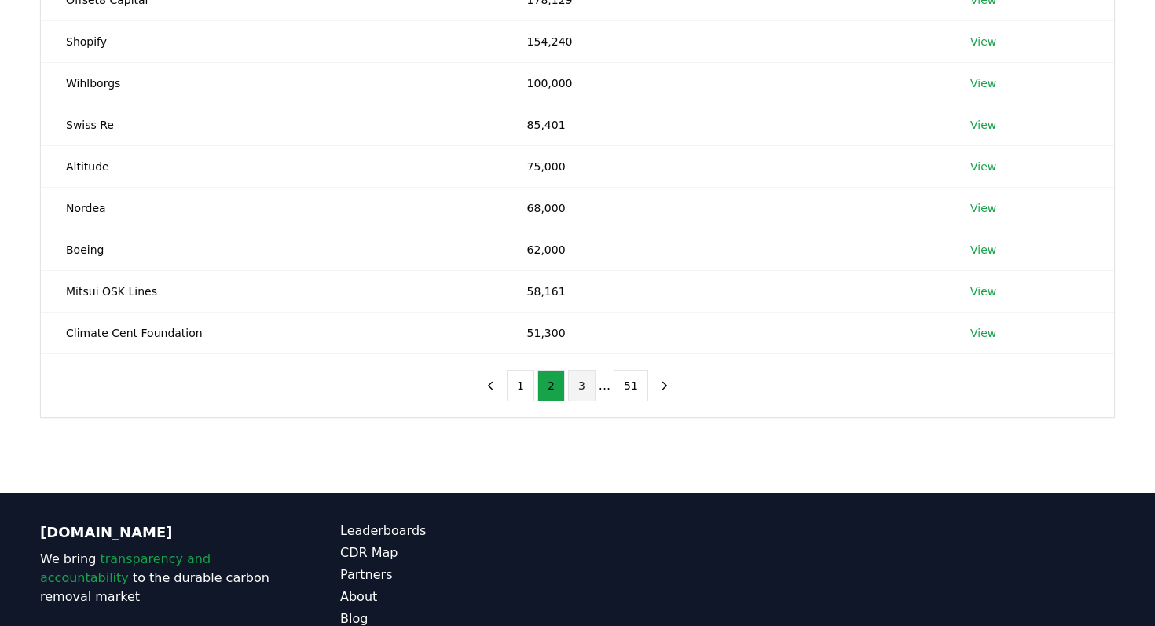
click at [593, 397] on button "3" at bounding box center [581, 385] width 27 height 31
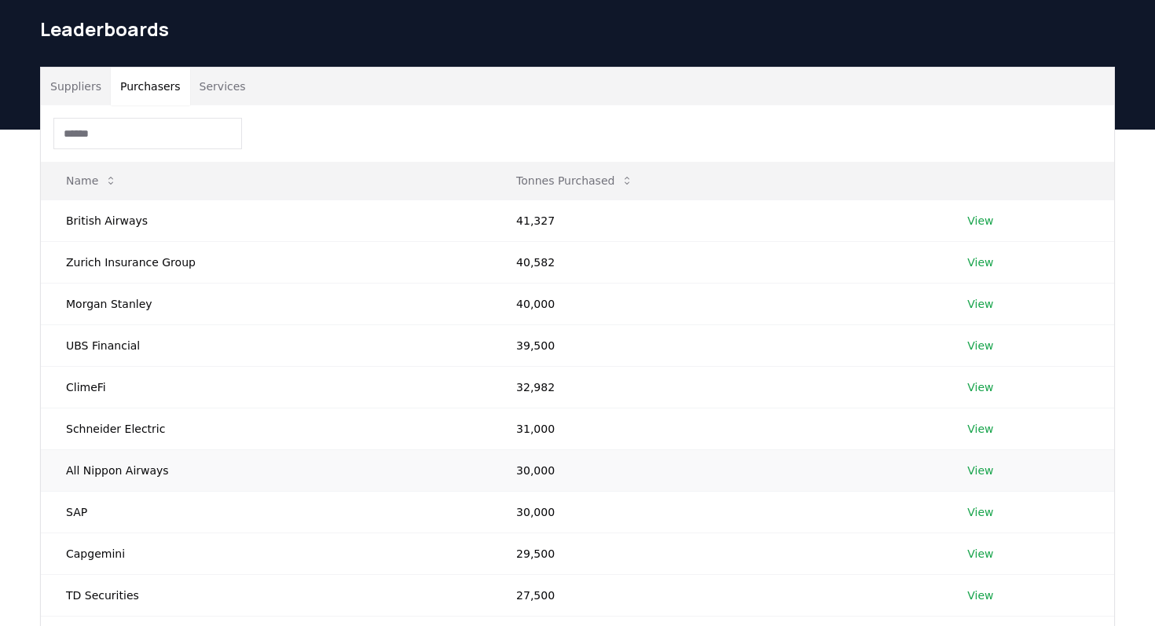
scroll to position [0, 0]
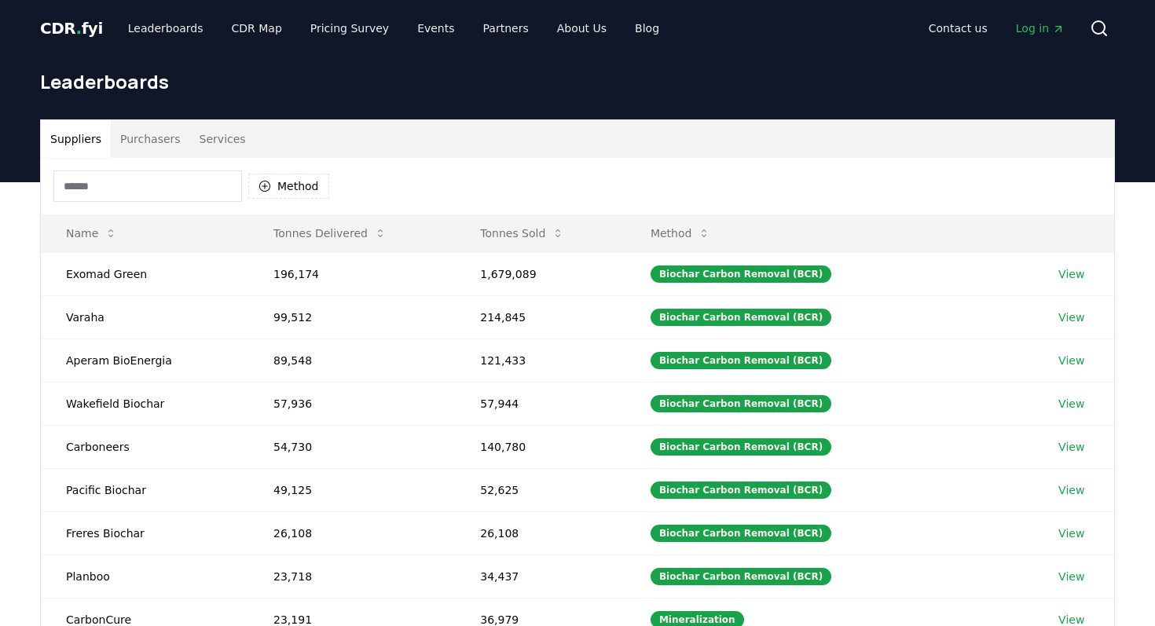
click at [90, 139] on button "Suppliers" at bounding box center [76, 139] width 70 height 38
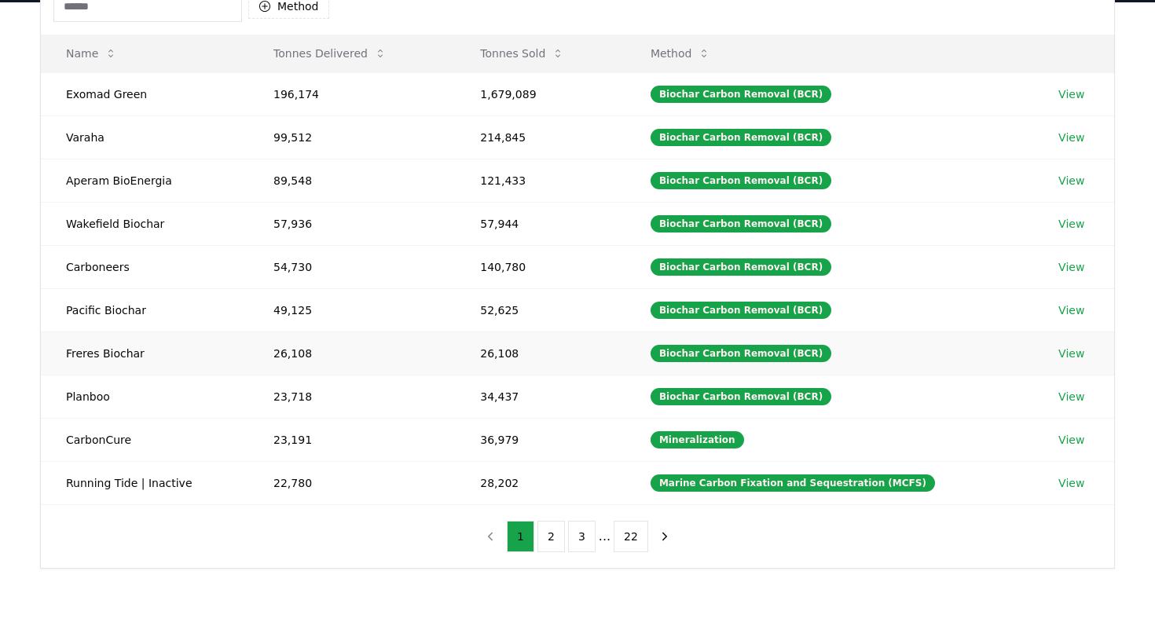
scroll to position [185, 0]
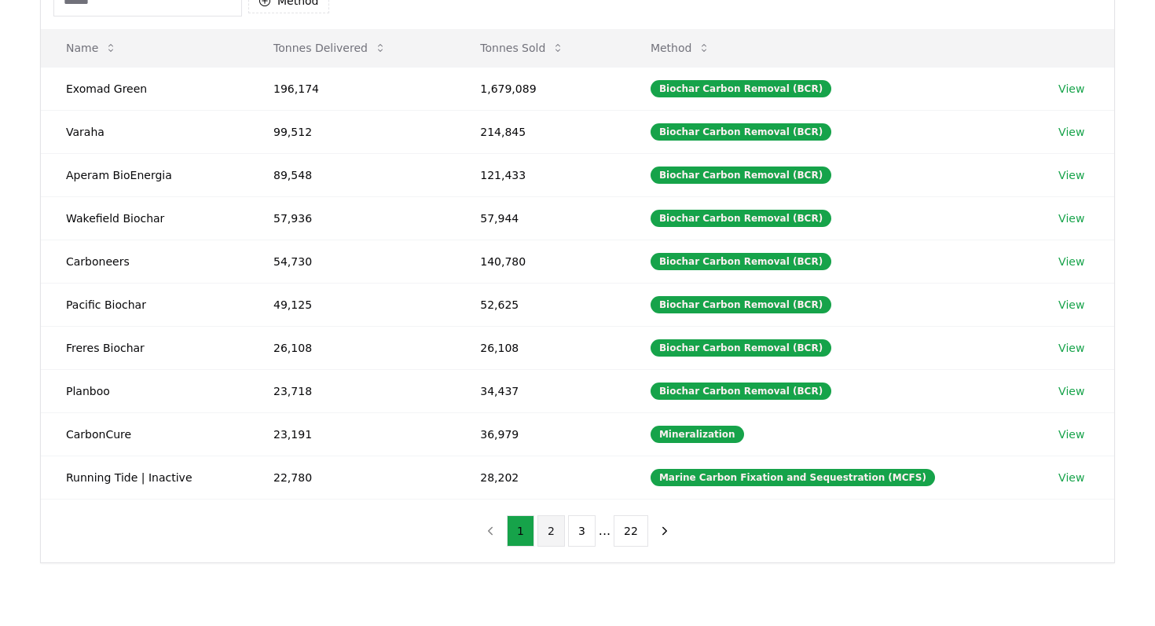
click at [557, 537] on button "2" at bounding box center [550, 530] width 27 height 31
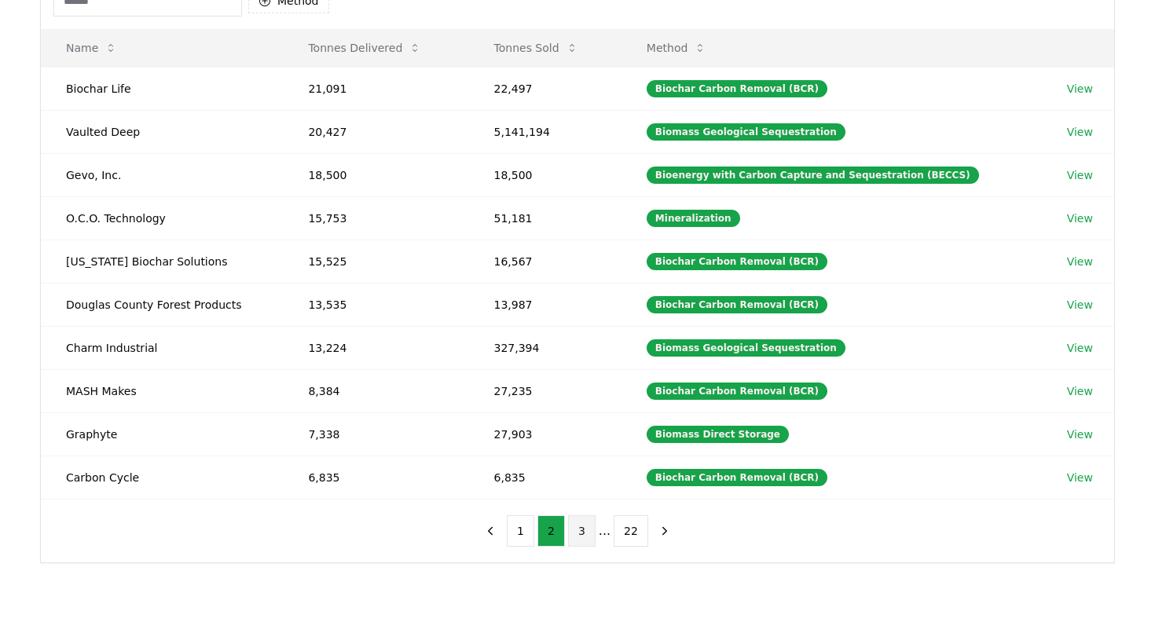
click at [588, 539] on button "3" at bounding box center [581, 530] width 27 height 31
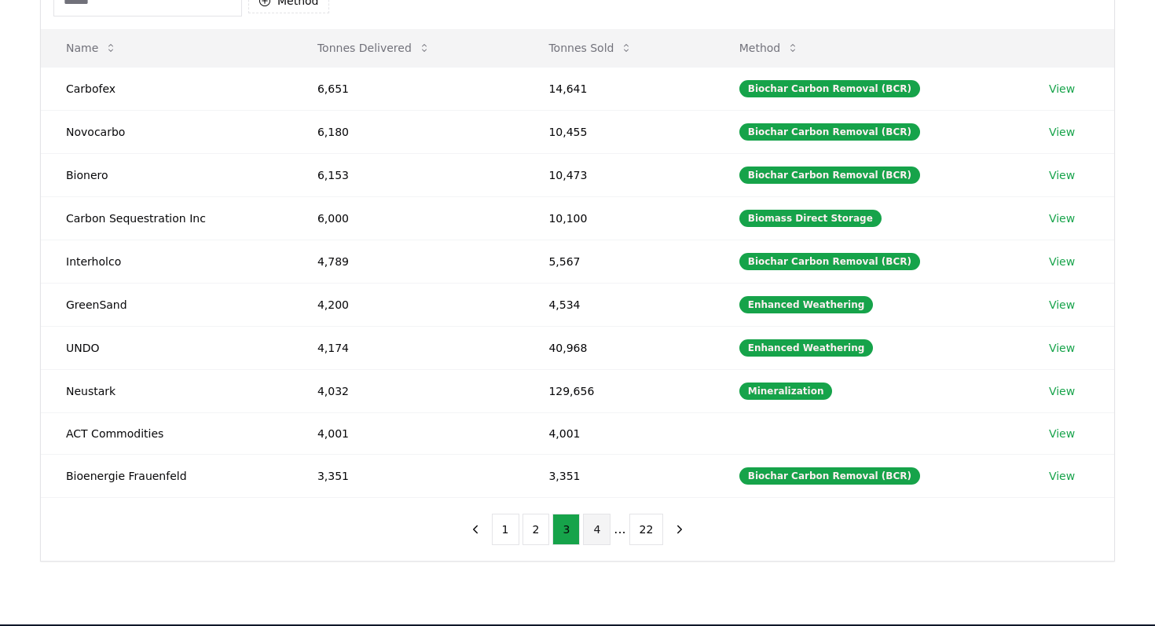
click at [600, 537] on button "4" at bounding box center [596, 529] width 27 height 31
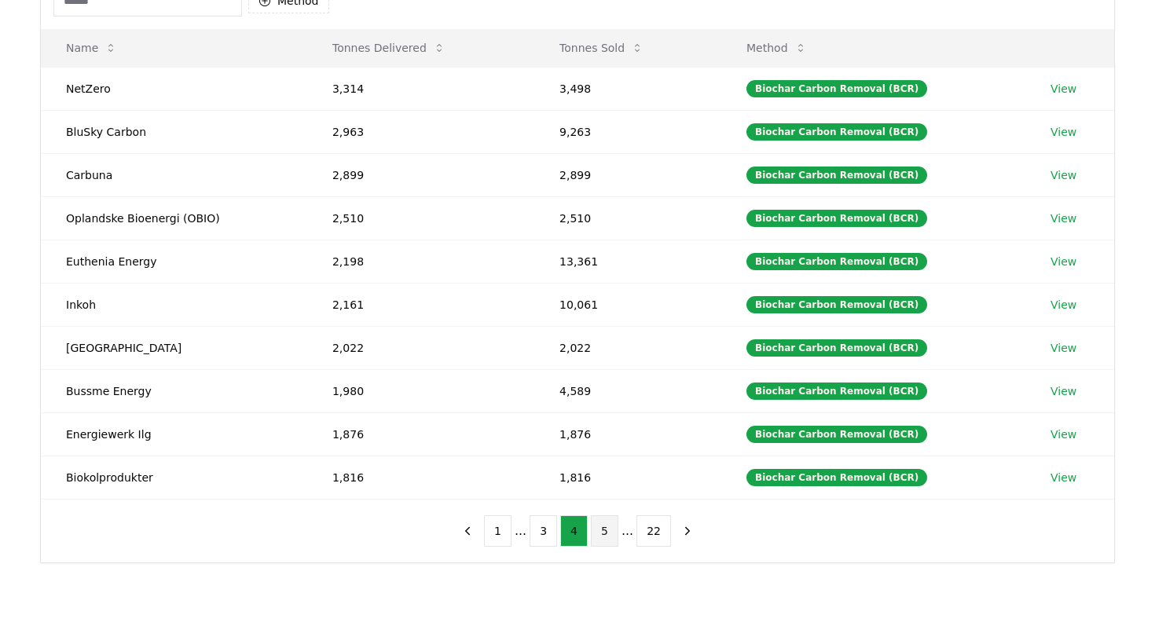
click at [603, 538] on button "5" at bounding box center [604, 530] width 27 height 31
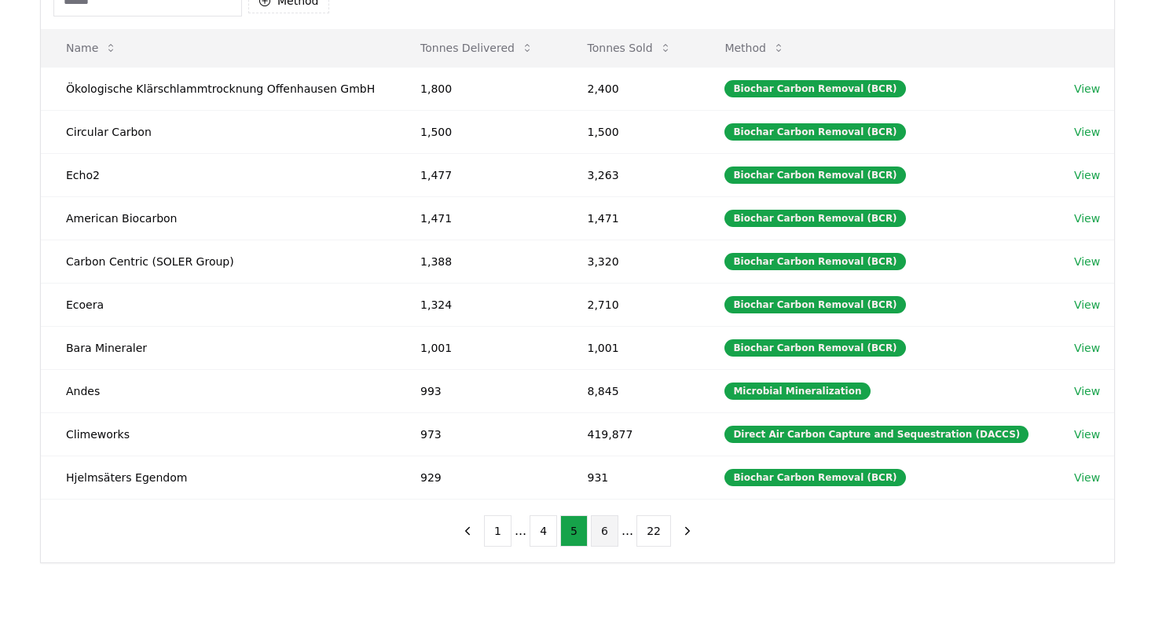
click at [611, 535] on button "6" at bounding box center [604, 530] width 27 height 31
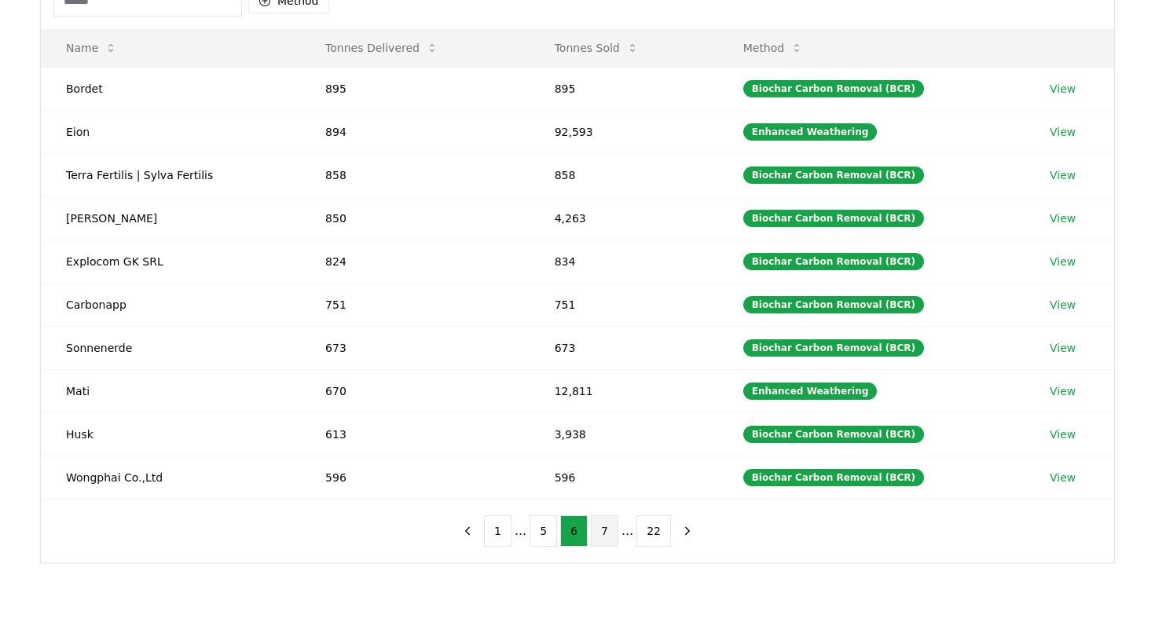
click at [609, 535] on button "7" at bounding box center [604, 530] width 27 height 31
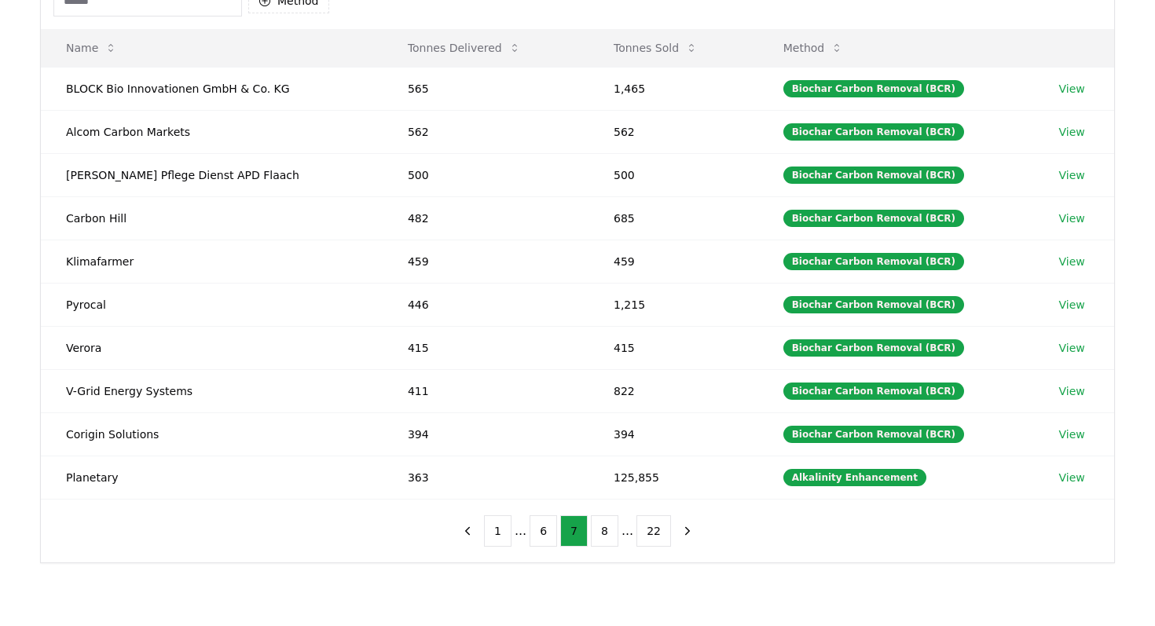
click at [631, 535] on ul "1 ... 6 7 8 ... 22" at bounding box center [577, 530] width 187 height 31
click at [647, 537] on button "22" at bounding box center [653, 530] width 35 height 31
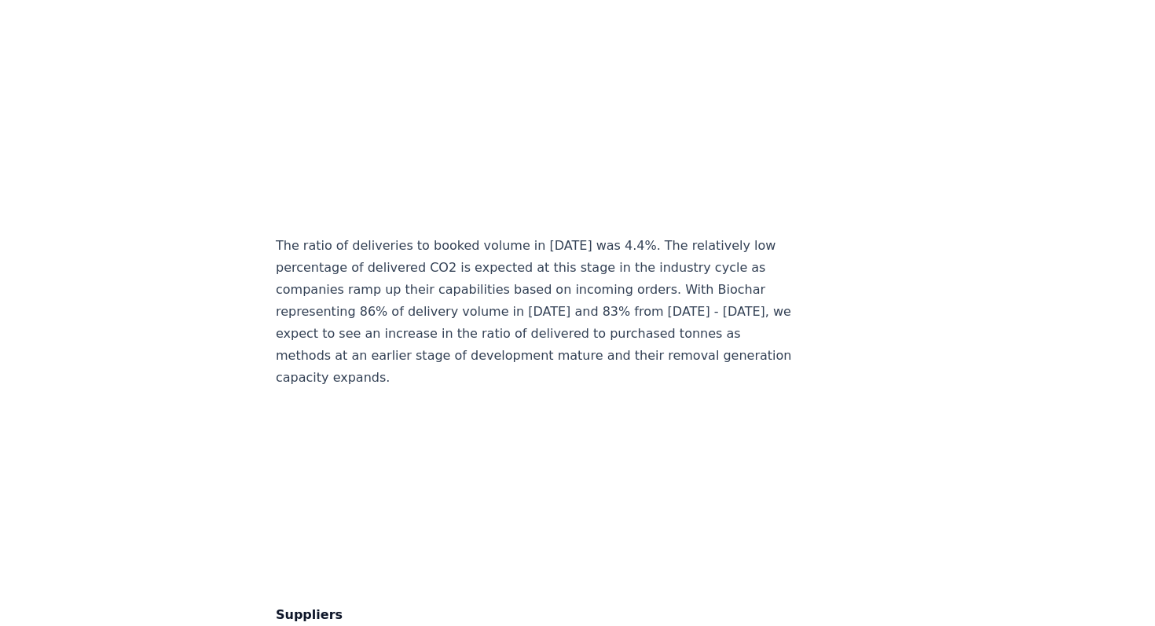
scroll to position [8259, 0]
